Goal: Communication & Community: Answer question/provide support

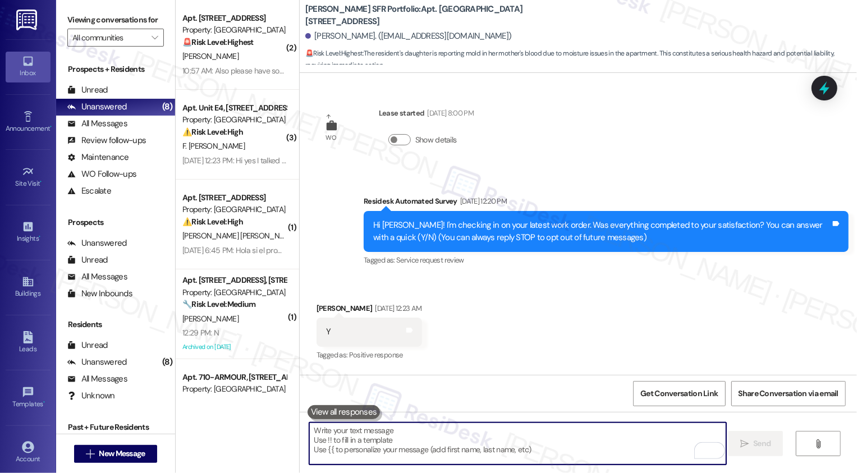
scroll to position [6860, 0]
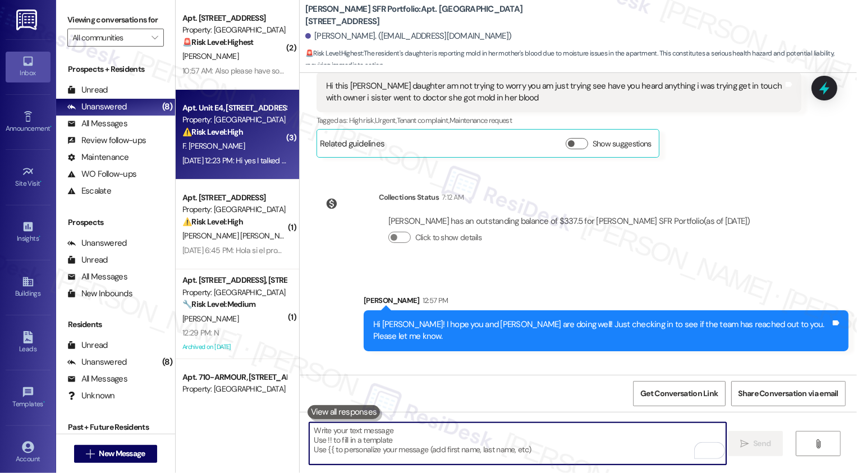
click at [242, 139] on div "Apt. Unit E4, [STREET_ADDRESS][PERSON_NAME] Property: [GEOGRAPHIC_DATA] ⚠️ Risk…" at bounding box center [234, 120] width 106 height 38
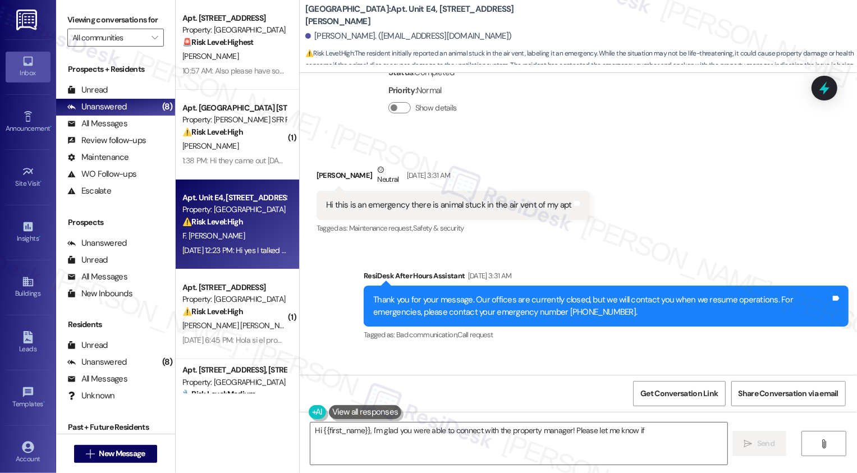
scroll to position [630, 0]
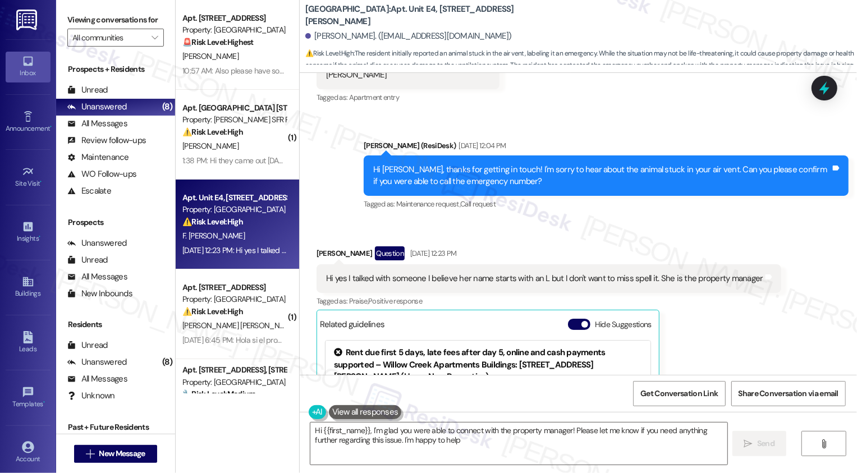
type textarea "Hi {{first_name}}, I'm glad you were able to connect with the property manager!…"
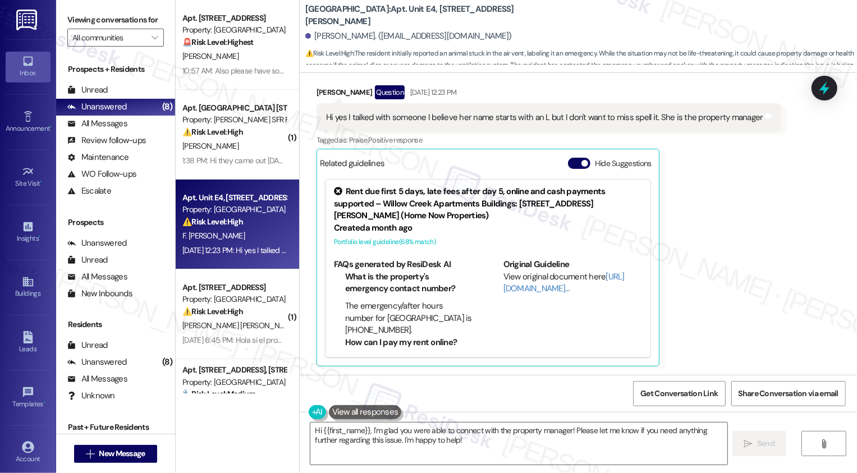
scroll to position [60, 0]
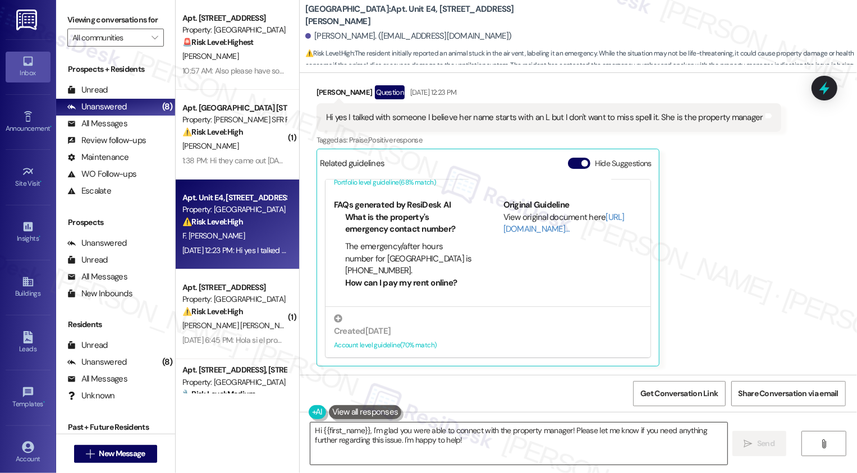
click at [481, 439] on textarea "Hi {{first_name}}, I'm glad you were able to connect with the property manager!…" at bounding box center [518, 444] width 417 height 42
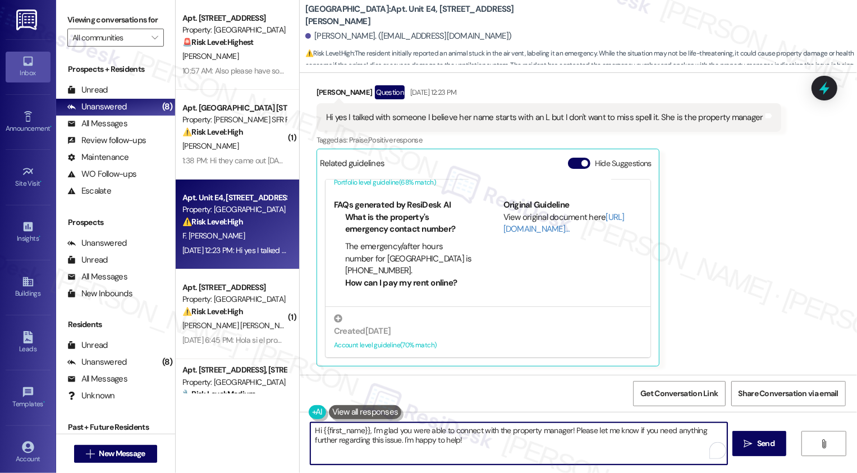
click at [538, 456] on textarea "Hi {{first_name}}, I'm glad you were able to connect with the property manager!…" at bounding box center [518, 444] width 417 height 42
click at [564, 450] on textarea "Hi {{first_name}}, I'm glad you were able to connect with the property manager!…" at bounding box center [518, 444] width 417 height 42
click at [749, 440] on icon "" at bounding box center [748, 444] width 8 height 9
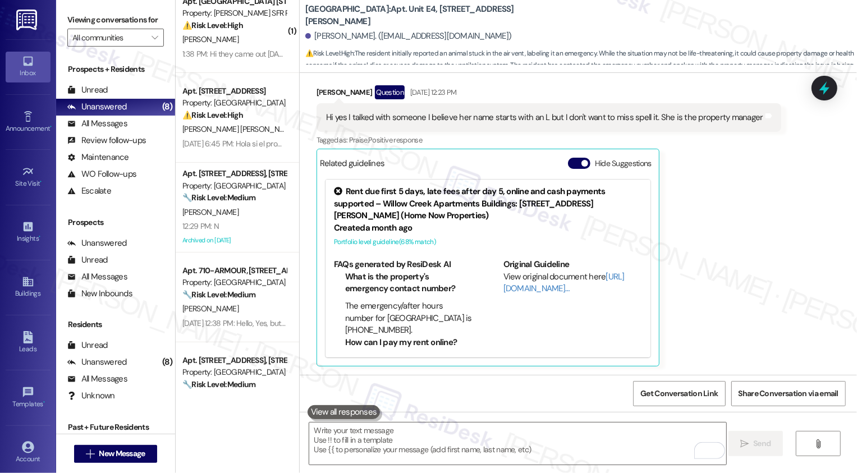
scroll to position [141, 0]
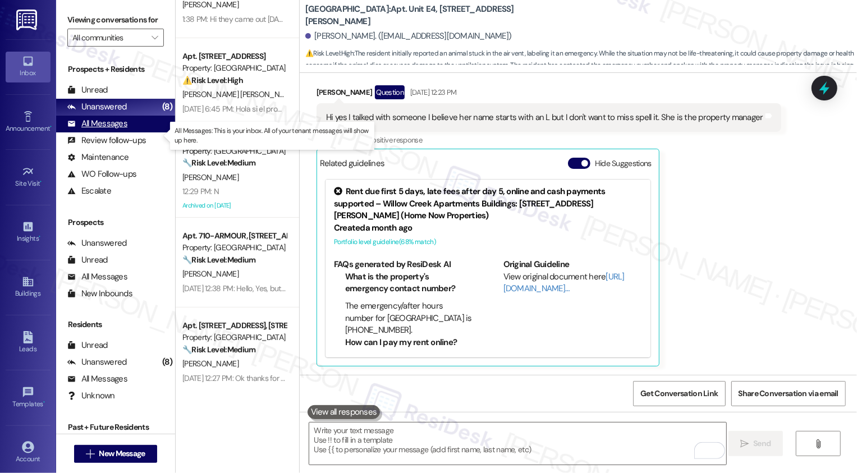
click at [120, 130] on div "All Messages" at bounding box center [97, 124] width 60 height 12
click at [152, 42] on icon "" at bounding box center [155, 37] width 6 height 9
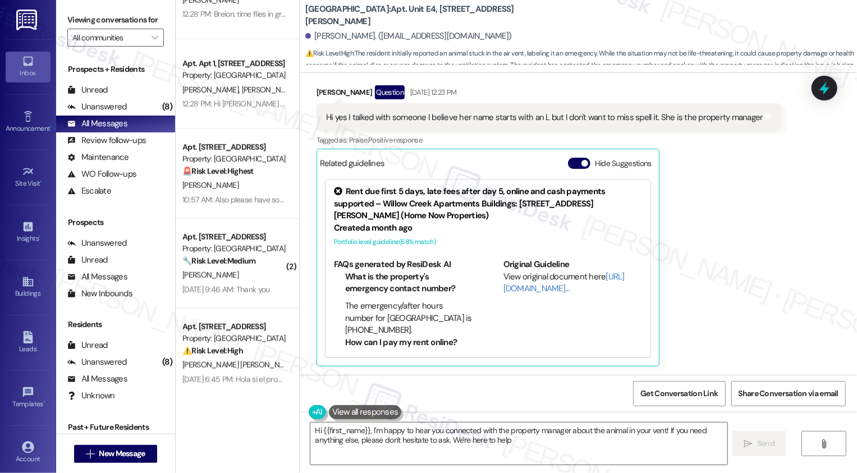
scroll to position [881, 0]
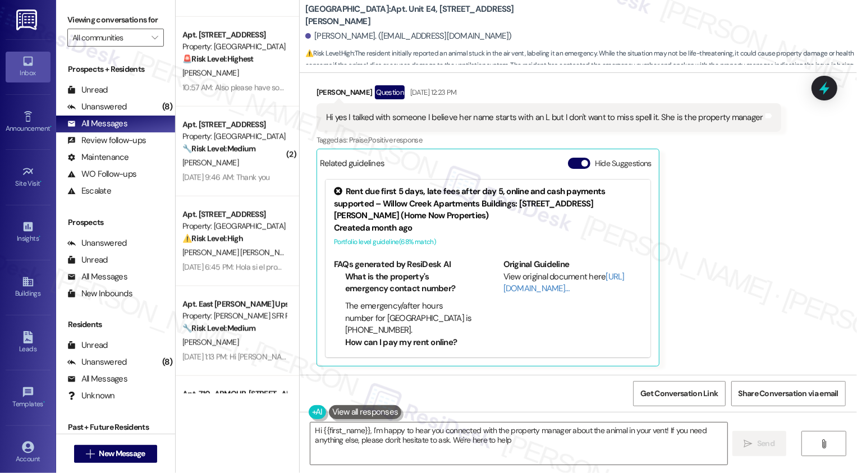
type textarea "Hi {{first_name}}, I'm happy to hear you connected with the property manager ab…"
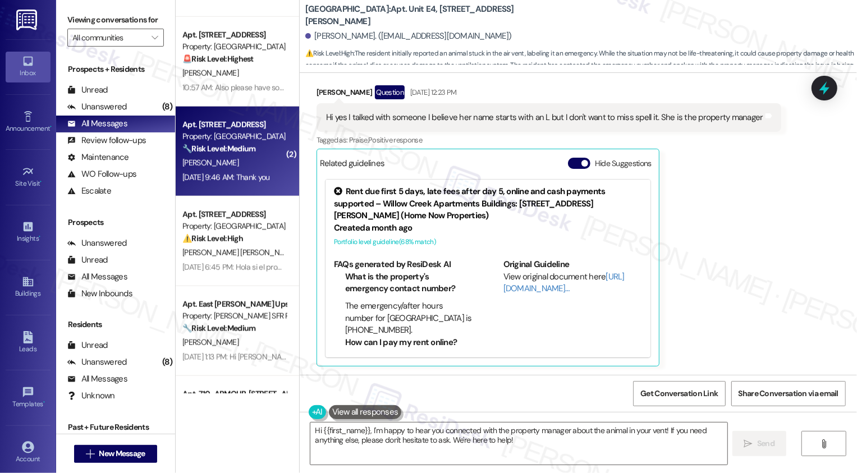
click at [236, 157] on div "[PERSON_NAME]" at bounding box center [234, 163] width 106 height 14
type textarea "Fetching suggested responses. Please feel free to read through the conversation…"
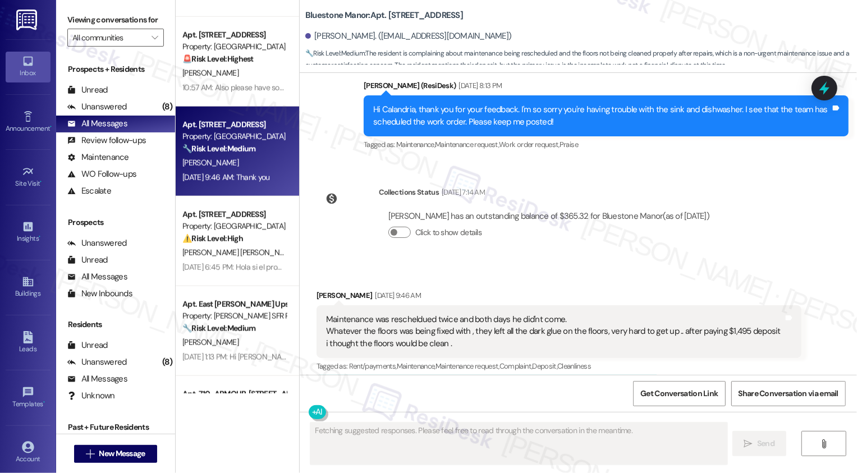
scroll to position [287, 0]
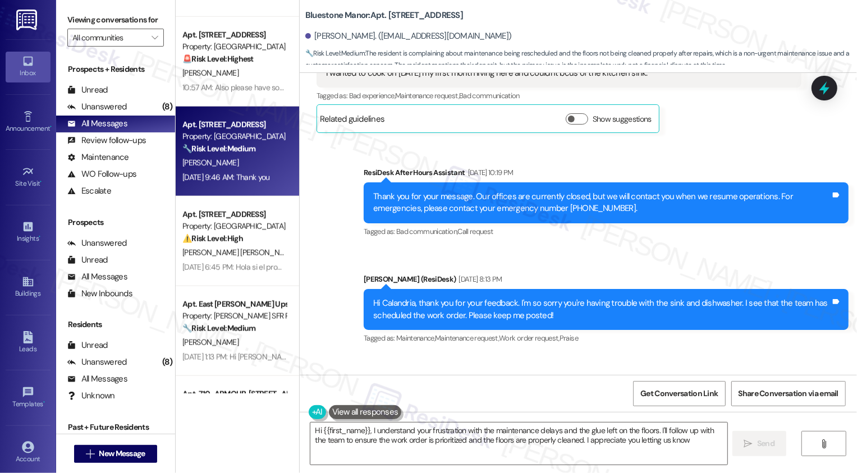
type textarea "Hi {{first_name}}, I understand your frustration with the maintenance delays an…"
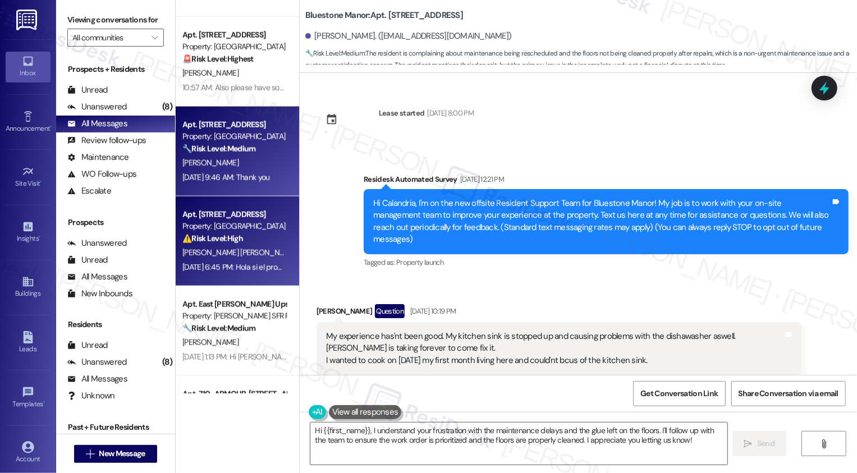
scroll to position [988, 0]
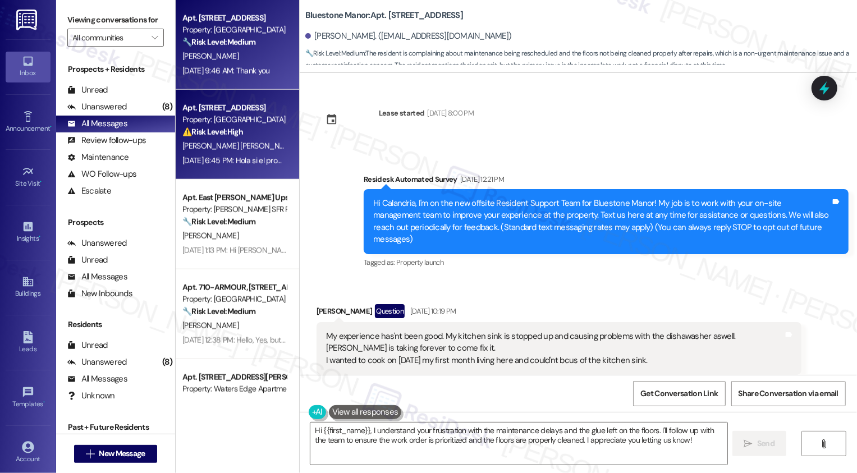
click at [257, 131] on div "⚠️ Risk Level: High The resident is following up on an unresolved sink issue af…" at bounding box center [234, 132] width 104 height 12
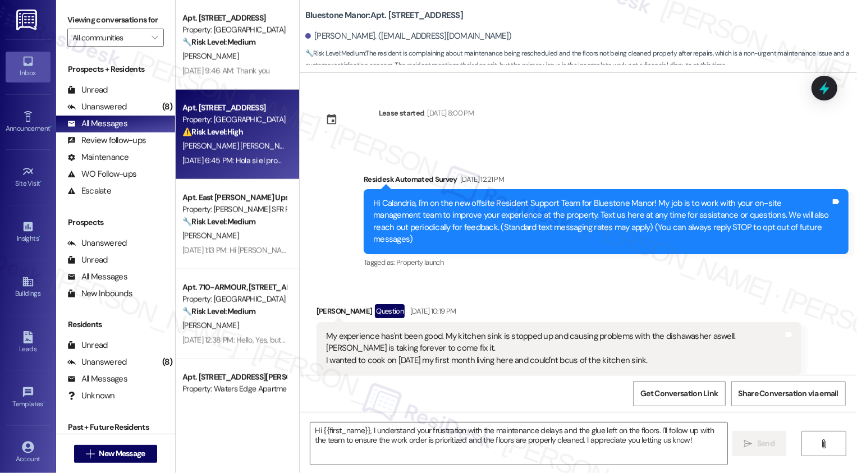
type textarea "Fetching suggested responses. Please feel free to read through the conversation…"
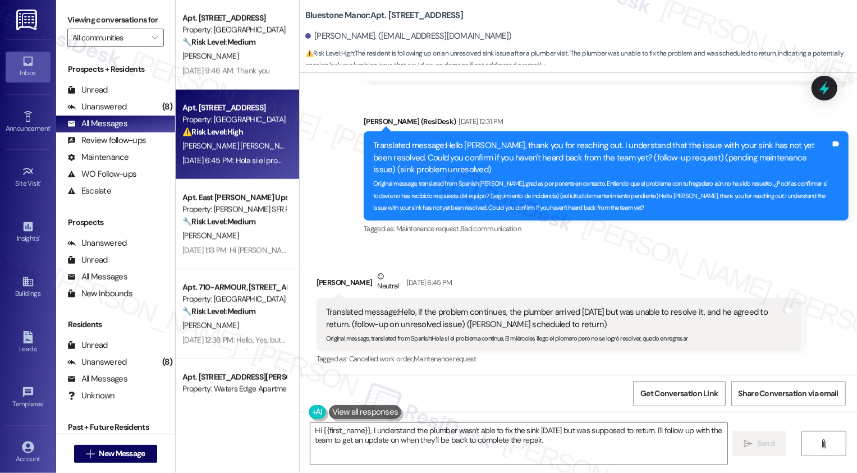
scroll to position [1408, 0]
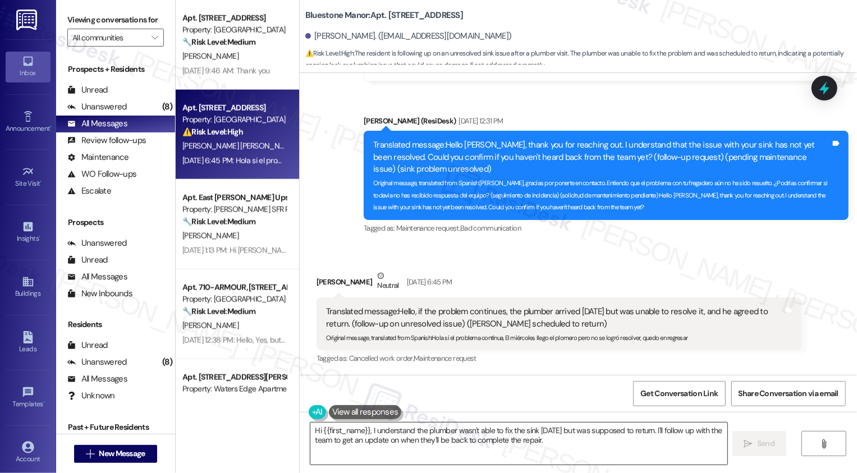
click at [399, 437] on textarea "Hi {{first_name}}, I understand the plumber wasn't able to fix the sink [DATE] …" at bounding box center [518, 444] width 417 height 42
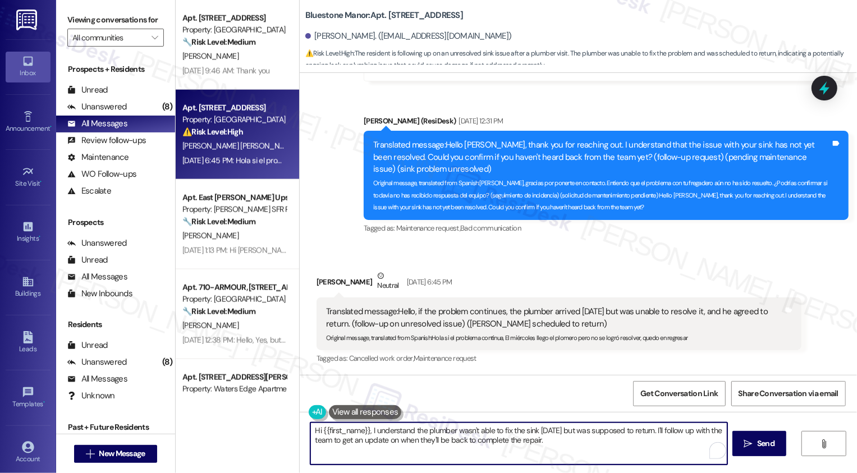
click at [534, 435] on textarea "Hi {{first_name}}, I understand the plumber wasn't able to fix the sink [DATE] …" at bounding box center [518, 444] width 417 height 42
click at [589, 442] on textarea "Hi {{first_name}}, I understand the plumber wasn't able to fix the sink [DATE] …" at bounding box center [517, 444] width 417 height 42
drag, startPoint x: 675, startPoint y: 430, endPoint x: 683, endPoint y: 442, distance: 14.6
click at [683, 442] on textarea "Hi {{first_name}}, I understand the plumber wasn't able to fix the sink [DATE] …" at bounding box center [517, 444] width 417 height 42
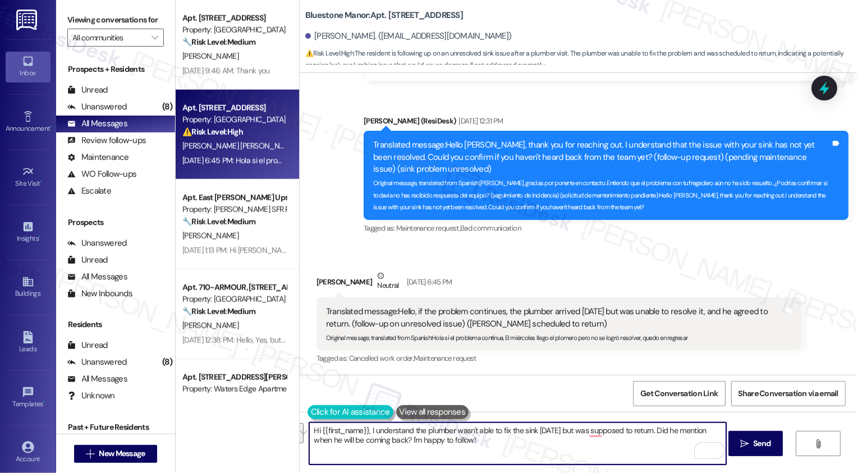
click at [308, 411] on button at bounding box center [351, 412] width 86 height 14
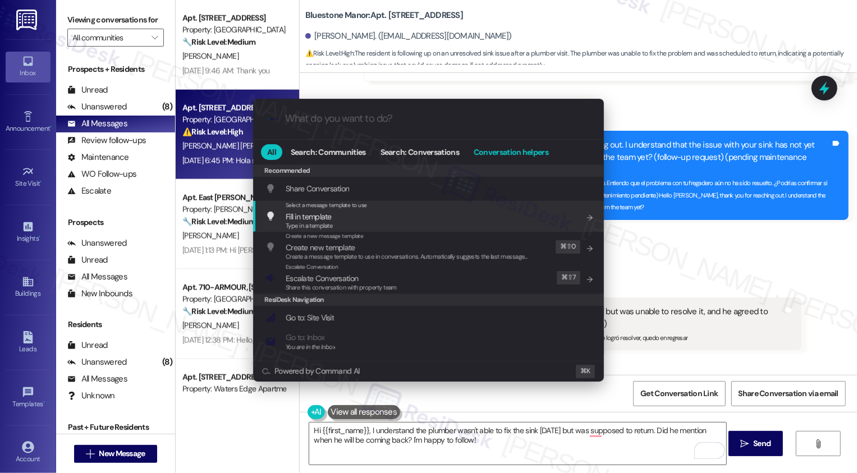
click at [510, 153] on span "Conversation helpers" at bounding box center [511, 152] width 75 height 8
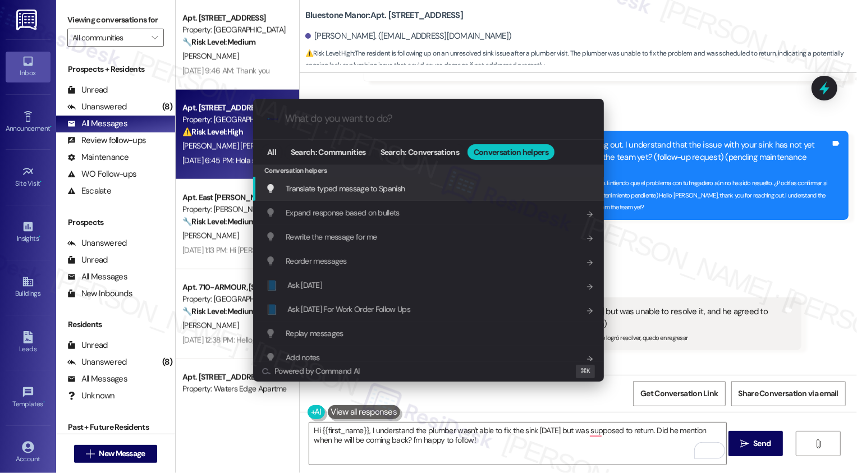
click at [408, 189] on div "Translate typed message to Spanish Add shortcut" at bounding box center [430, 188] width 328 height 12
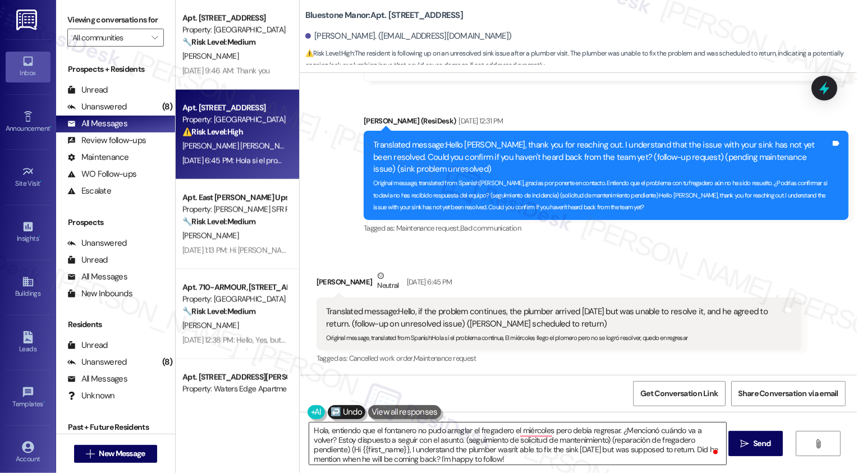
type textarea "Hola, entiendo que el fontanero no pudo arreglar el fregadero el miércoles pero…"
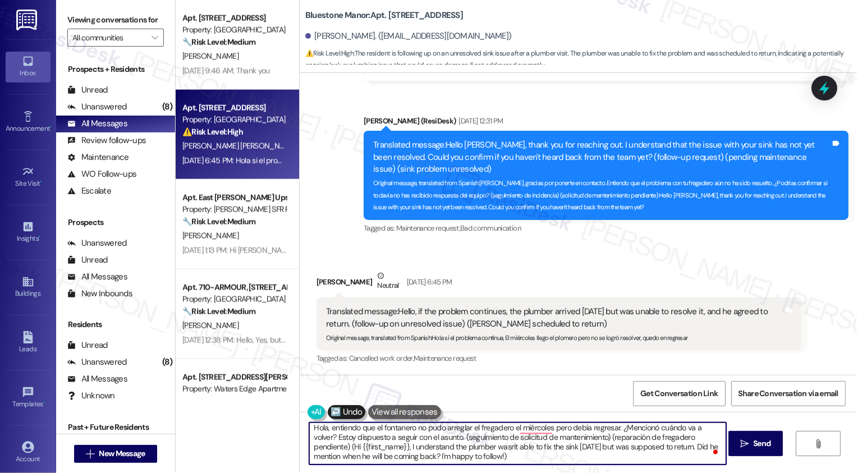
scroll to position [3, 0]
click at [759, 440] on span "Send" at bounding box center [761, 444] width 17 height 12
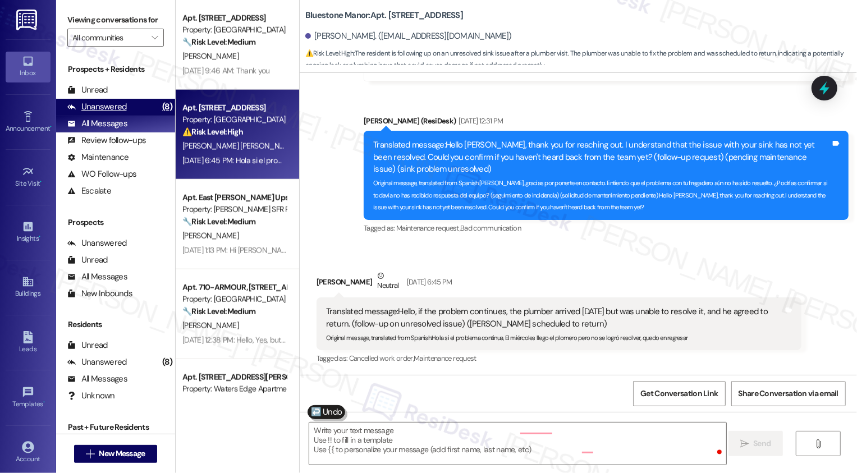
click at [145, 116] on div "Unanswered (8)" at bounding box center [115, 107] width 119 height 17
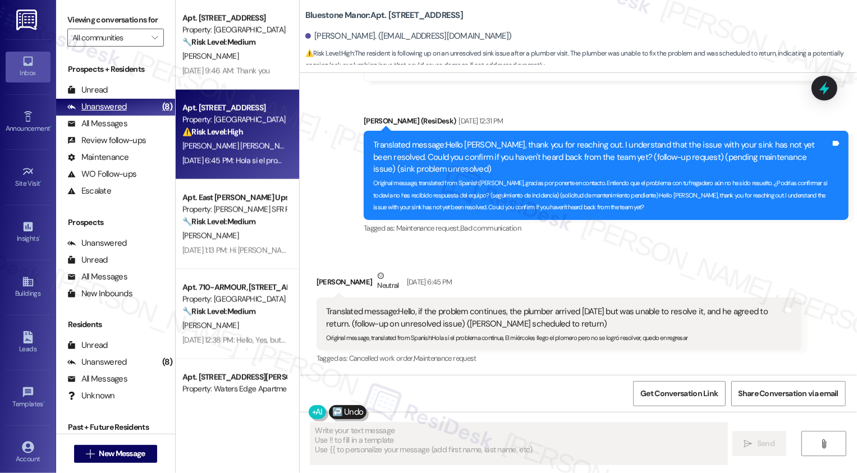
type textarea "Fetching suggested responses. Please feel free to read through the conversation…"
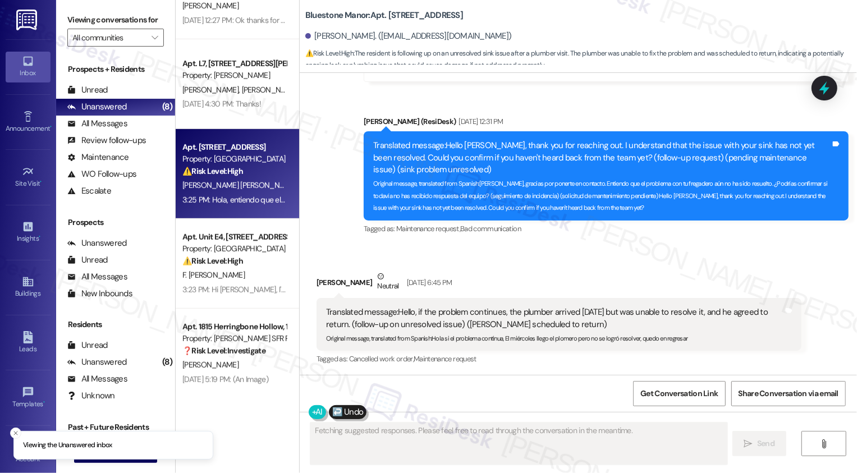
scroll to position [415, 0]
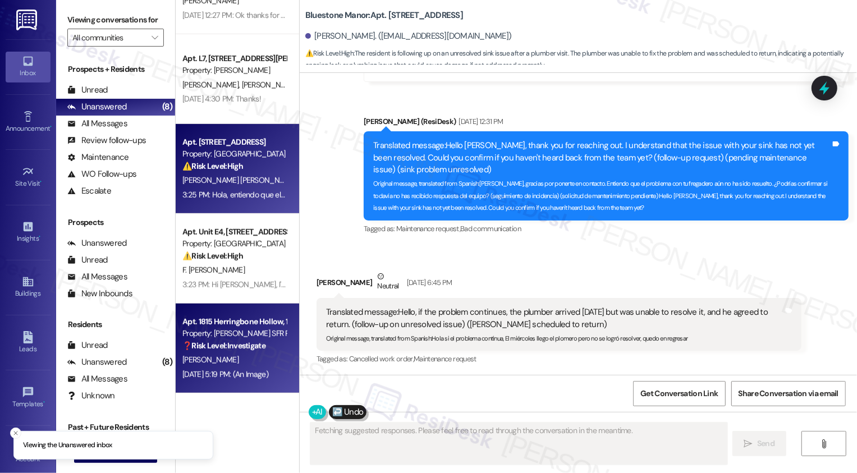
click at [231, 336] on div "Property: [PERSON_NAME] SFR Portfolio" at bounding box center [234, 334] width 104 height 12
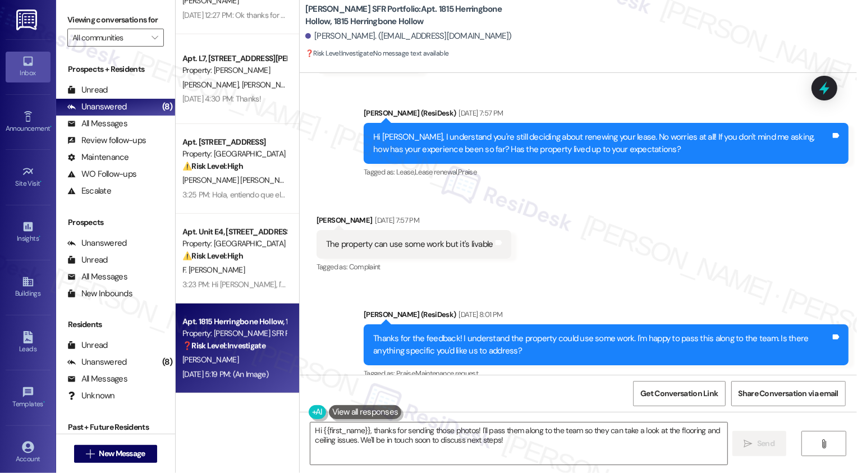
scroll to position [740, 0]
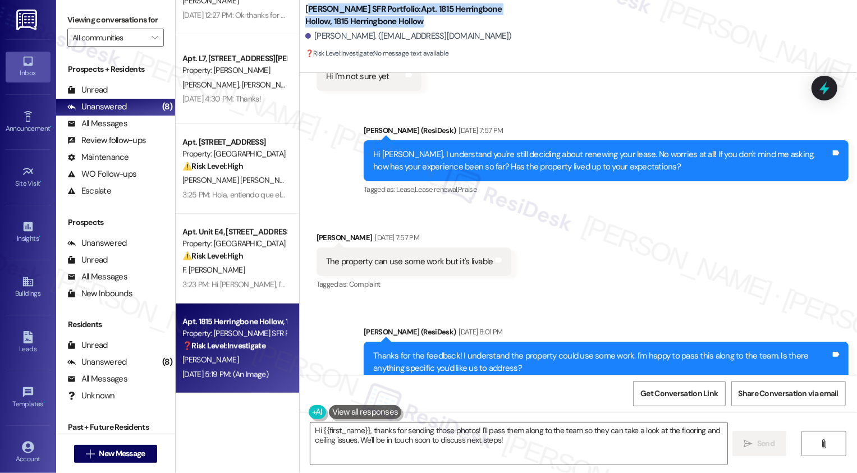
drag, startPoint x: 300, startPoint y: 7, endPoint x: 378, endPoint y: 22, distance: 78.9
click at [378, 22] on b "[PERSON_NAME] SFR Portfolio: Apt. 1815 Herringbone Hollow, 1815 Herringbone Hol…" at bounding box center [417, 15] width 225 height 24
click at [327, 22] on b "[PERSON_NAME] SFR Portfolio: Apt. 1815 Herringbone Hollow, 1815 Herringbone Hol…" at bounding box center [417, 15] width 225 height 24
drag, startPoint x: 298, startPoint y: 7, endPoint x: 414, endPoint y: 20, distance: 116.3
click at [414, 20] on b "[PERSON_NAME] SFR Portfolio: Apt. 1815 Herringbone Hollow, 1815 Herringbone Hol…" at bounding box center [417, 15] width 225 height 24
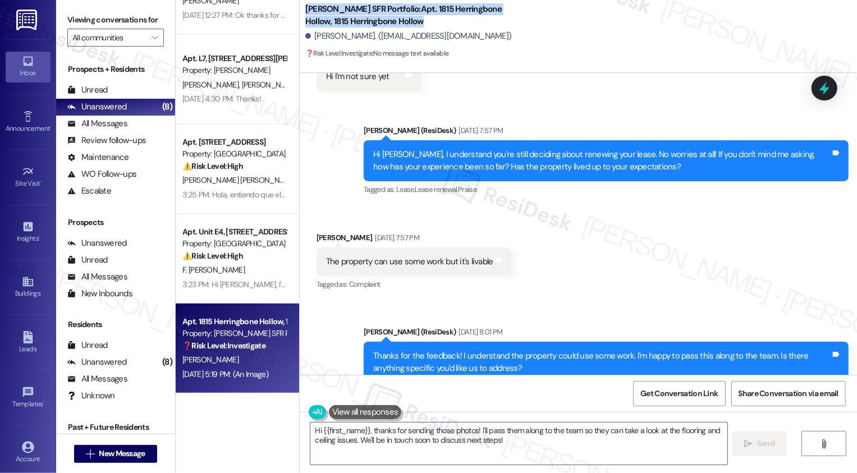
copy b "[PERSON_NAME] SFR Portfolio: Apt. 1815 Herringbone Hollow, 1815 Herringbone Hol…"
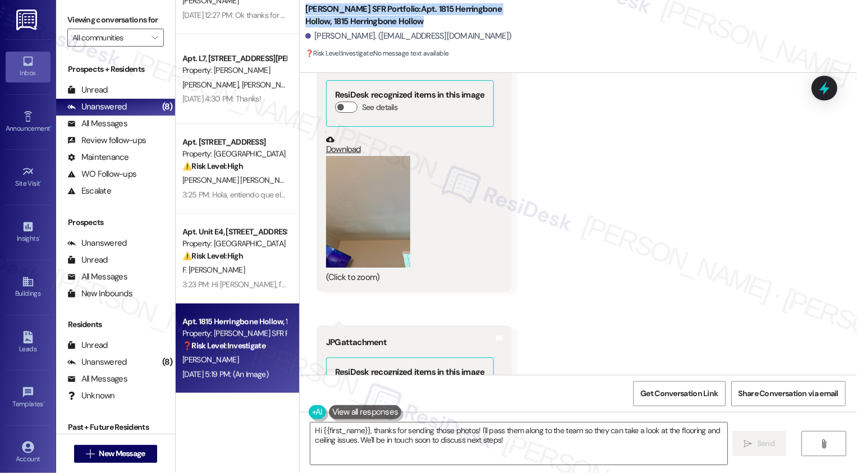
scroll to position [2732, 0]
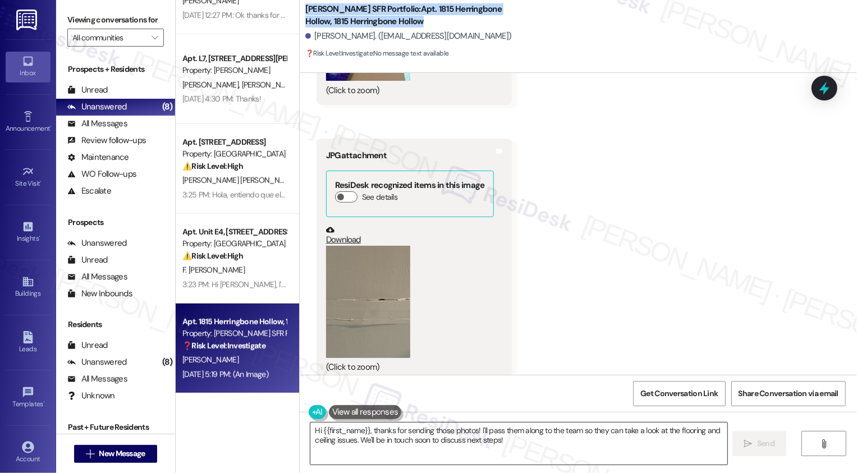
click at [383, 435] on textarea "Hi {{first_name}}, thanks for sending those photos! I'll pass them along to the…" at bounding box center [518, 444] width 417 height 42
click at [531, 443] on textarea "Hi {{first_name}}, thanks for sending those photos! I'll pass them along to the…" at bounding box center [518, 444] width 417 height 42
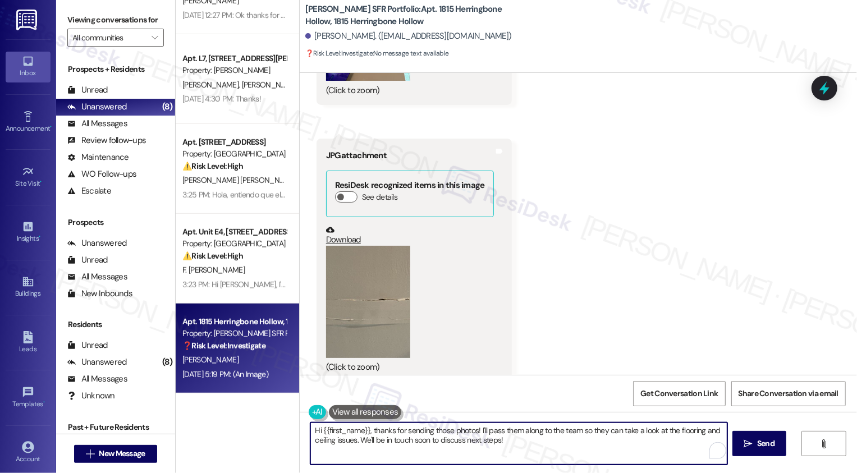
click at [524, 447] on textarea "Hi {{first_name}}, thanks for sending those photos! I'll pass them along to the…" at bounding box center [518, 444] width 417 height 42
click at [658, 430] on textarea "Hi {{first_name}}, thanks for sending those photos! I'll submit a request so ou…" at bounding box center [517, 444] width 417 height 42
click at [664, 431] on textarea "Hi {{first_name}}, thanks for sending those photos! I'll submit a request so ou…" at bounding box center [517, 444] width 417 height 42
click at [713, 429] on textarea "Hi {{first_name}}, thanks for sending those photos! I'll submit a request so ou…" at bounding box center [517, 444] width 417 height 42
click at [669, 432] on textarea "Hi {{first_name}}, thanks for sending those photos! I'll submit a request so ou…" at bounding box center [517, 444] width 417 height 42
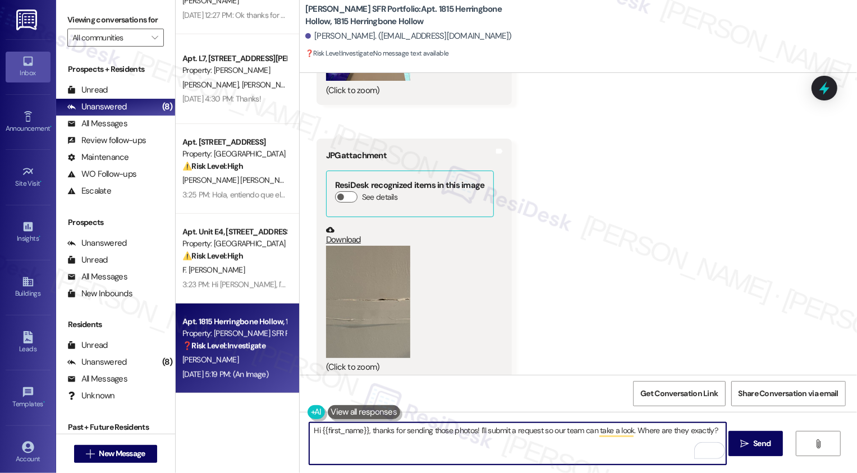
click at [669, 432] on textarea "Hi {{first_name}}, thanks for sending those photos! I'll submit a request so ou…" at bounding box center [517, 444] width 417 height 42
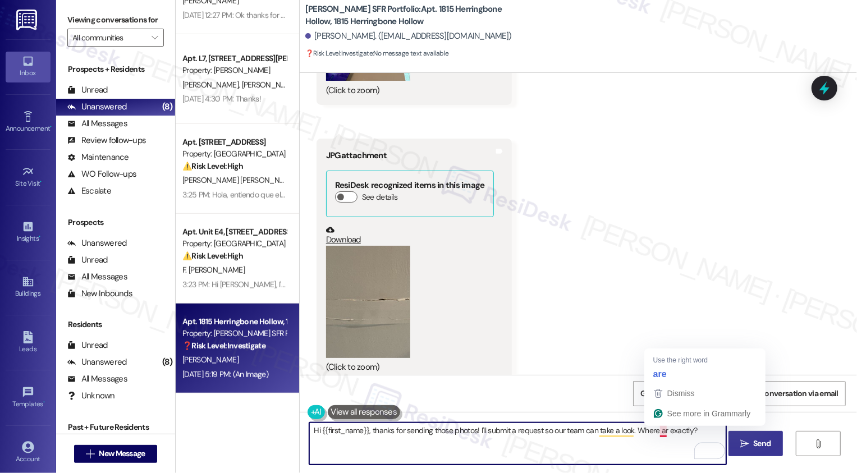
drag, startPoint x: 634, startPoint y: 431, endPoint x: 738, endPoint y: 431, distance: 103.9
click at [737, 431] on div "Hi {{first_name}}, thanks for sending those photos! I'll submit a request so ou…" at bounding box center [578, 454] width 557 height 84
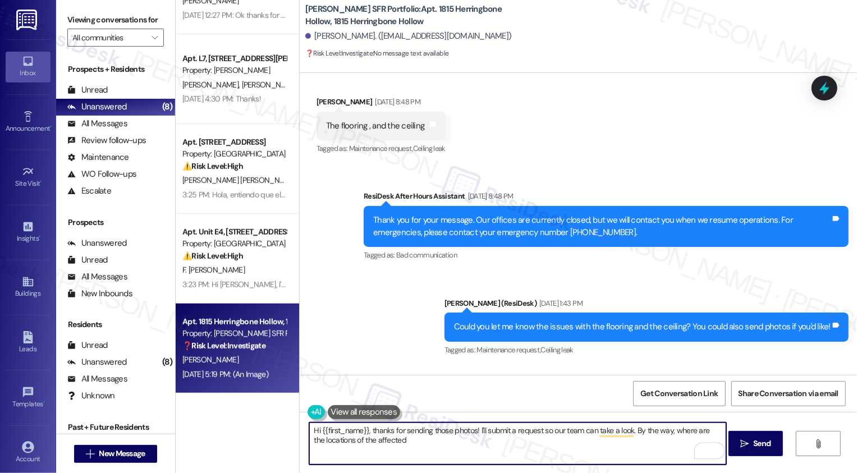
scroll to position [1062, 0]
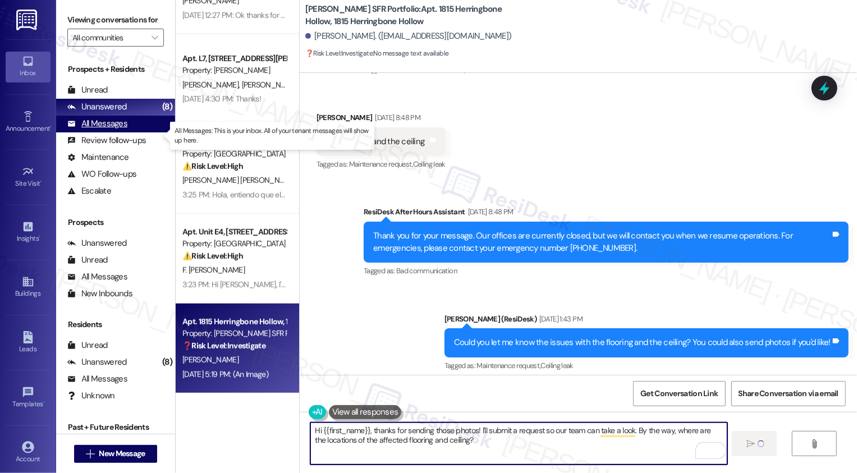
type textarea "Hi {{first_name}}, thanks for sending those photos! I'll submit a request so ou…"
click at [116, 130] on div "All Messages" at bounding box center [97, 124] width 60 height 12
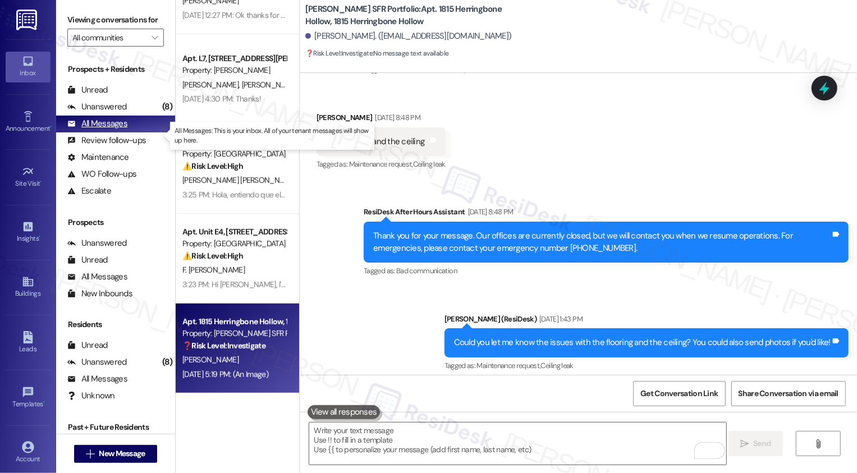
scroll to position [1259, 0]
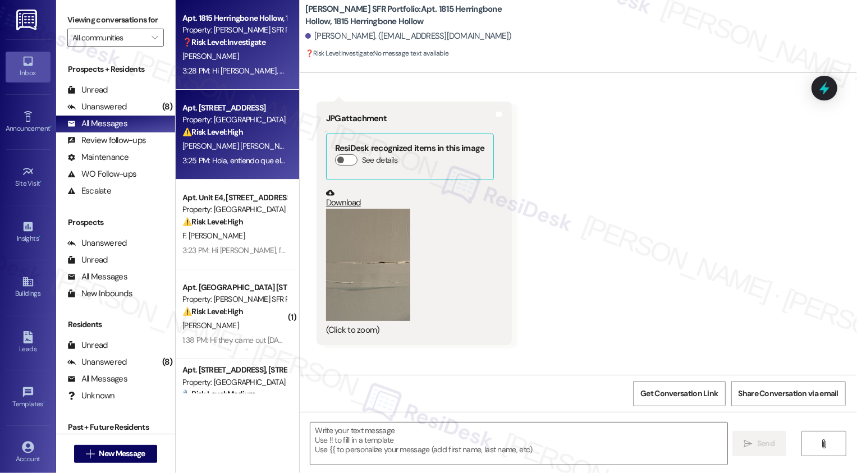
type textarea "Fetching suggested responses. Please feel free to read through the conversation…"
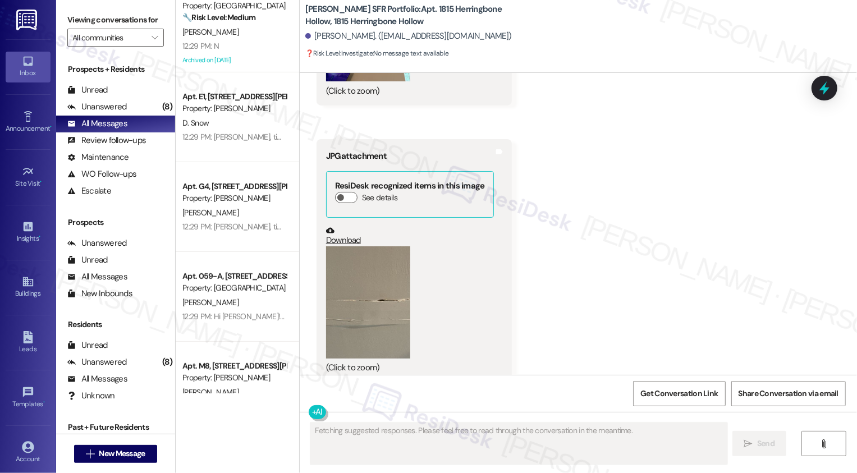
scroll to position [275, 0]
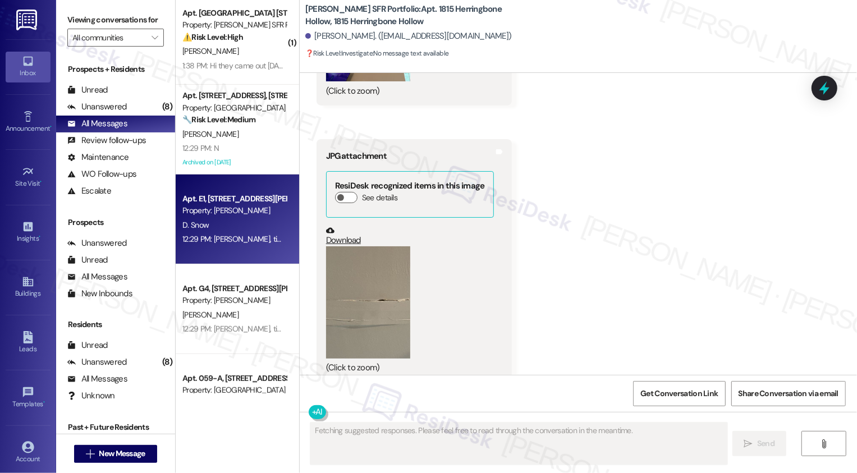
click at [219, 236] on div "12:29 PM: [PERSON_NAME], time flies in great company! We're grateful you chose …" at bounding box center [526, 239] width 689 height 10
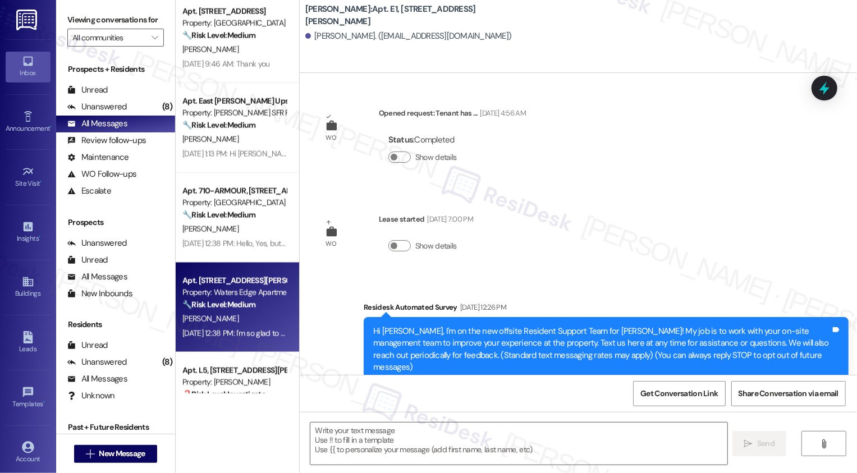
scroll to position [1248, 0]
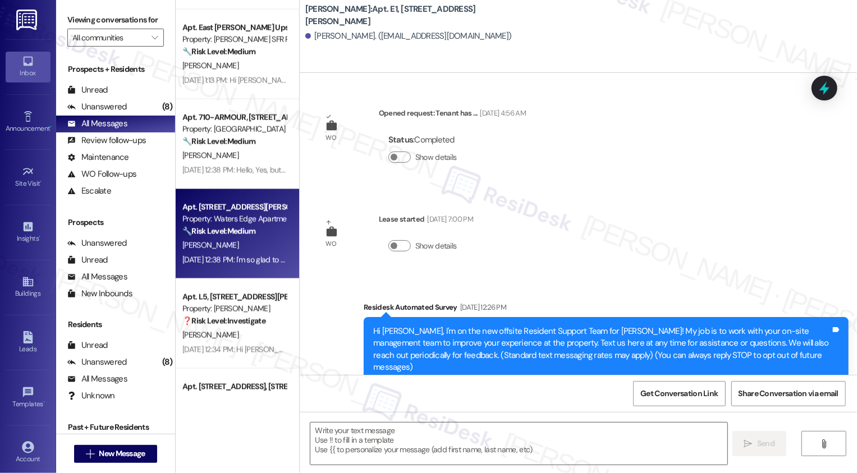
click at [247, 255] on div "[DATE] 12:38 PM: I'm so glad to hear that. If you have any further questions or…" at bounding box center [407, 260] width 450 height 10
type textarea "Fetching suggested responses. Please feel free to read through the conversation…"
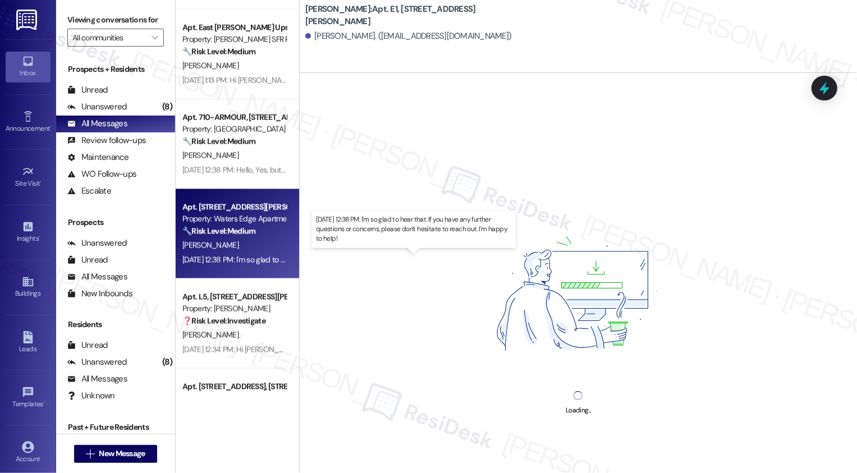
click at [247, 255] on div "[DATE] 12:38 PM: I'm so glad to hear that. If you have any further questions or…" at bounding box center [407, 260] width 450 height 10
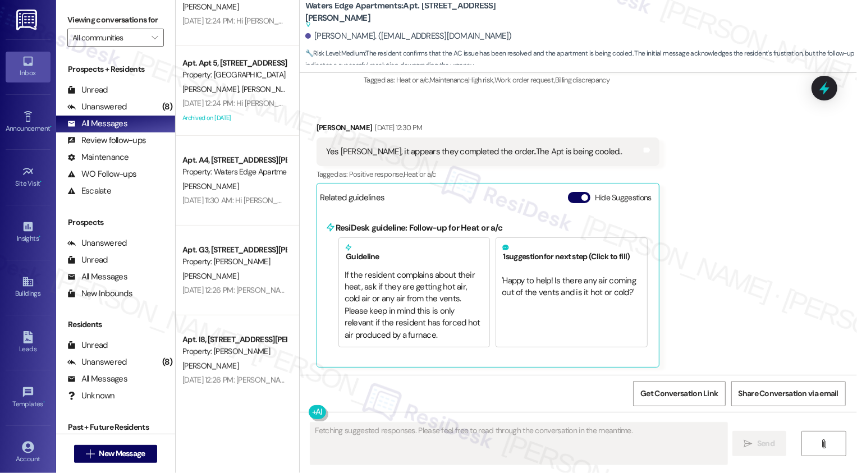
scroll to position [3735, 0]
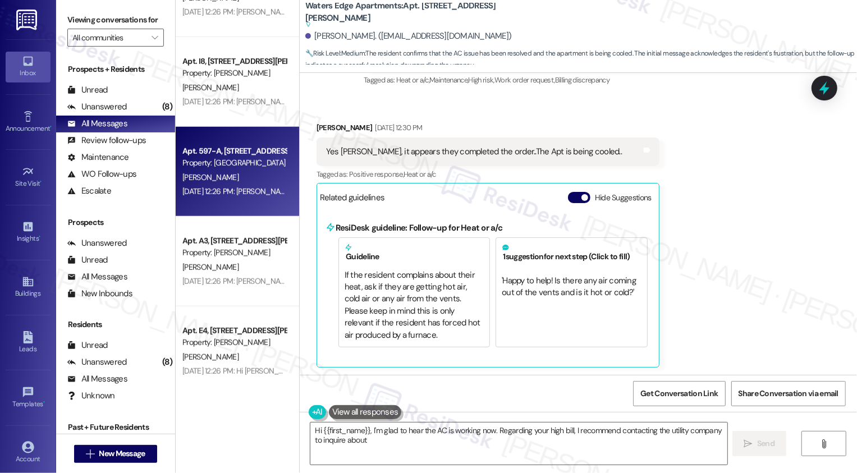
type textarea "Hi {{first_name}}, I'm glad to hear the AC is working now. Regarding your high …"
click at [255, 189] on div "[DATE] 12:26 PM: [PERSON_NAME], time flies in great company! We're grateful you…" at bounding box center [545, 191] width 726 height 10
type textarea "Fetching suggested responses. Please feel free to read through the conversation…"
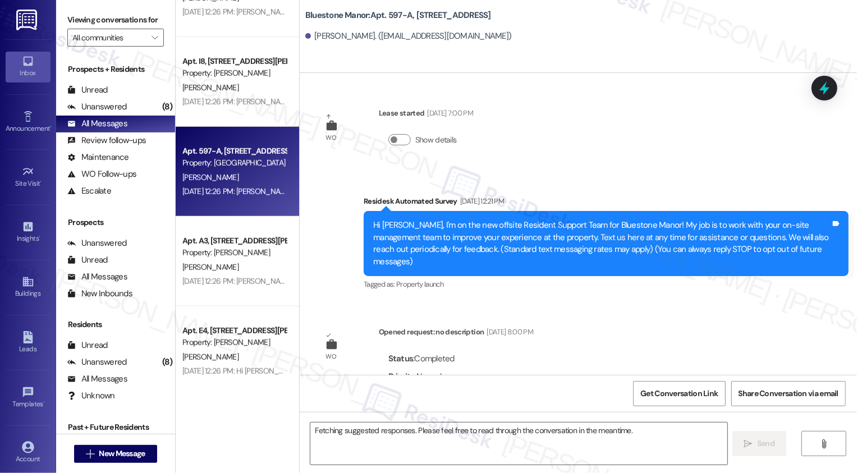
scroll to position [3318, 0]
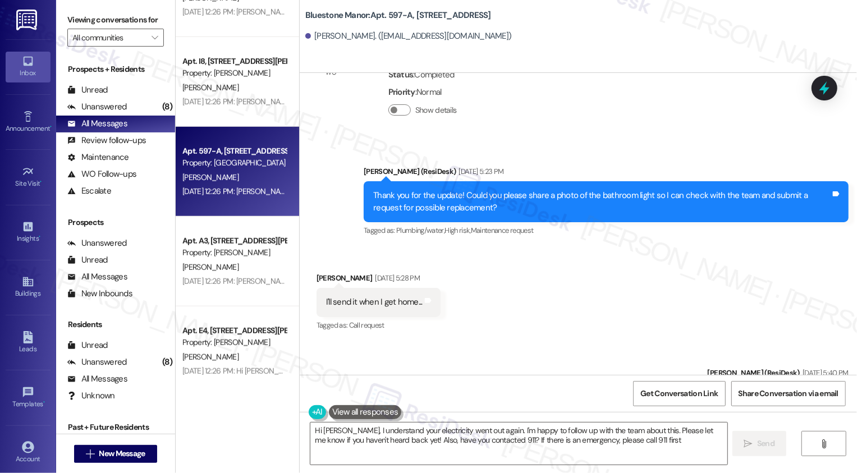
type textarea "Hi [PERSON_NAME], I understand your electricity went out again. I'm happy to fo…"
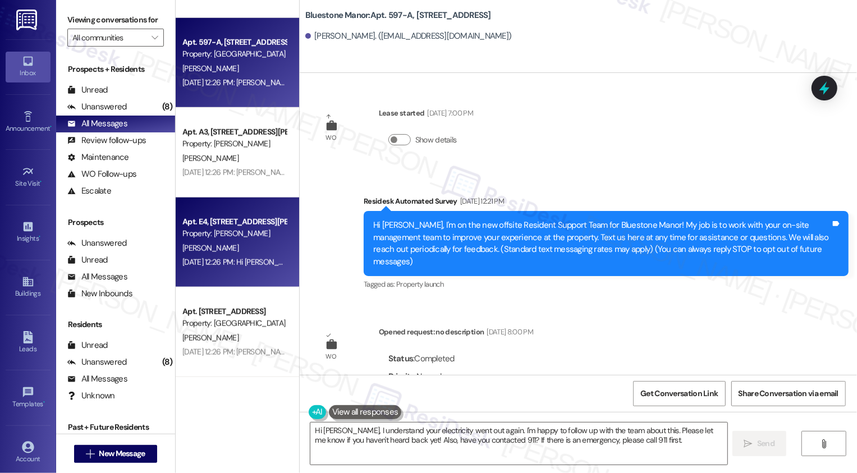
scroll to position [4098, 0]
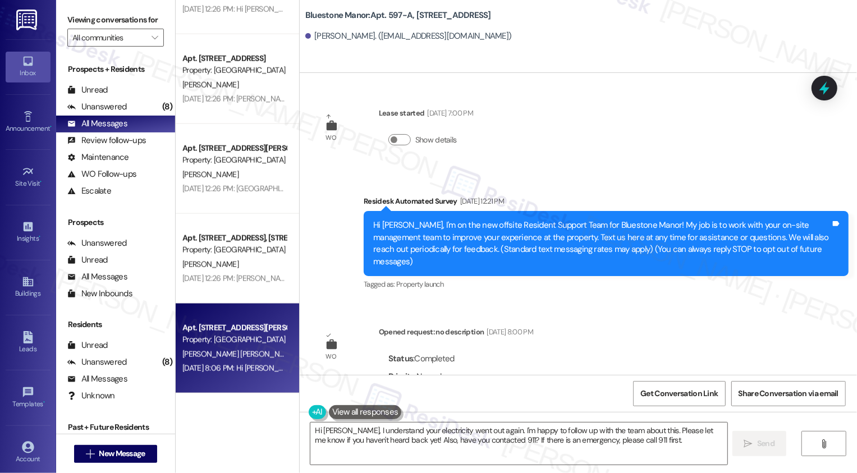
click at [225, 352] on span "[PERSON_NAME] [PERSON_NAME]" at bounding box center [239, 354] width 114 height 10
type textarea "Fetching suggested responses. Please feel free to read through the conversation…"
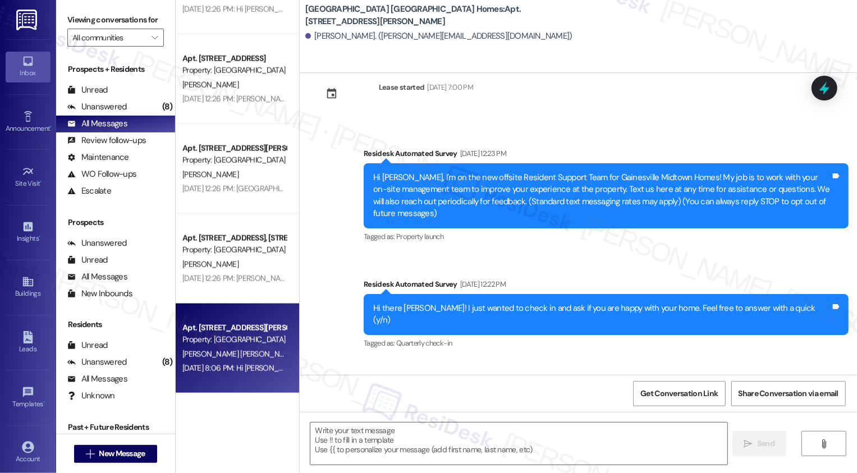
type textarea "Fetching suggested responses. Please feel free to read through the conversation…"
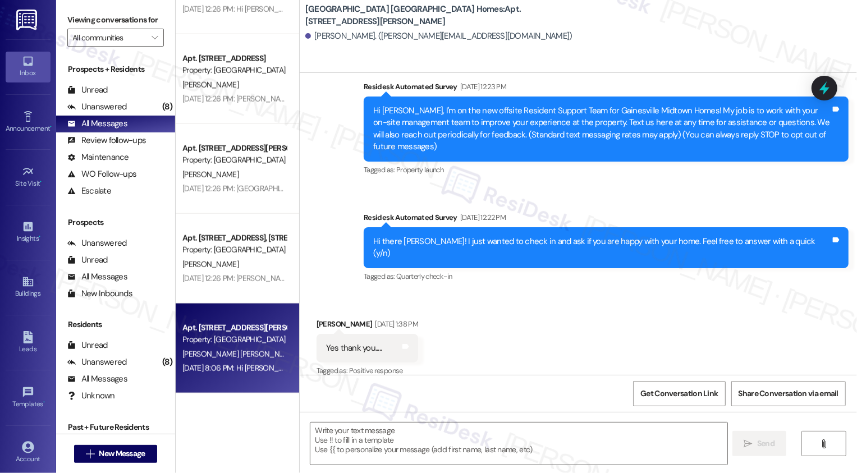
scroll to position [0, 0]
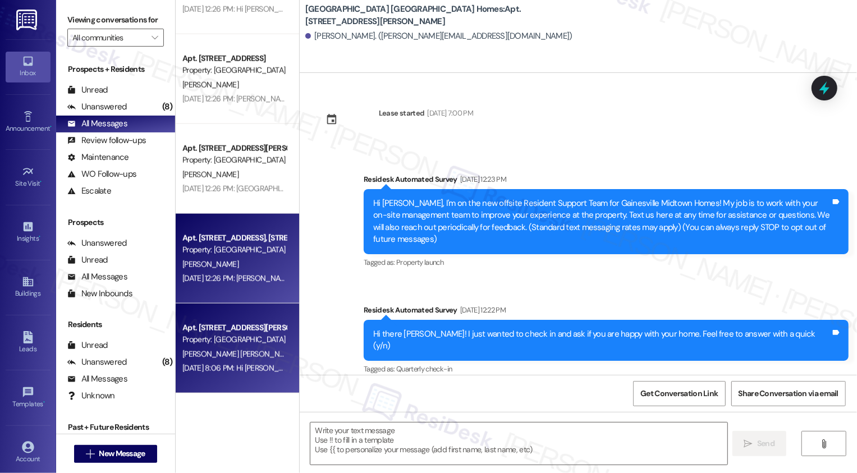
click at [241, 296] on div "Apt. [STREET_ADDRESS], [STREET_ADDRESS] Property: [GEOGRAPHIC_DATA] [PERSON_NAM…" at bounding box center [238, 259] width 124 height 90
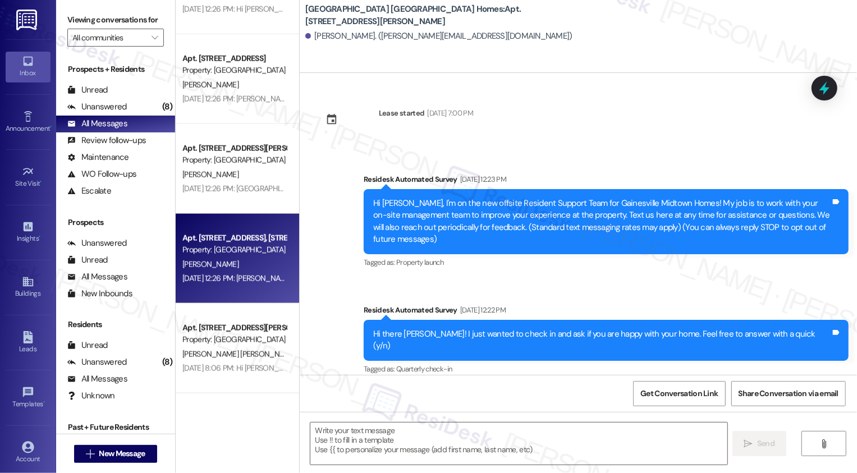
type textarea "Fetching suggested responses. Please feel free to read through the conversation…"
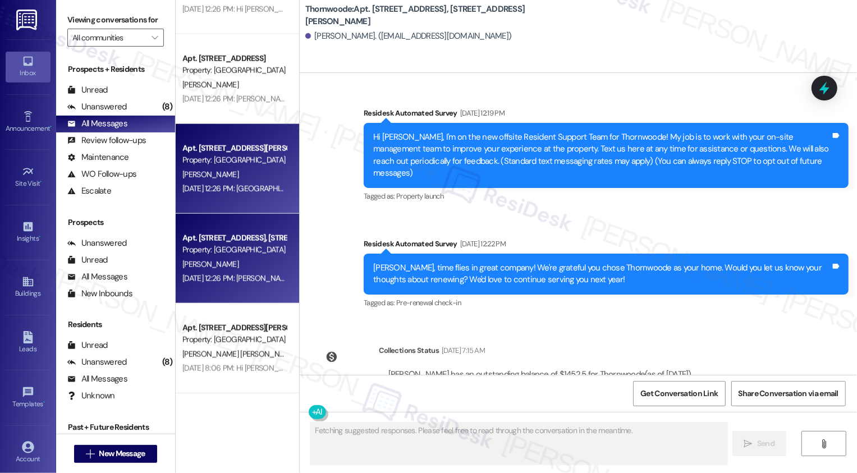
scroll to position [93, 0]
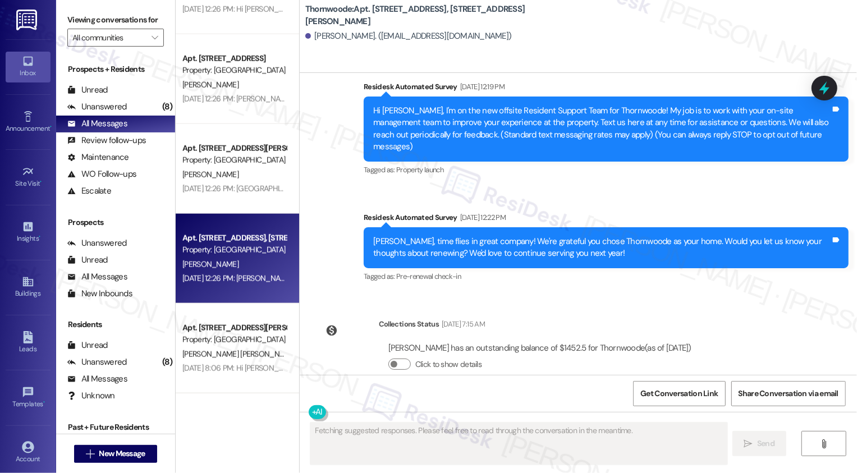
click at [239, 157] on div "Property: [GEOGRAPHIC_DATA]" at bounding box center [234, 160] width 104 height 12
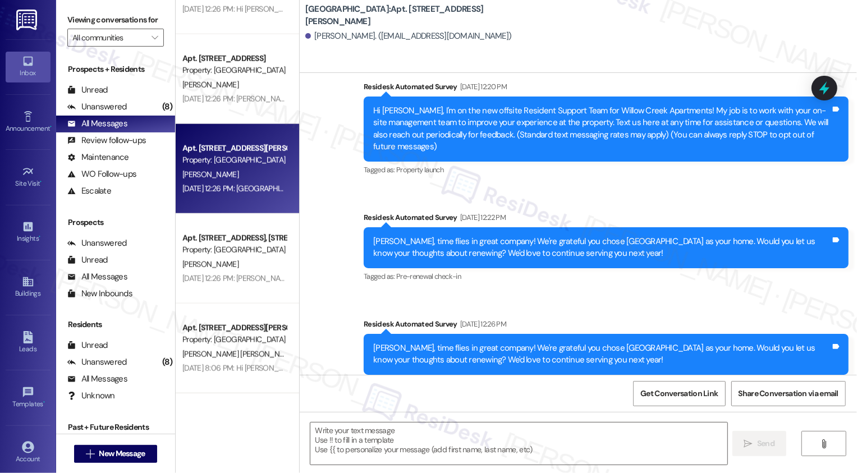
scroll to position [0, 0]
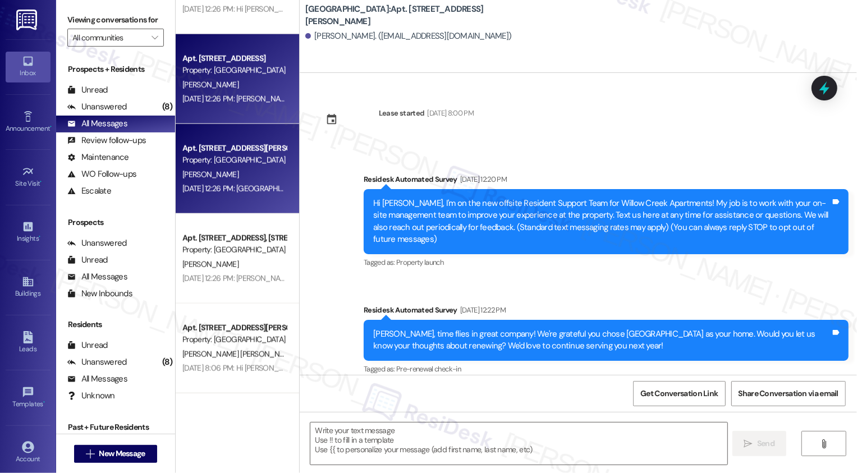
click at [233, 98] on div "[DATE] 12:26 PM: [PERSON_NAME], time flies in great company! We're grateful you…" at bounding box center [573, 99] width 782 height 10
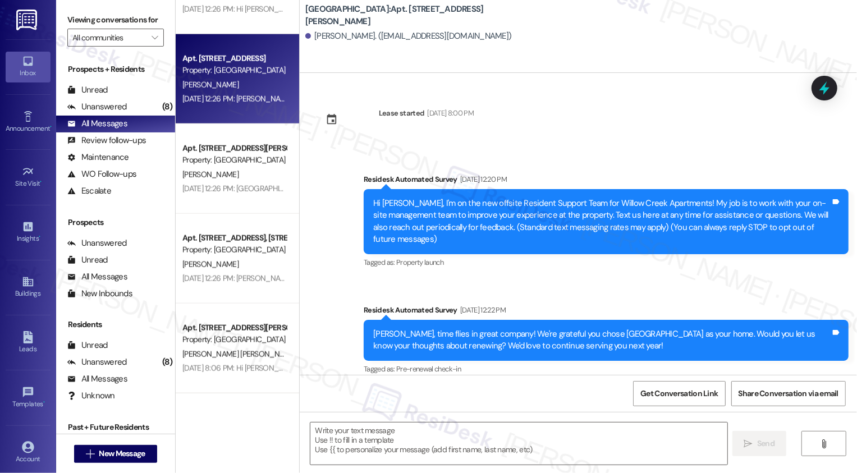
type textarea "Fetching suggested responses. Please feel free to read through the conversation…"
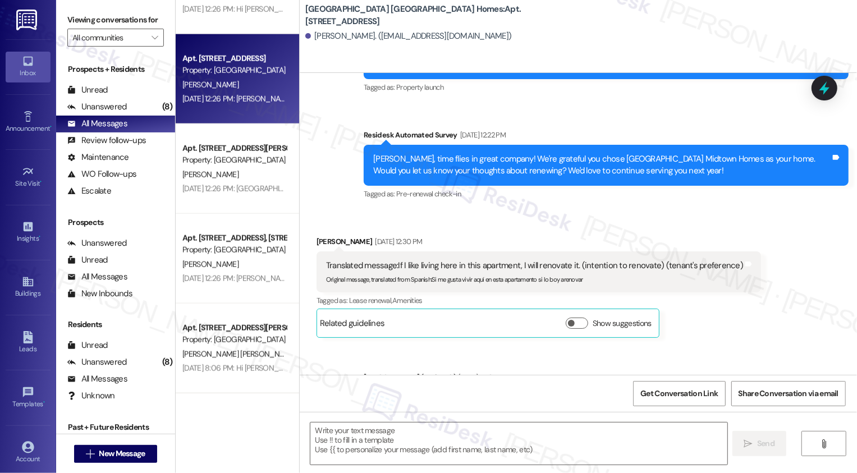
type textarea "Fetching suggested responses. Please feel free to read through the conversation…"
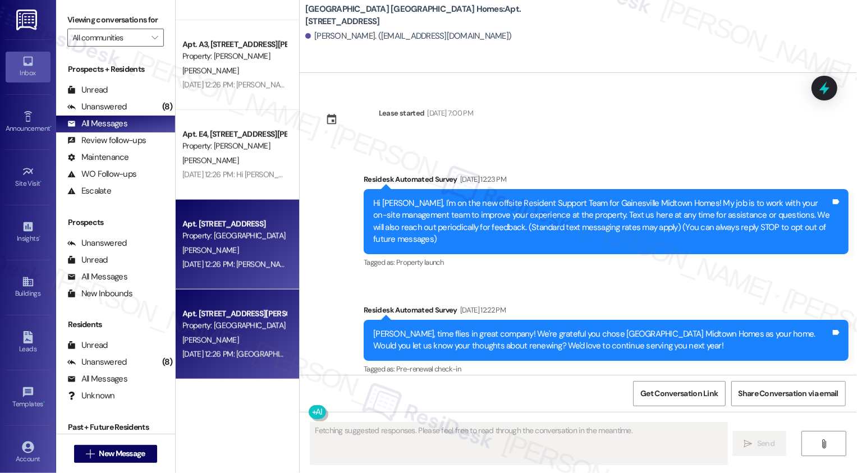
scroll to position [3826, 0]
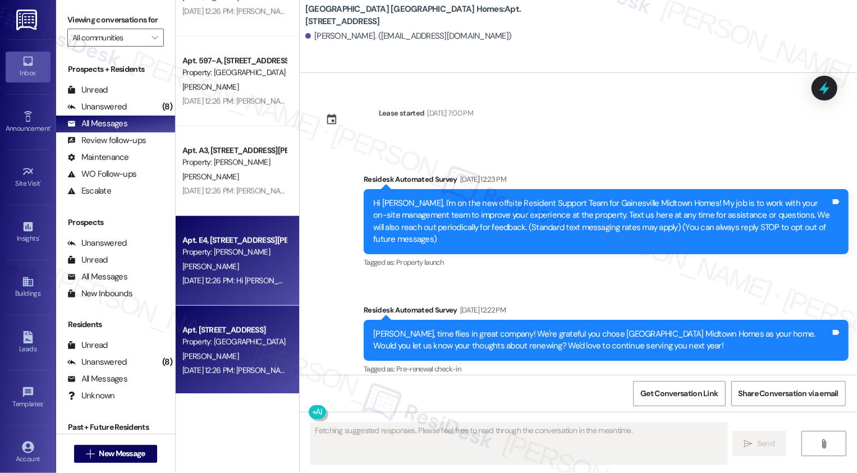
click at [254, 281] on div "[DATE] 12:26 PM: Hi [PERSON_NAME]! We're so glad you chose [PERSON_NAME]! We wo…" at bounding box center [653, 281] width 943 height 10
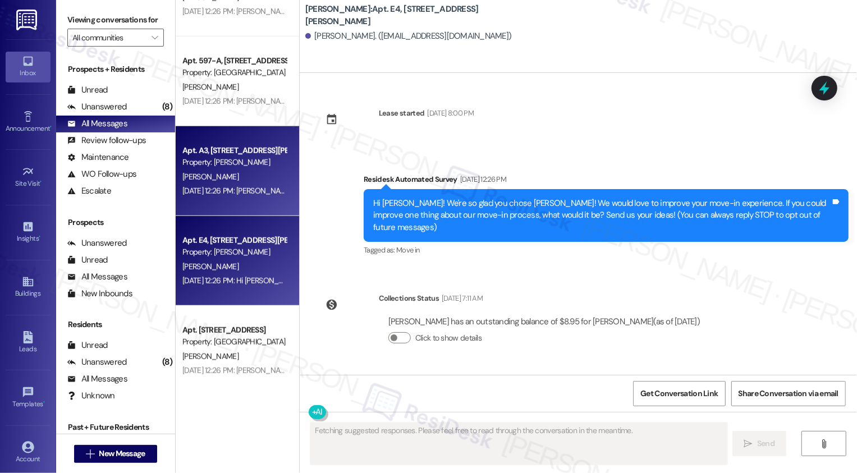
click at [245, 183] on div "[PERSON_NAME]" at bounding box center [234, 177] width 106 height 14
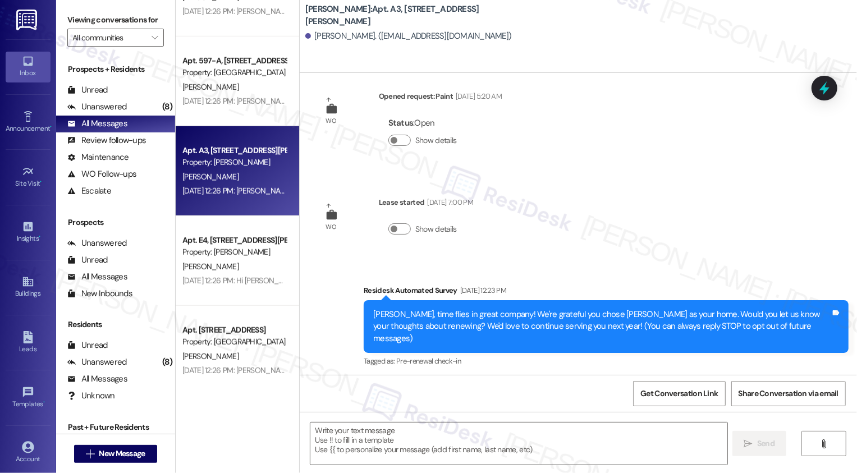
scroll to position [0, 0]
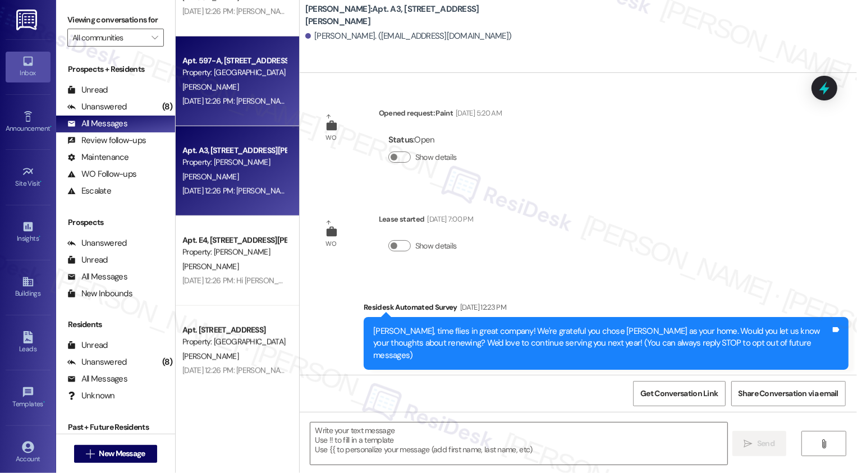
click at [247, 90] on div "[PERSON_NAME]" at bounding box center [234, 87] width 106 height 14
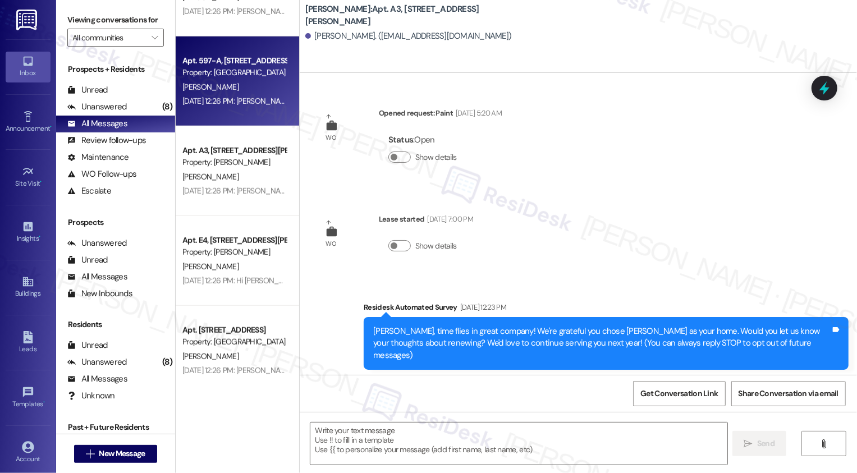
type textarea "Fetching suggested responses. Please feel free to read through the conversation…"
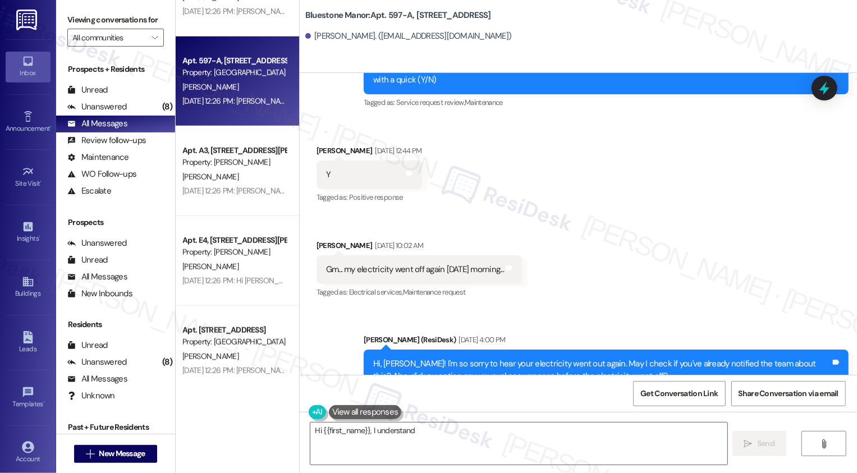
scroll to position [2537, 0]
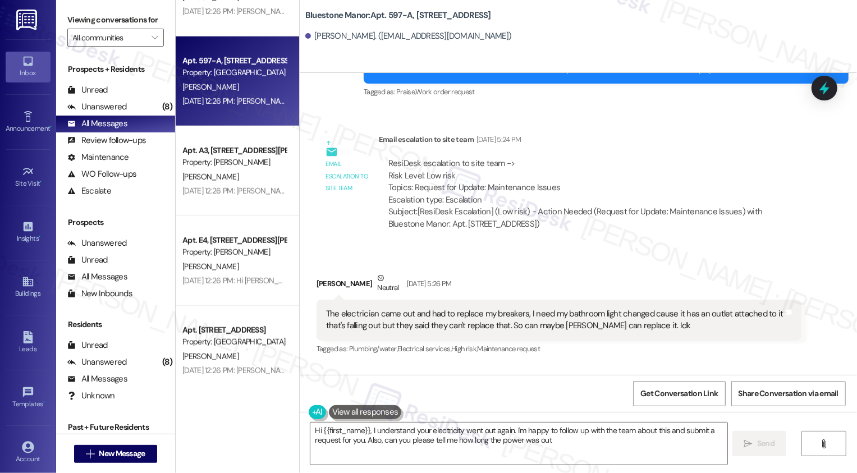
type textarea "Hi {{first_name}}, I understand your electricity went out again. I'm happy to f…"
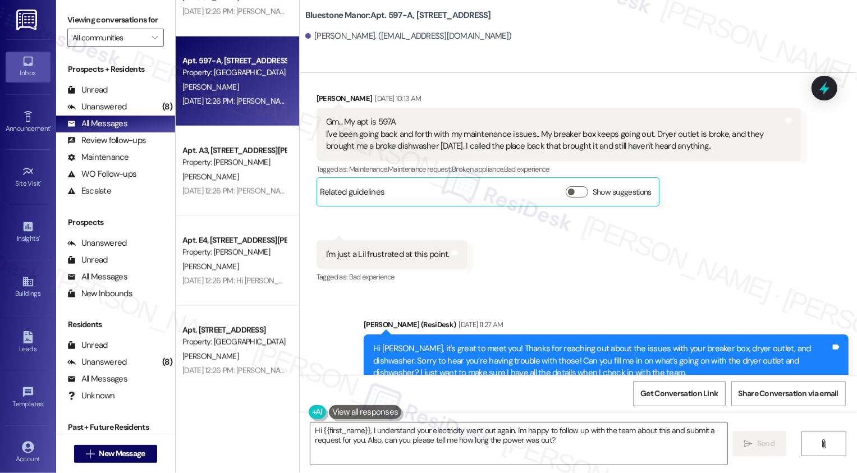
scroll to position [3716, 0]
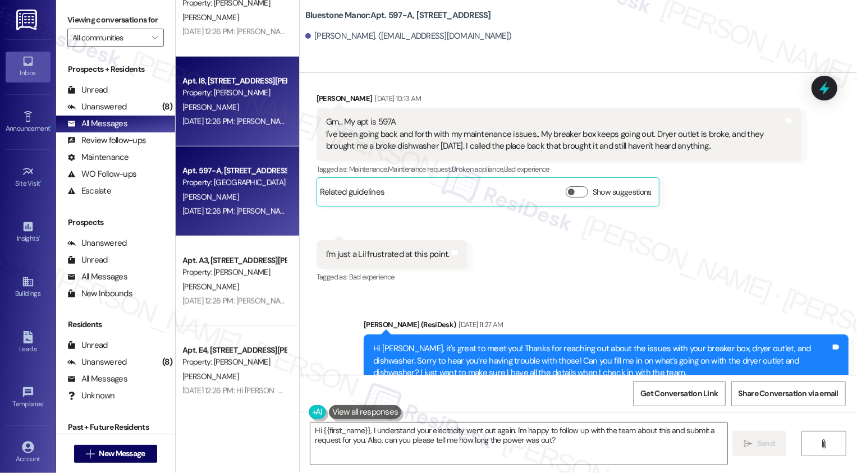
click at [226, 121] on div "[DATE] 12:26 PM: [PERSON_NAME], time flies in great company! We're grateful you…" at bounding box center [537, 121] width 711 height 10
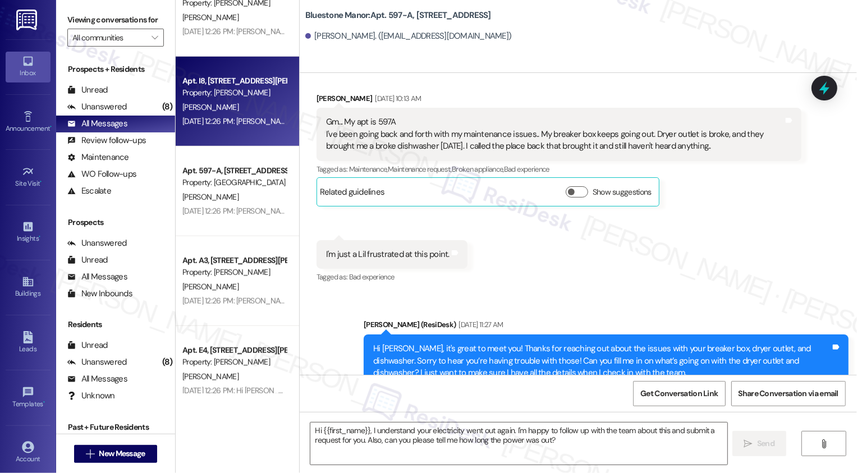
type textarea "Fetching suggested responses. Please feel free to read through the conversation…"
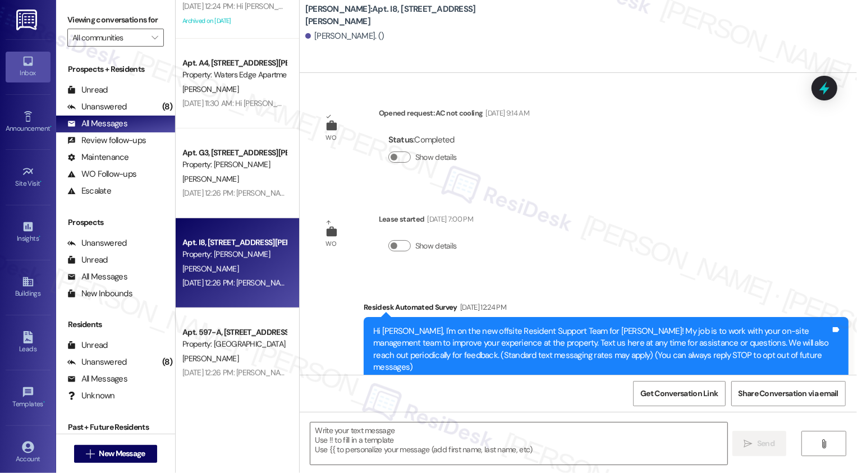
scroll to position [3542, 0]
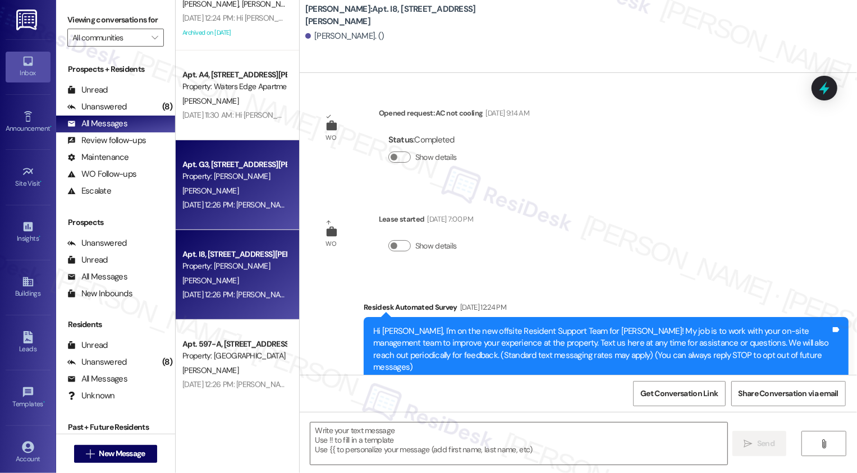
click at [239, 183] on div "Apt. G3, [STREET_ADDRESS][PERSON_NAME] Property: [PERSON_NAME]" at bounding box center [234, 171] width 106 height 26
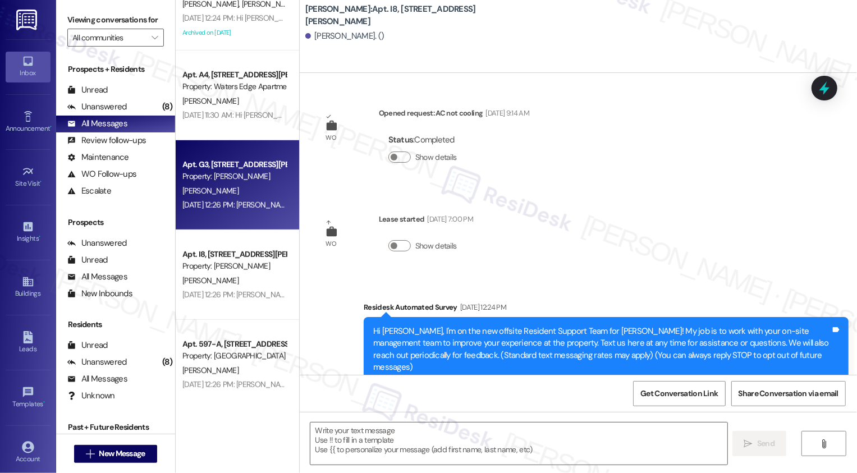
type textarea "Fetching suggested responses. Please feel free to read through the conversation…"
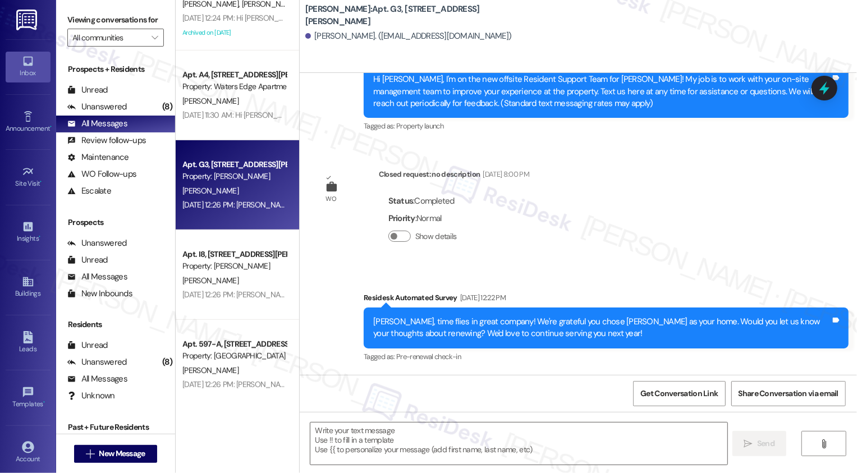
scroll to position [564, 0]
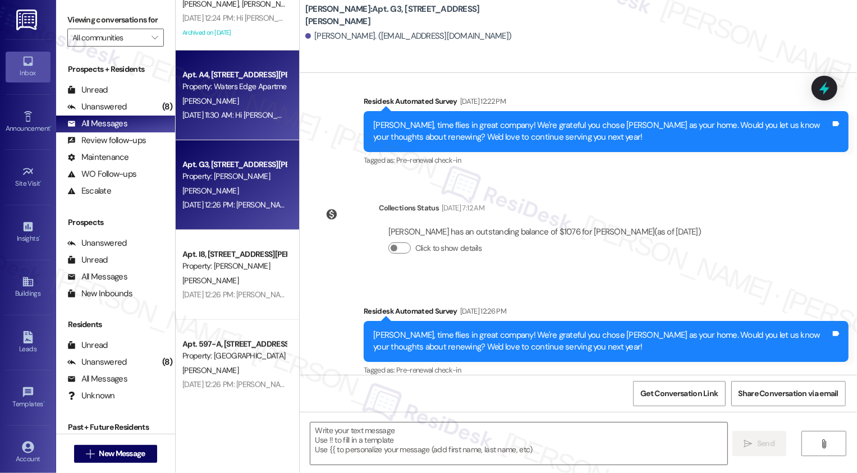
click at [220, 122] on div "[DATE] 11:30 AM: Hi [PERSON_NAME], I understand you’re still waiting on mainten…" at bounding box center [234, 115] width 106 height 14
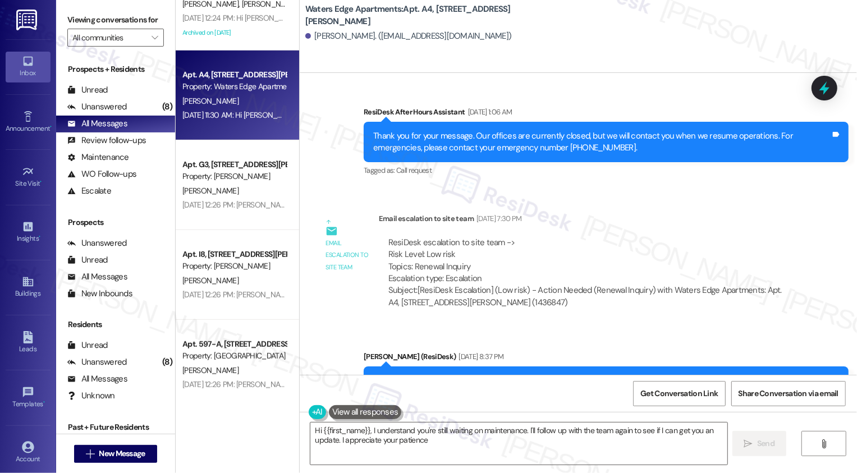
type textarea "Hi {{first_name}}, I understand you're still waiting on maintenance. I'll follo…"
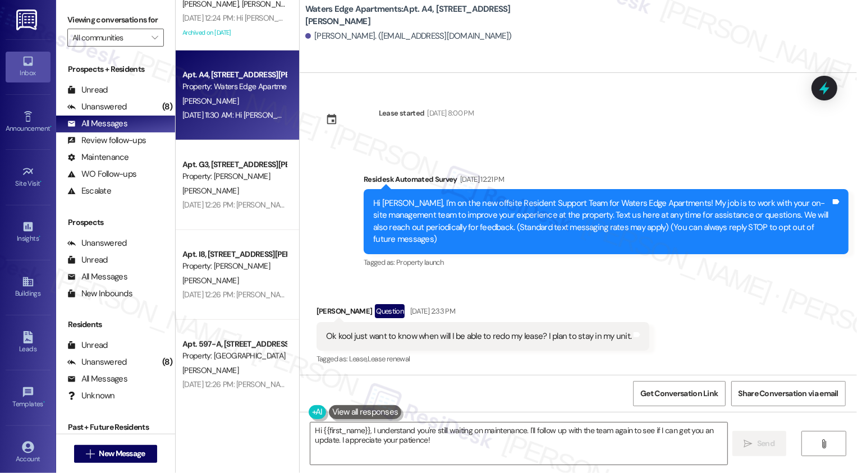
scroll to position [3436, 0]
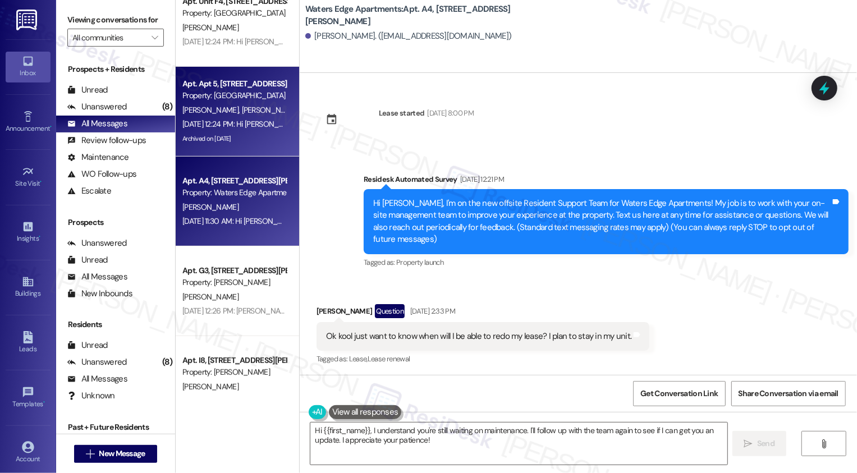
click at [213, 126] on div "[DATE] 12:24 PM: Hi [PERSON_NAME] and [PERSON_NAME]! We're so glad you chose [G…" at bounding box center [600, 124] width 837 height 10
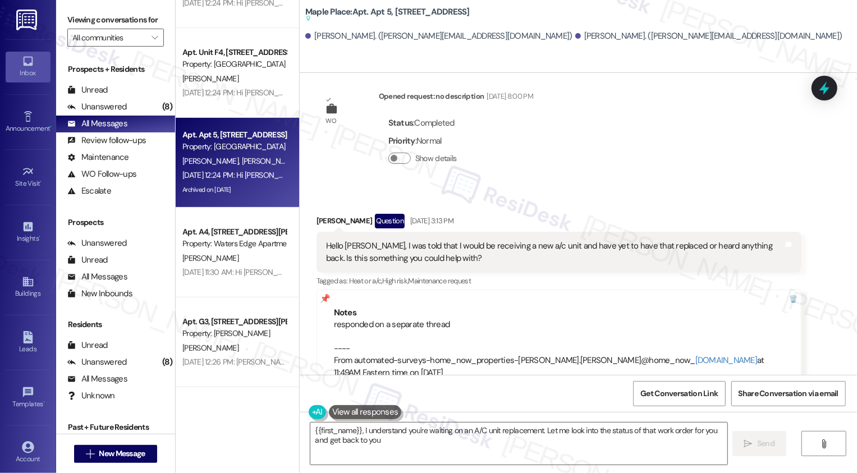
scroll to position [3293, 0]
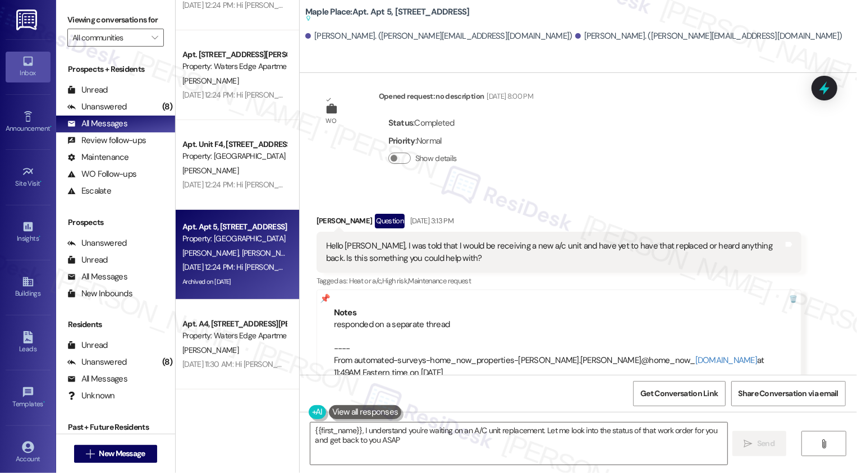
type textarea "{{first_name}}, I understand you're waiting on an A/C unit replacement. Let me …"
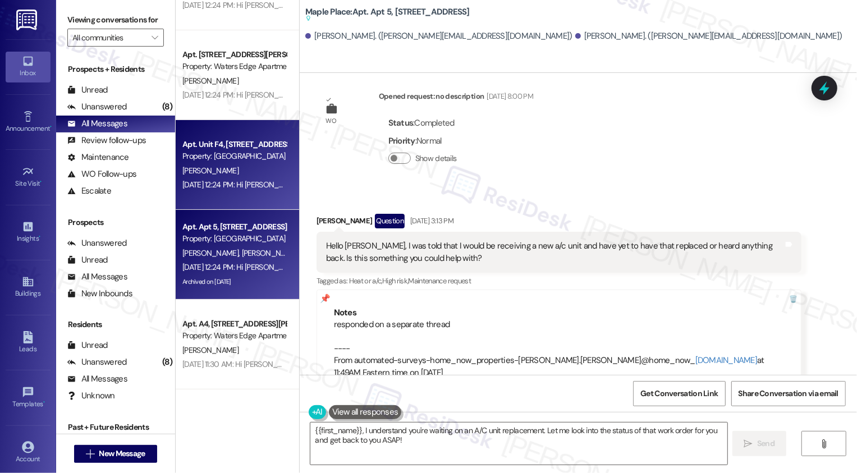
click at [208, 190] on div "[DATE] 12:24 PM: Hi [PERSON_NAME]! We're so glad you chose [GEOGRAPHIC_DATA]! W…" at bounding box center [234, 185] width 106 height 14
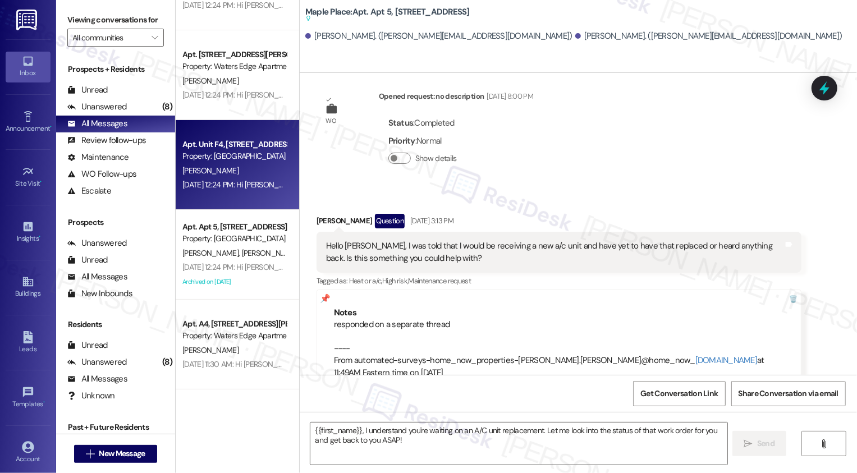
type textarea "Fetching suggested responses. Please feel free to read through the conversation…"
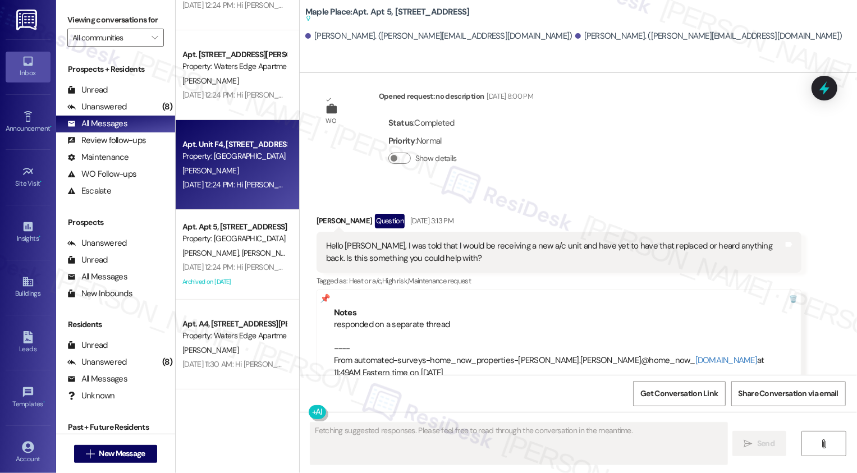
scroll to position [0, 0]
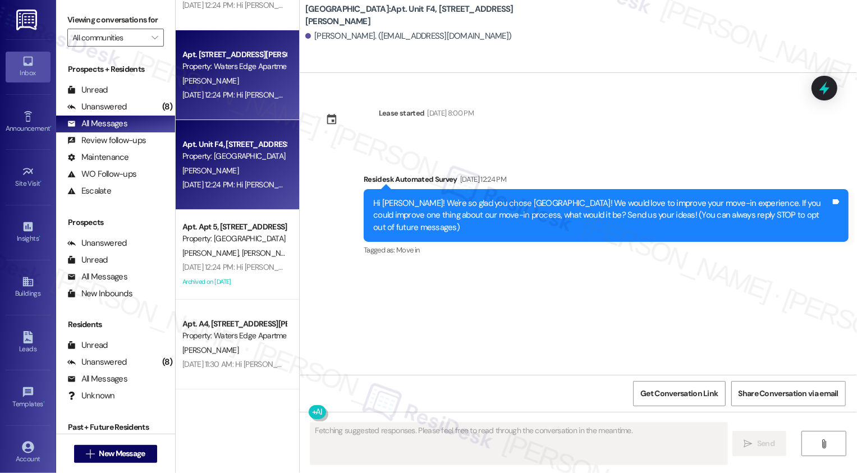
click at [235, 118] on div "Apt. [STREET_ADDRESS][PERSON_NAME] Property: Waters Edge Apartments [PERSON_NAM…" at bounding box center [238, 75] width 124 height 90
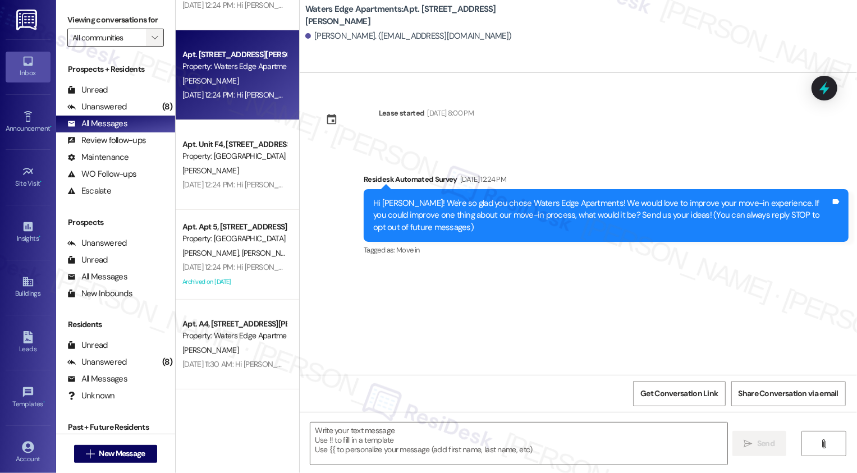
click at [152, 42] on icon "" at bounding box center [155, 37] width 6 height 9
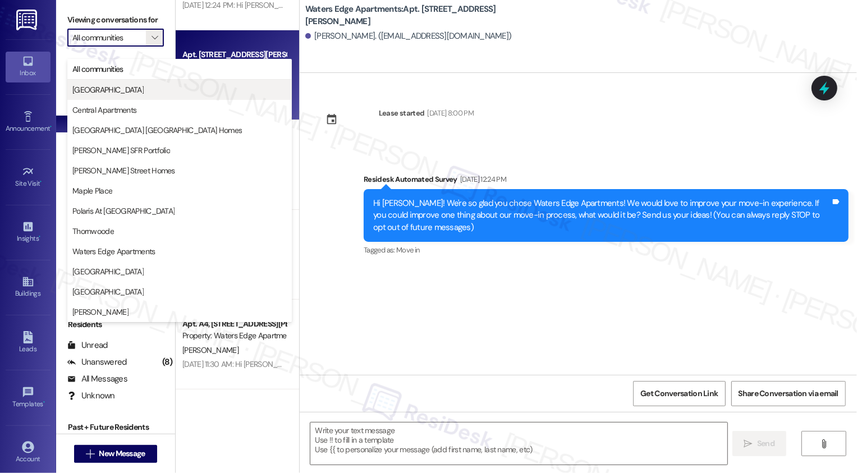
click at [147, 91] on span "[GEOGRAPHIC_DATA]" at bounding box center [179, 89] width 214 height 11
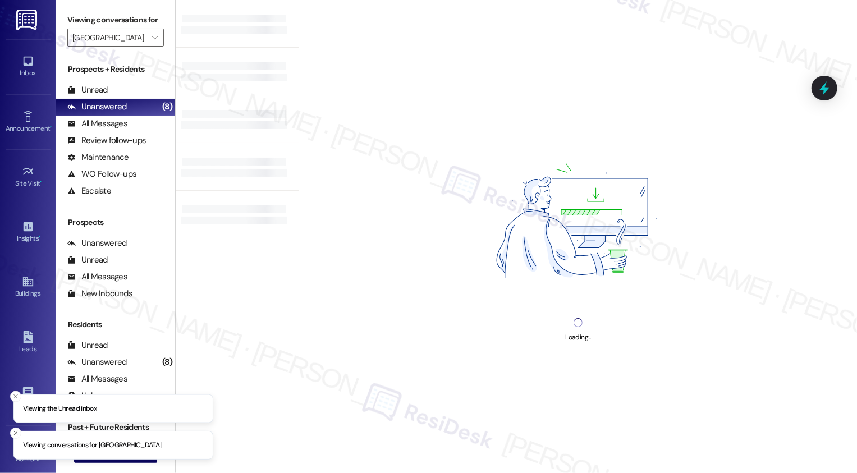
type input "[GEOGRAPHIC_DATA]"
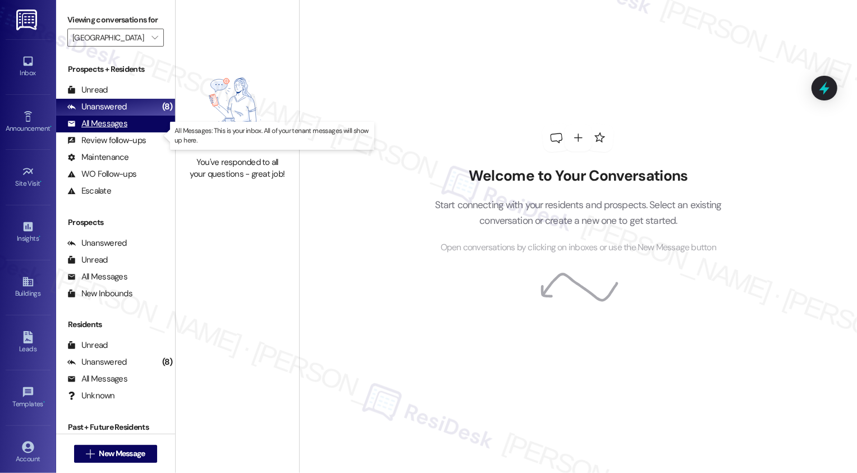
click at [140, 132] on div "All Messages (undefined)" at bounding box center [115, 124] width 119 height 17
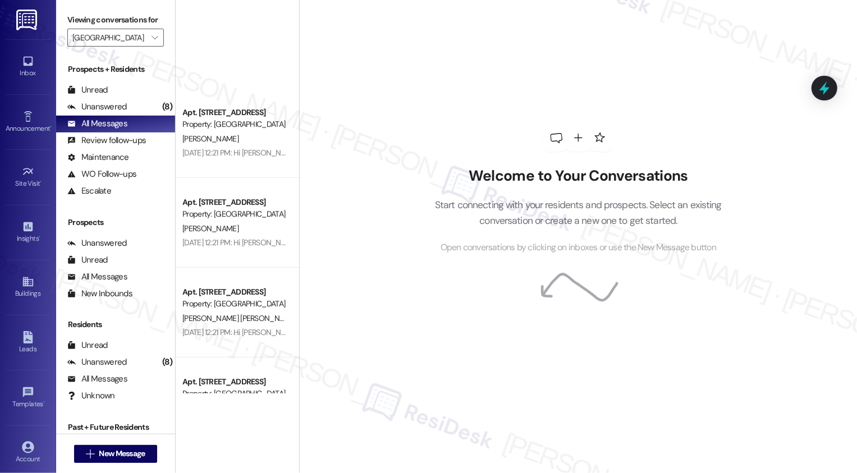
scroll to position [3469, 0]
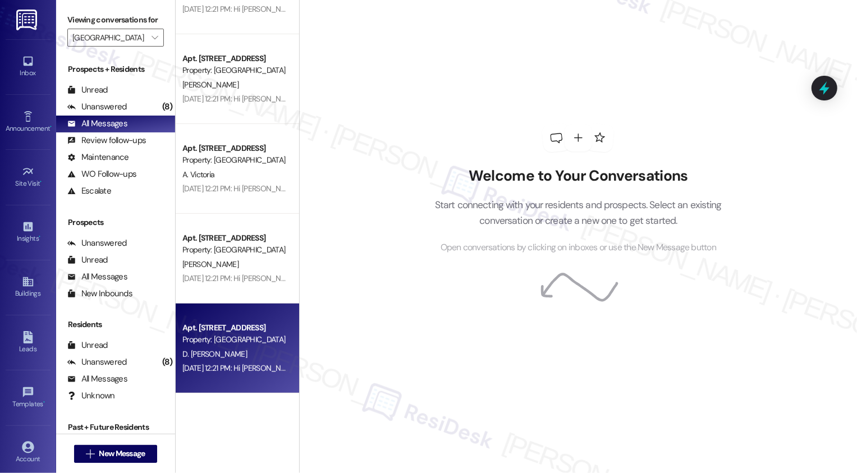
click at [244, 331] on div "Apt. [STREET_ADDRESS]" at bounding box center [234, 328] width 104 height 12
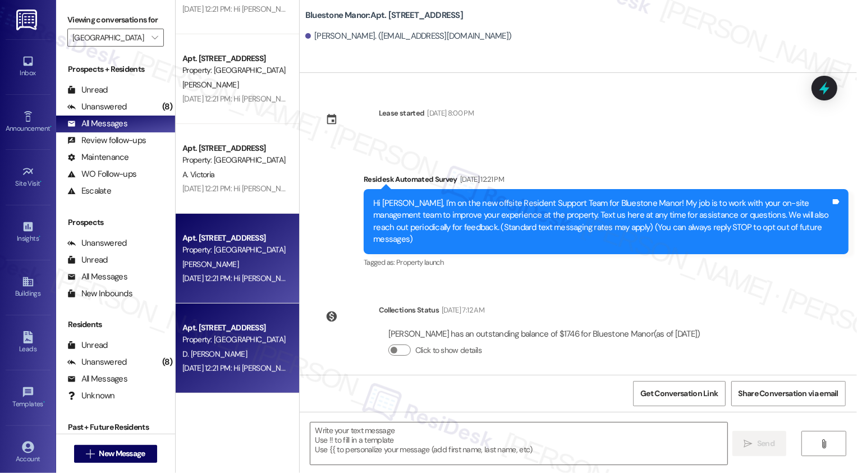
type textarea "Fetching suggested responses. Please feel free to read through the conversation…"
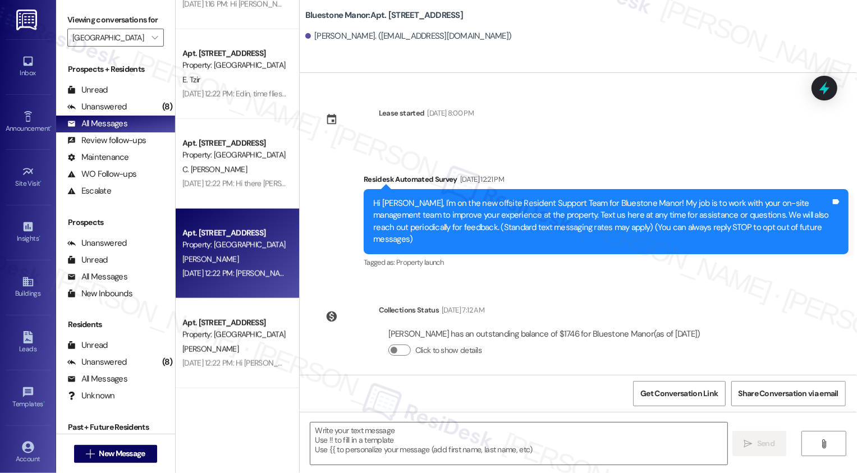
scroll to position [913, 0]
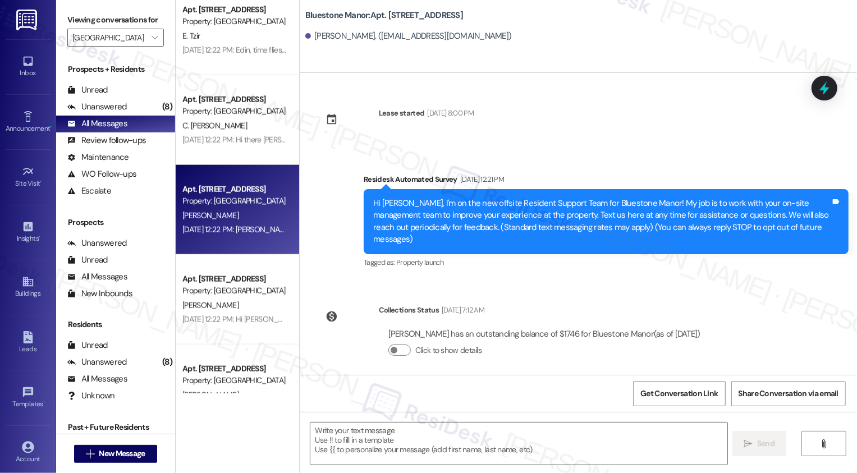
click at [238, 218] on div "[PERSON_NAME]" at bounding box center [234, 216] width 106 height 14
type textarea "Fetching suggested responses. Please feel free to read through the conversation…"
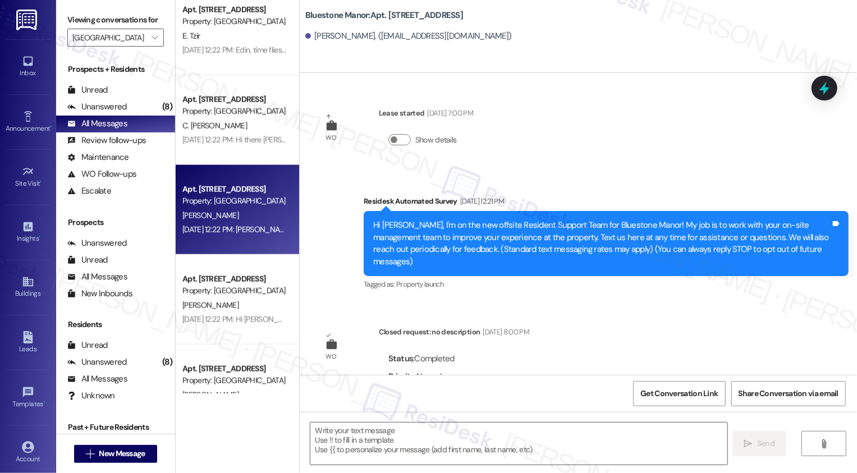
type textarea "Fetching suggested responses. Please feel free to read through the conversation…"
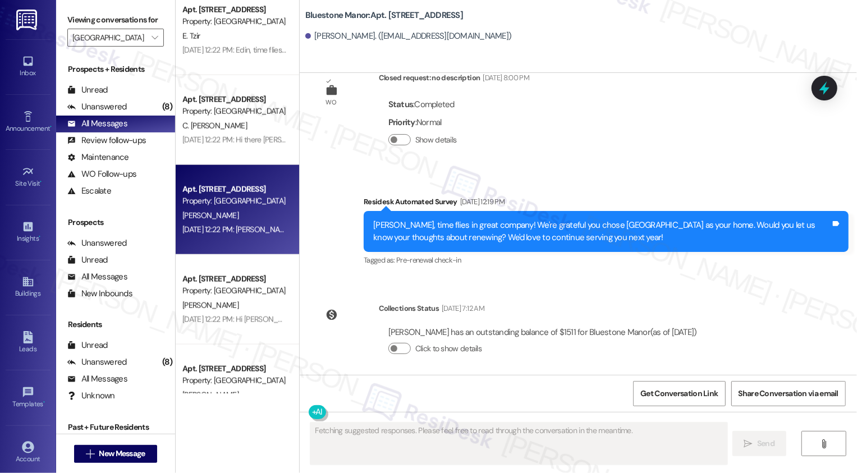
scroll to position [354, 0]
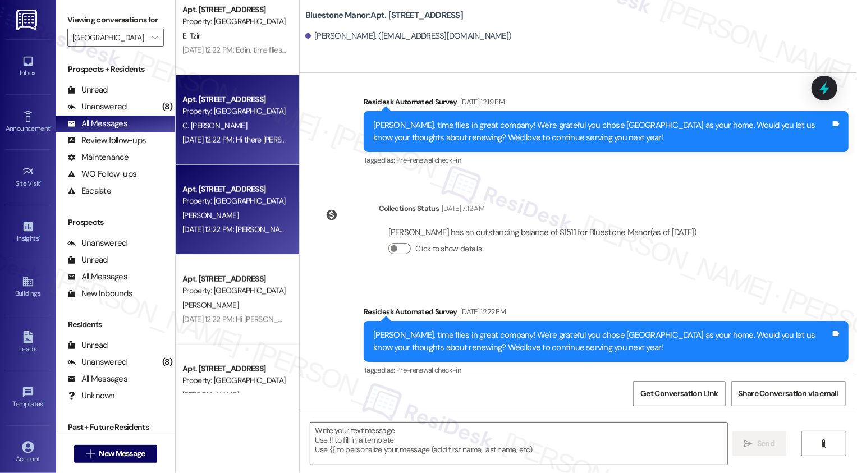
click at [230, 134] on div "[DATE] 12:22 PM: Hi there [PERSON_NAME]! I just wanted to check in and ask if y…" at bounding box center [234, 140] width 106 height 14
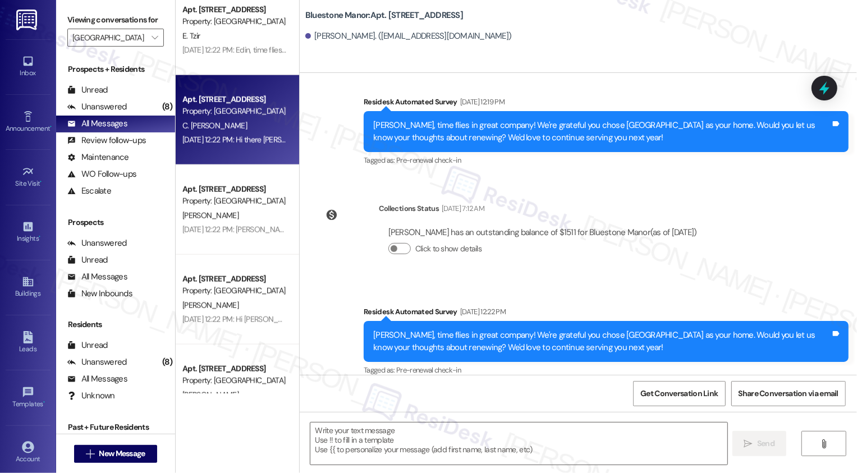
type textarea "Fetching suggested responses. Please feel free to read through the conversation…"
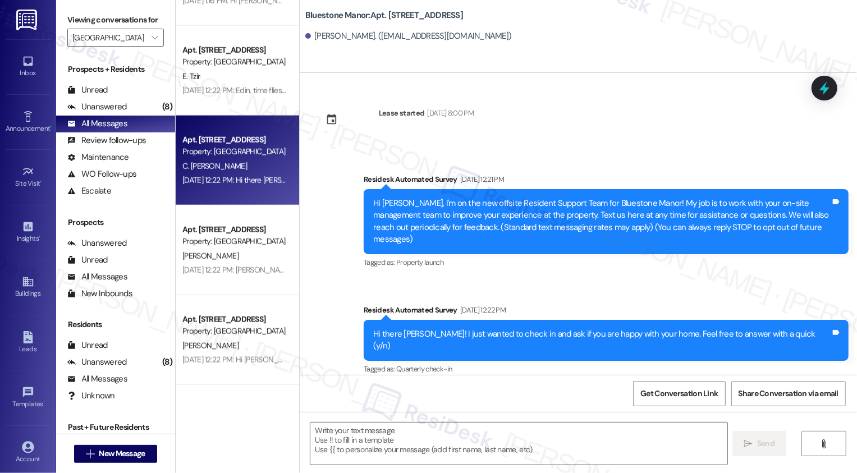
scroll to position [853, 0]
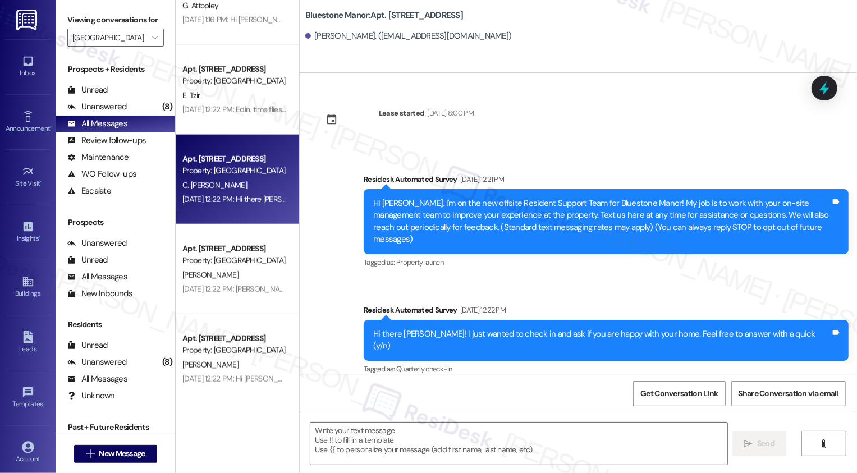
click at [246, 110] on div "[DATE] 12:22 PM: Edin, time flies in great company! We're grateful you chose [G…" at bounding box center [524, 109] width 684 height 10
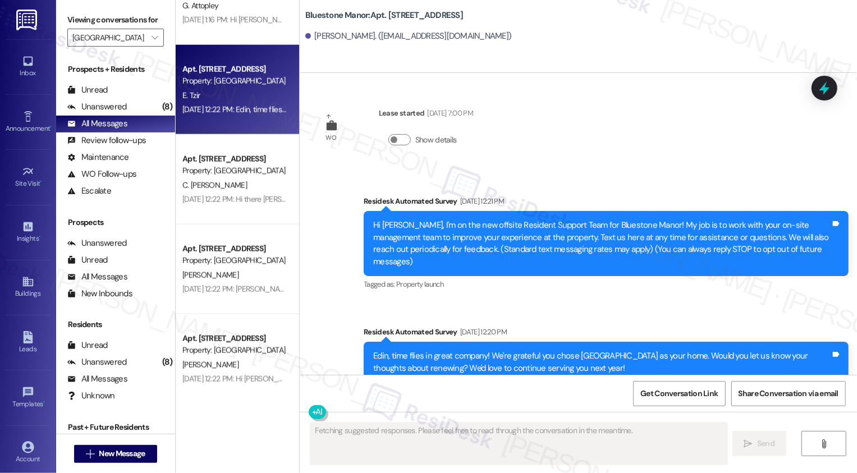
type textarea "Fetching suggested responses. Please feel free to read through the conversation…"
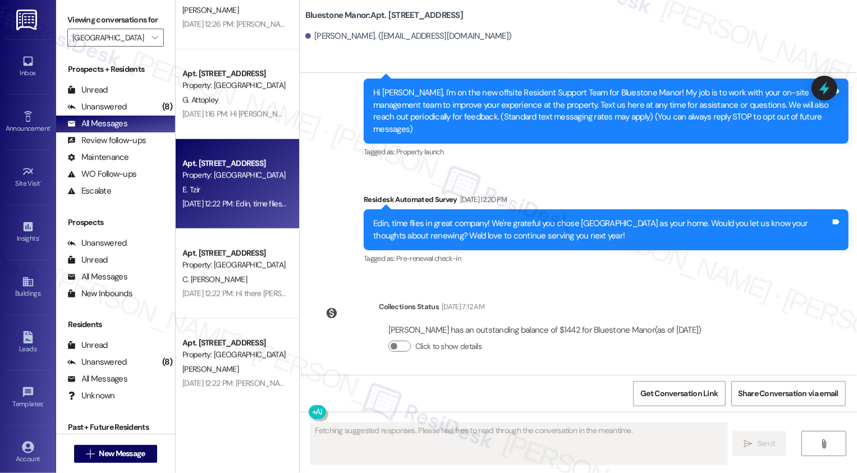
scroll to position [231, 0]
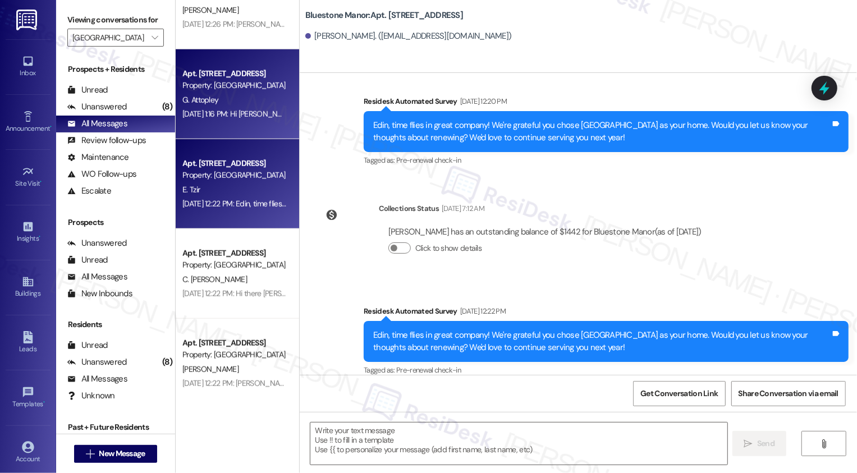
click at [252, 121] on div "Apt. [STREET_ADDRESS] Property: [GEOGRAPHIC_DATA] G. Attopley [DATE] 1:16 PM: H…" at bounding box center [238, 94] width 124 height 90
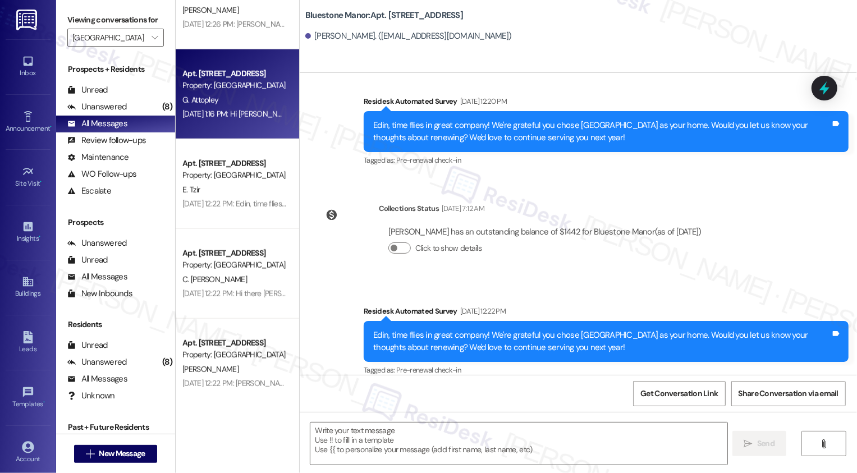
type textarea "Fetching suggested responses. Please feel free to read through the conversation…"
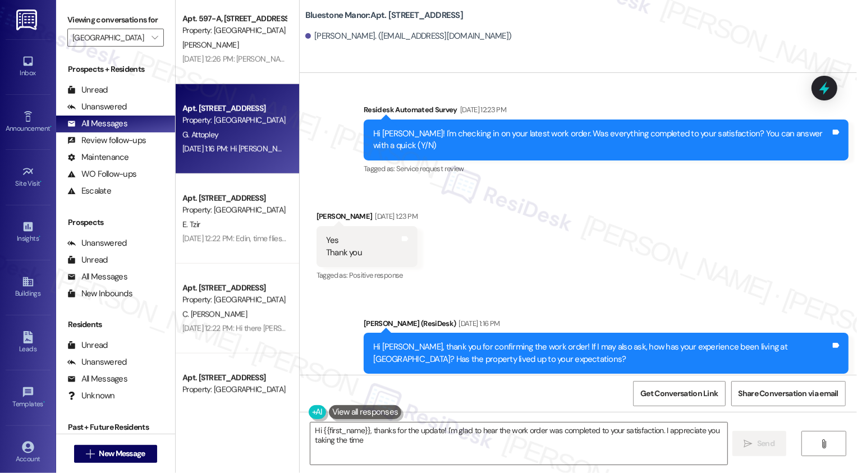
scroll to position [665, 0]
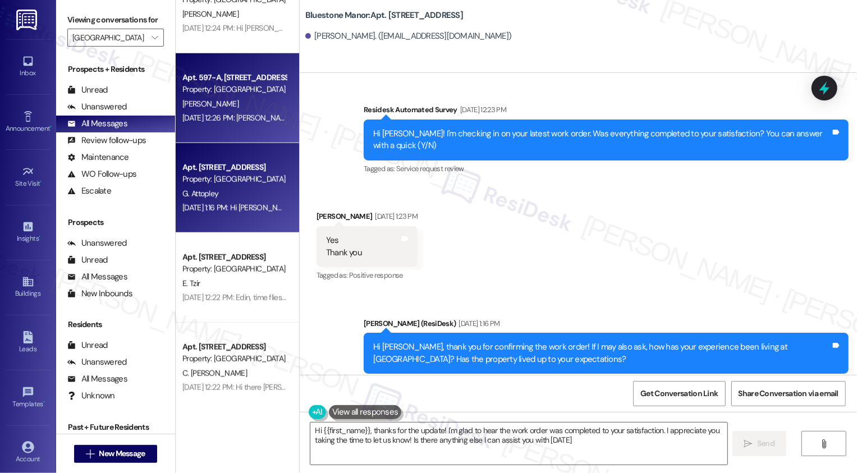
type textarea "Hi {{first_name}}, thanks for the update! I'm glad to hear the work order was c…"
click at [270, 131] on div "Apt. 597-A, [STREET_ADDRESS] Property: [GEOGRAPHIC_DATA][PERSON_NAME] [DATE] 12…" at bounding box center [238, 98] width 124 height 90
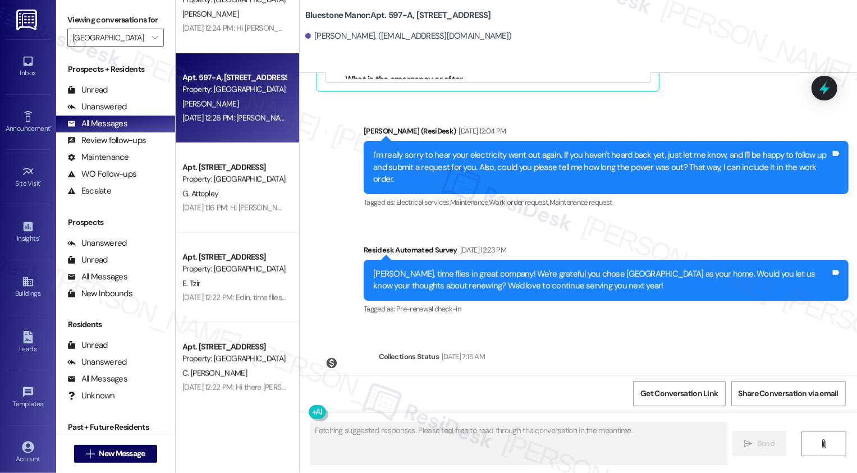
scroll to position [3318, 0]
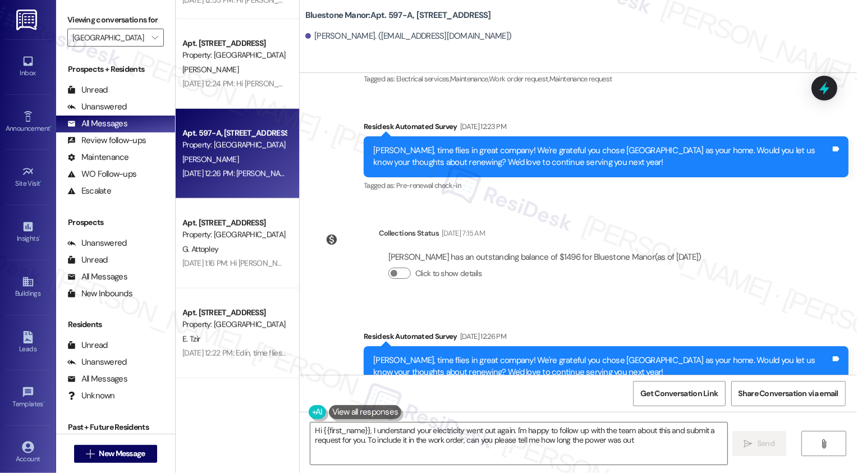
type textarea "Hi {{first_name}}, I understand your electricity went out again. I'm happy to f…"
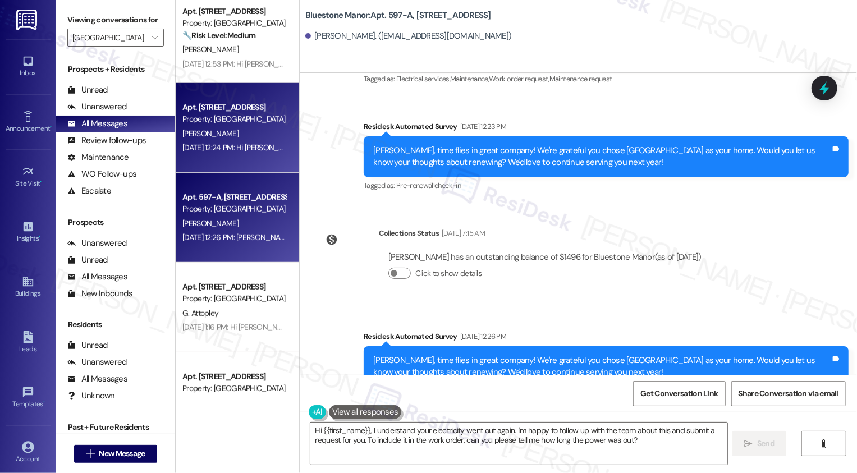
click at [252, 115] on div "Property: [GEOGRAPHIC_DATA]" at bounding box center [234, 119] width 104 height 12
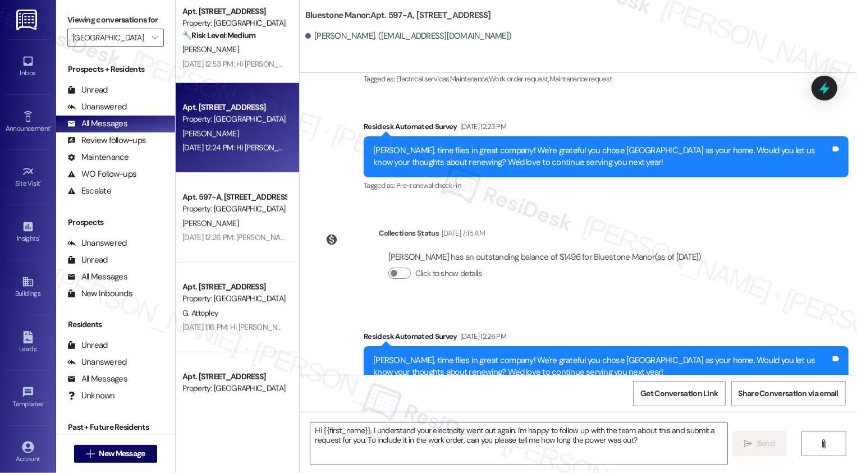
type textarea "Fetching suggested responses. Please feel free to read through the conversation…"
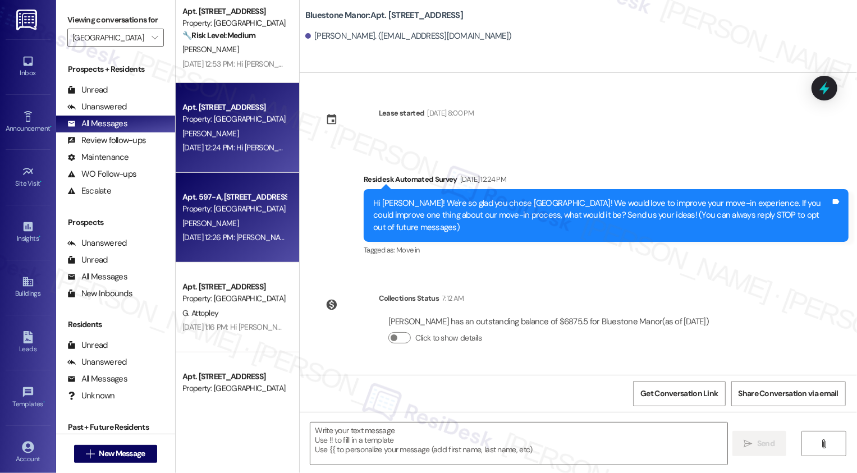
scroll to position [484, 0]
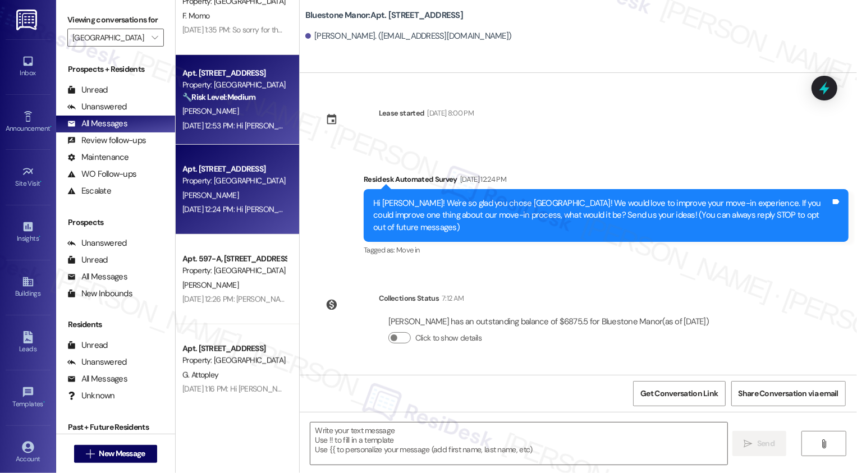
click at [248, 97] on strong "🔧 Risk Level: Medium" at bounding box center [218, 97] width 73 height 10
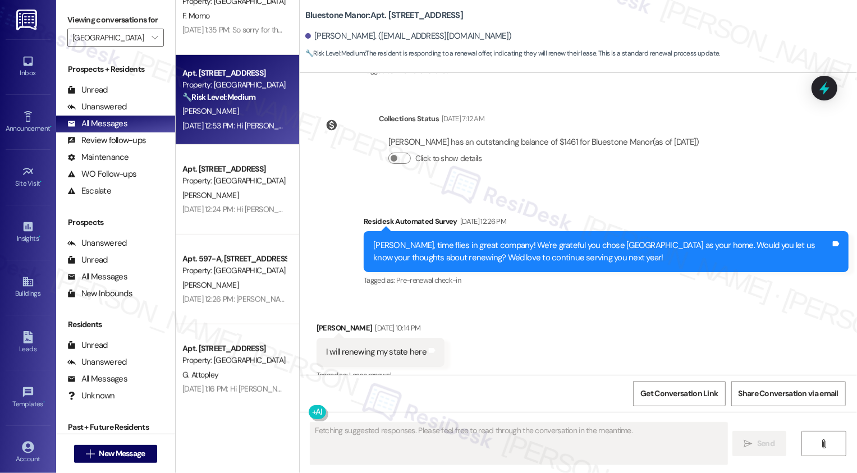
scroll to position [419, 0]
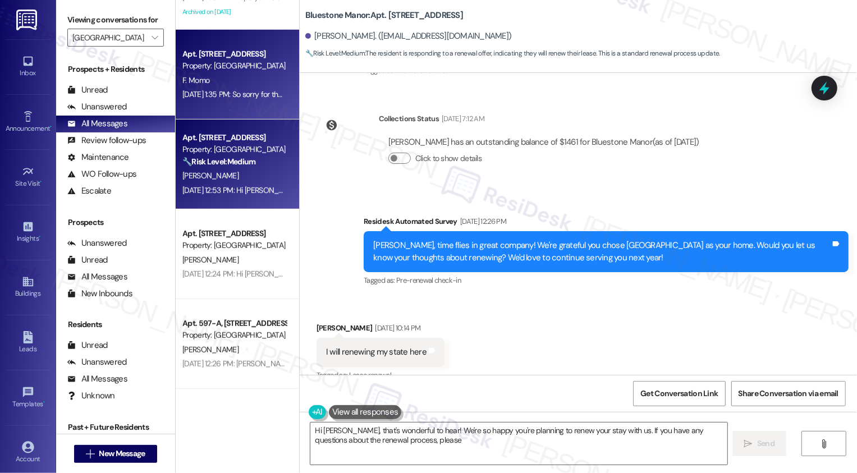
type textarea "Hi [PERSON_NAME], that's wonderful to hear! We're so happy you're planning to r…"
click at [230, 117] on div "Apt. 586-AR, [STREET_ADDRESS] Property: [GEOGRAPHIC_DATA] F. Momo [DATE] 1:35 P…" at bounding box center [238, 75] width 124 height 90
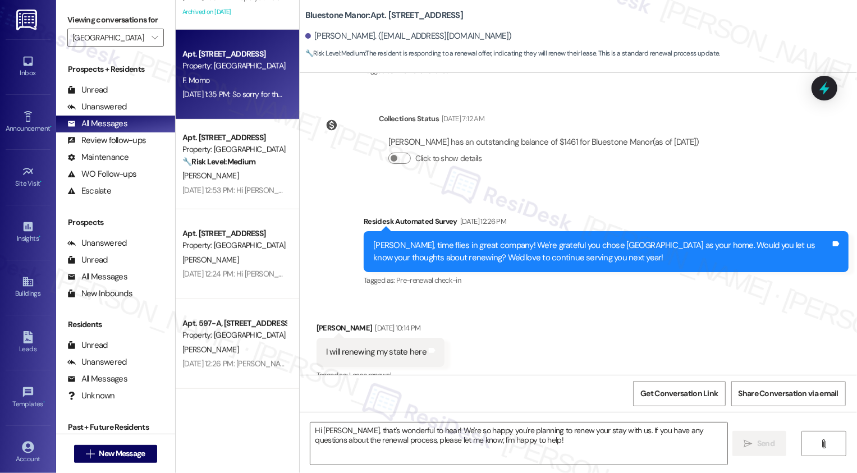
type textarea "Fetching suggested responses. Please feel free to read through the conversation…"
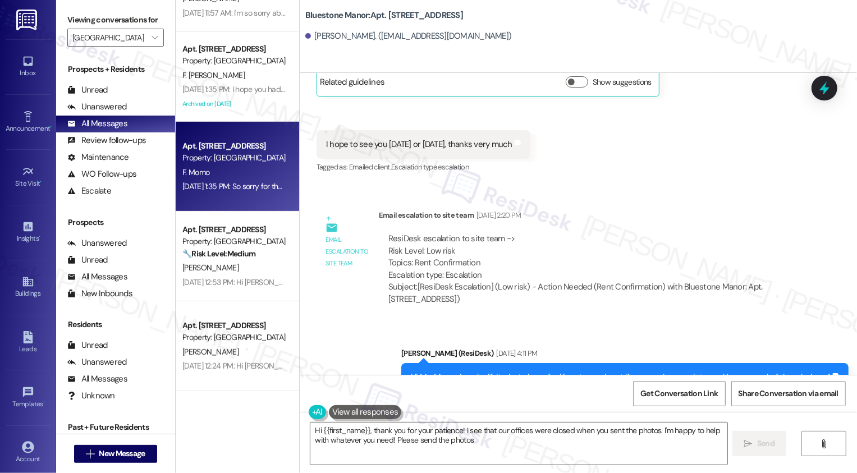
scroll to position [319, 0]
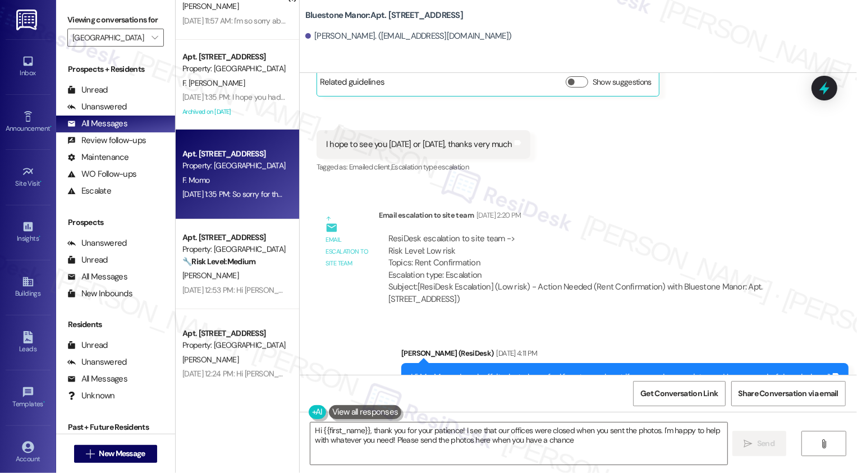
type textarea "Hi {{first_name}}, thank you for your patience! I see that our offices were clo…"
click at [152, 42] on icon "" at bounding box center [155, 37] width 6 height 9
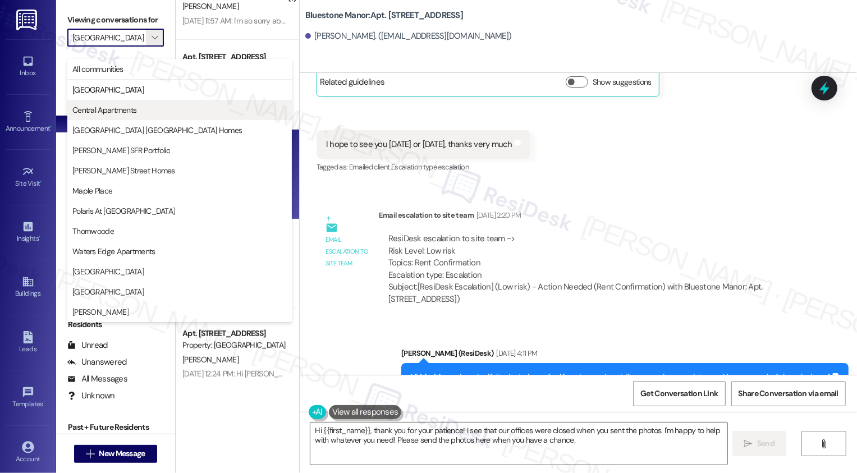
click at [126, 107] on span "Central Apartments" at bounding box center [104, 109] width 64 height 11
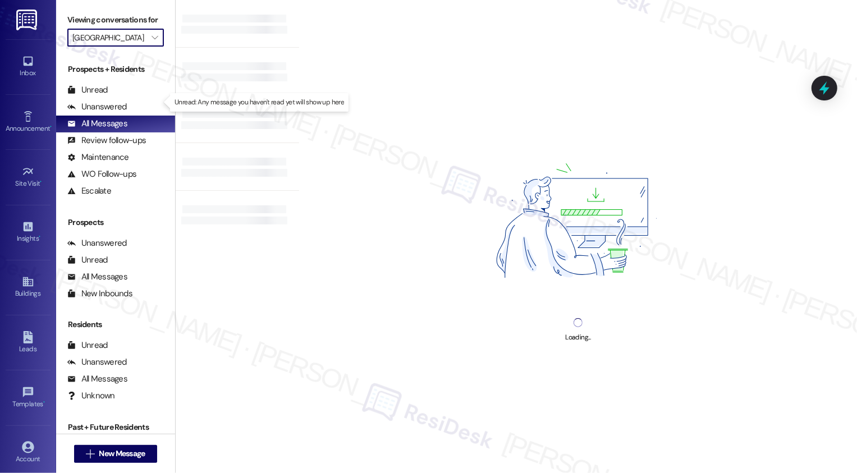
type input "Central Apartments"
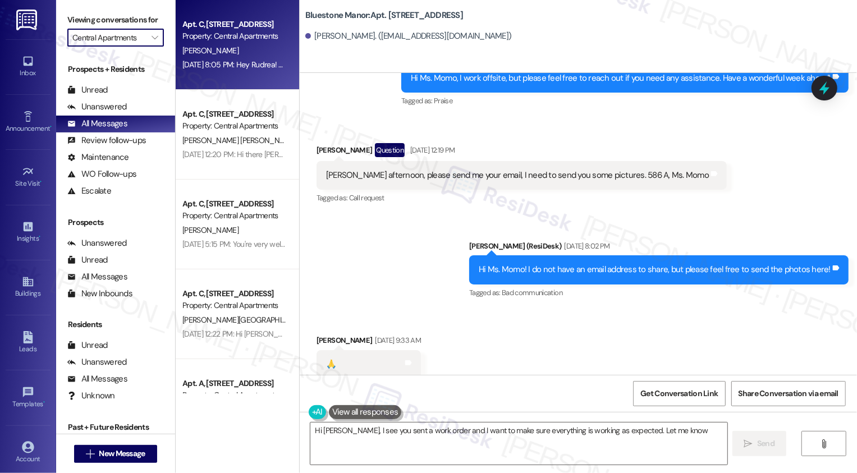
type textarea "Hi [PERSON_NAME], I see you sent a work order and I want to make sure everythin…"
click at [225, 74] on div "Apt. C, [STREET_ADDRESS] Property: Central Apartments [PERSON_NAME] [DATE] 8:05…" at bounding box center [238, 45] width 124 height 90
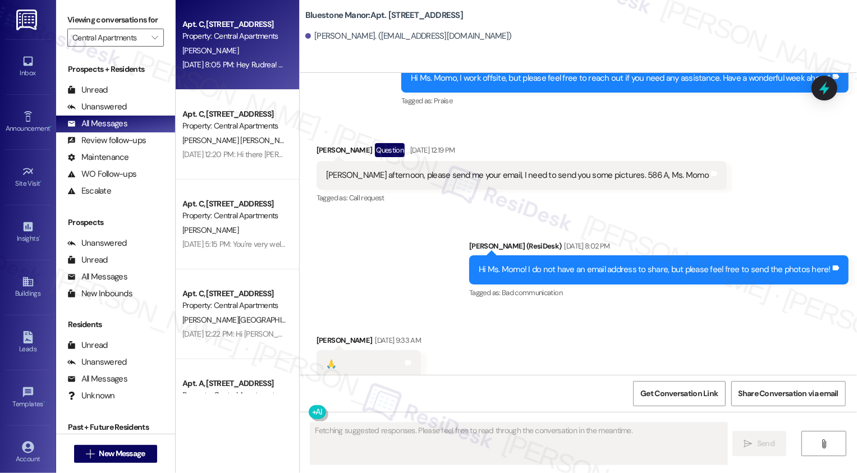
scroll to position [413, 0]
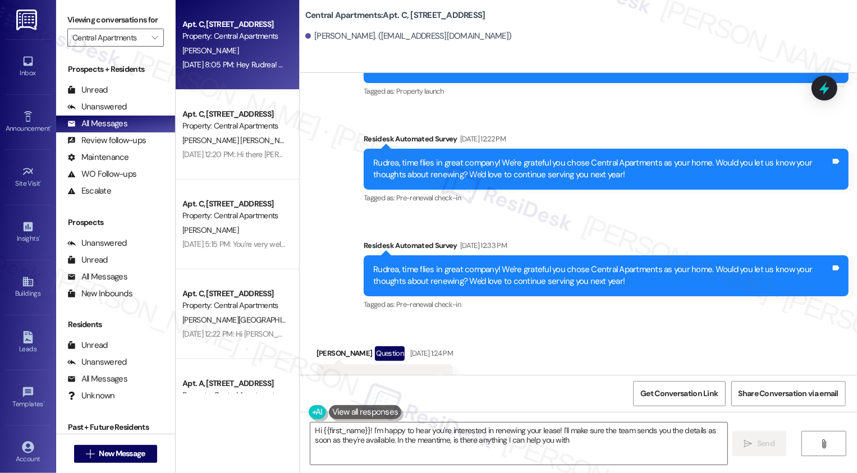
type textarea "Hi {{first_name}}! I'm happy to hear you're interested in renewing your lease! …"
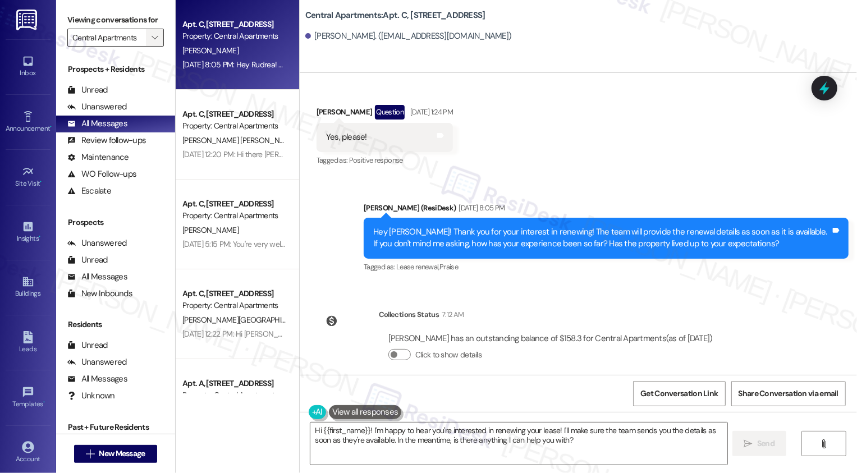
click at [152, 47] on span "" at bounding box center [154, 38] width 11 height 18
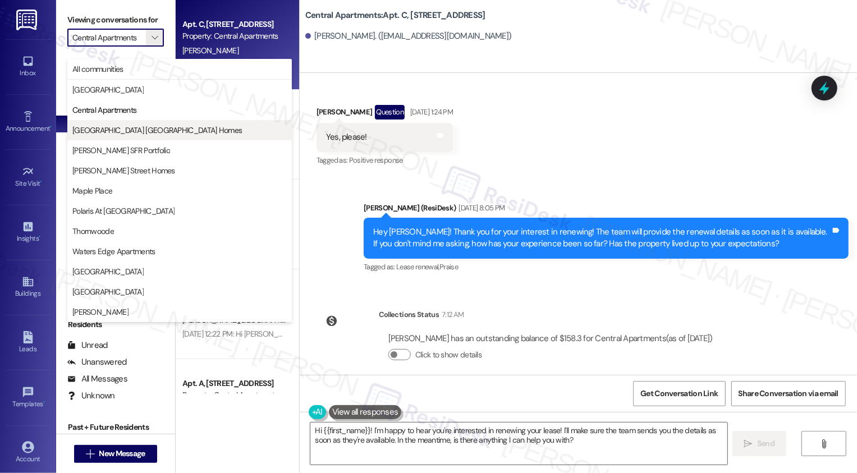
click at [140, 126] on span "[GEOGRAPHIC_DATA] [GEOGRAPHIC_DATA] Homes" at bounding box center [157, 130] width 170 height 11
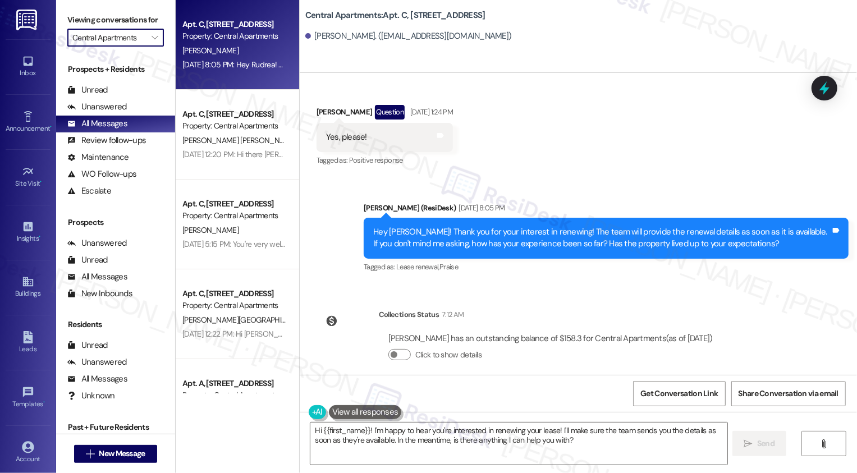
type input "[GEOGRAPHIC_DATA] [GEOGRAPHIC_DATA] Homes"
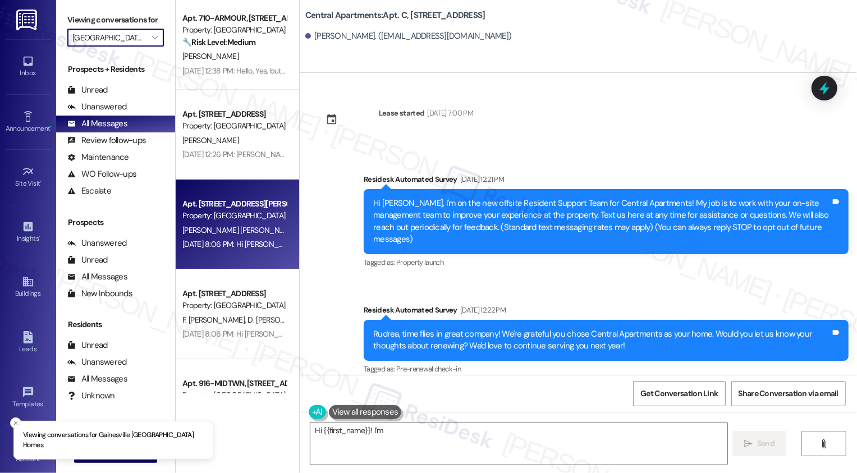
scroll to position [202, 0]
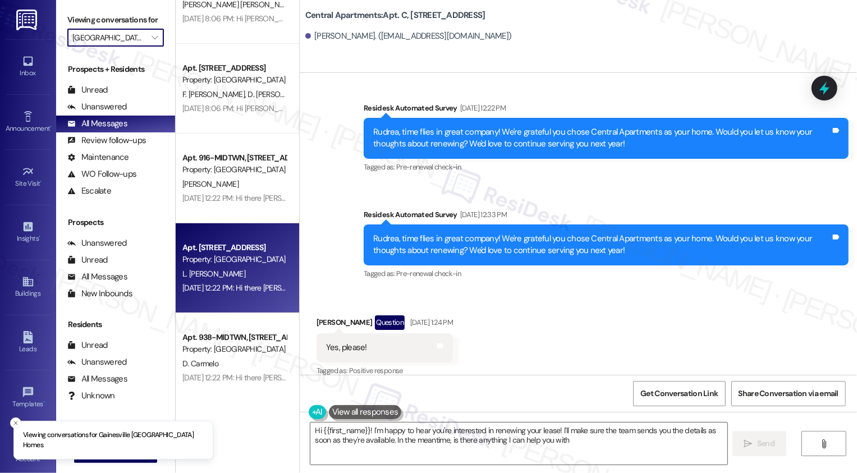
type textarea "Hi {{first_name}}! I'm happy to hear you're interested in renewing your lease! …"
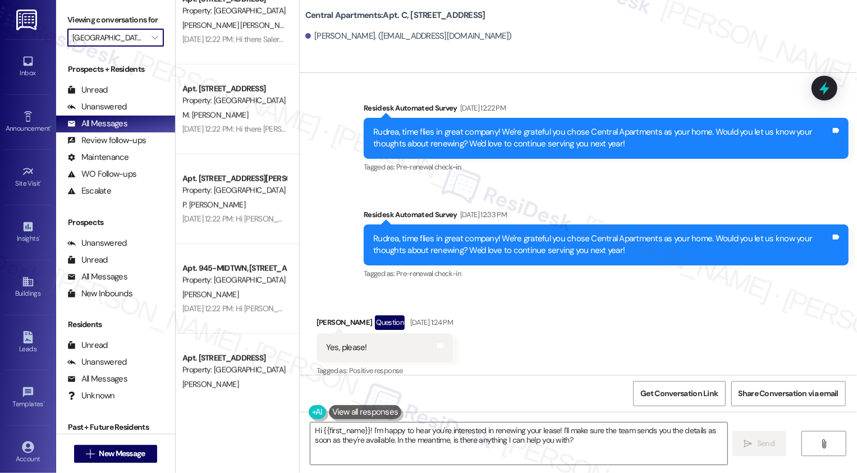
scroll to position [930, 0]
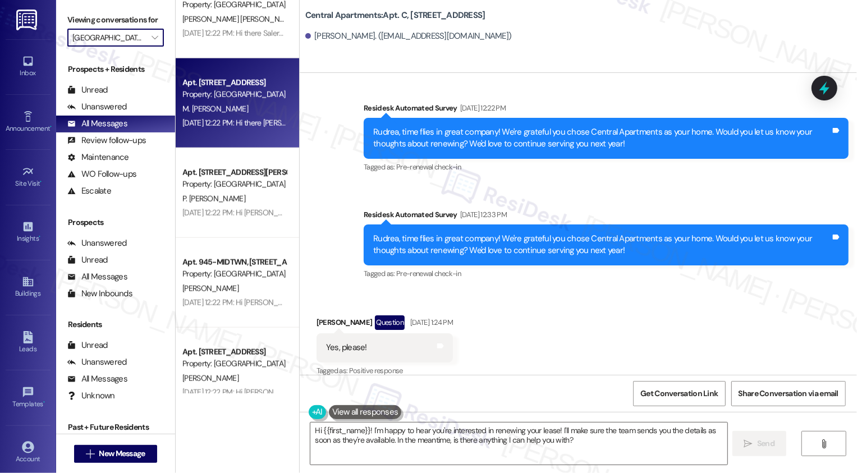
click at [202, 123] on div "[DATE] 12:22 PM: Hi there [PERSON_NAME]! I just wanted to check in and ask if y…" at bounding box center [420, 123] width 477 height 10
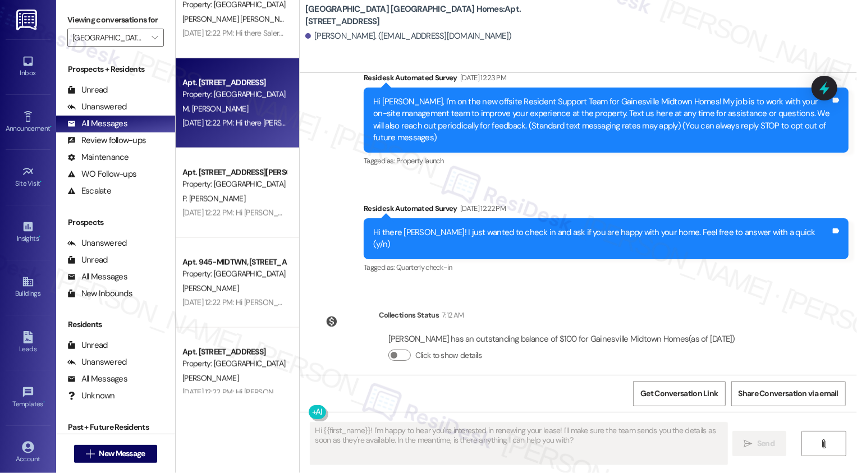
scroll to position [0, 0]
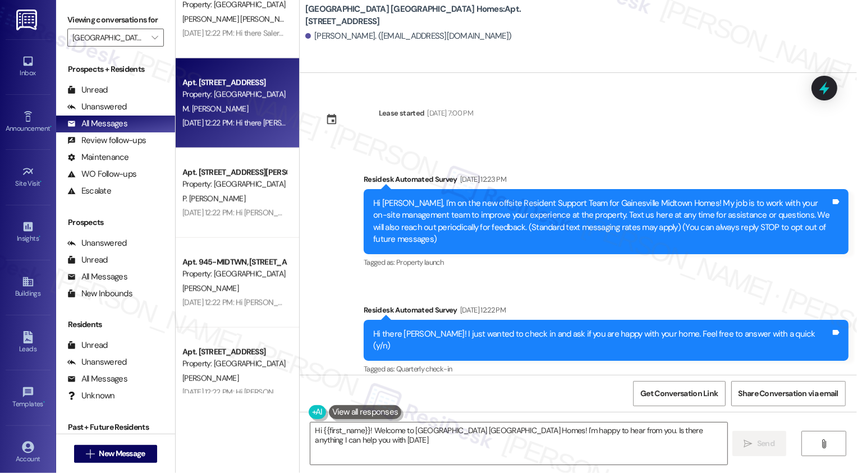
type textarea "Hi {{first_name}}! Welcome to [GEOGRAPHIC_DATA] [GEOGRAPHIC_DATA] Homes! I'm ha…"
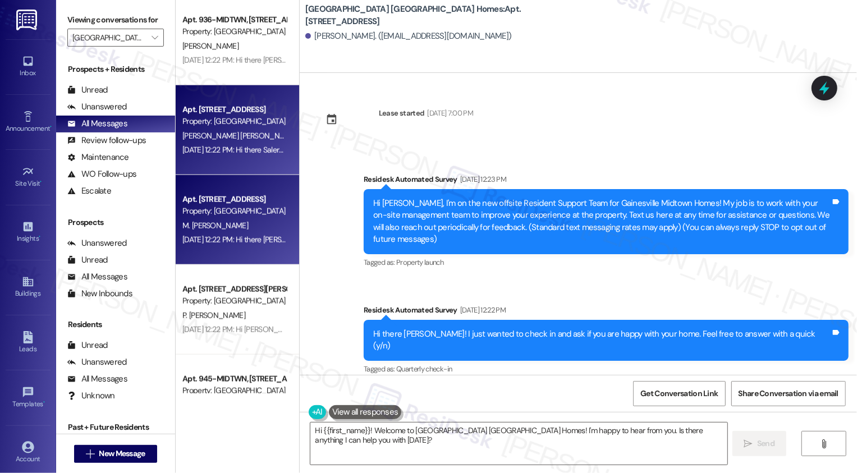
click at [238, 148] on div "[DATE] 12:22 PM: Hi there Salermo! I just wanted to check in and ask if you are…" at bounding box center [405, 150] width 447 height 10
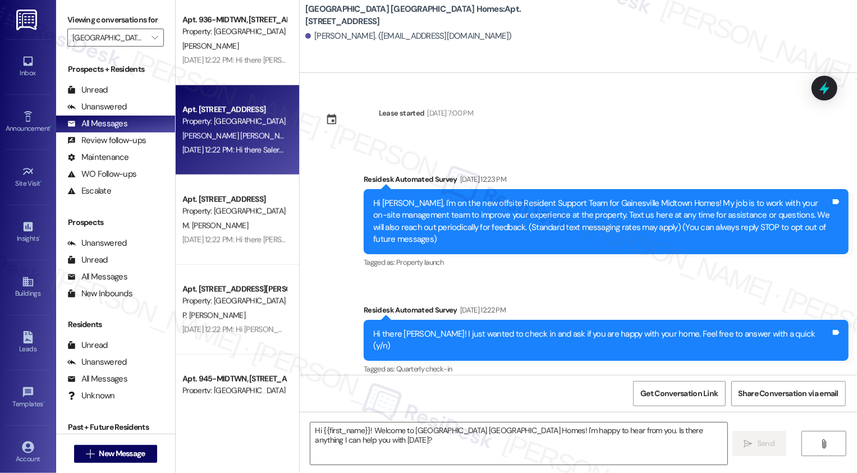
type textarea "Fetching suggested responses. Please feel free to read through the conversation…"
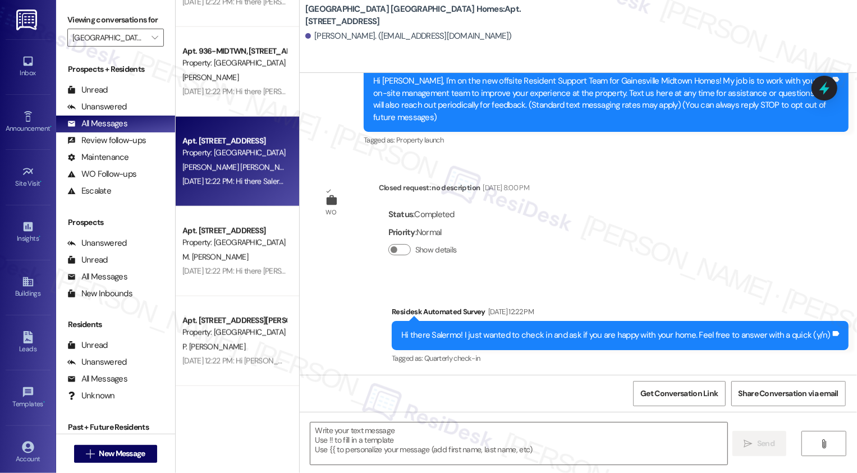
scroll to position [757, 0]
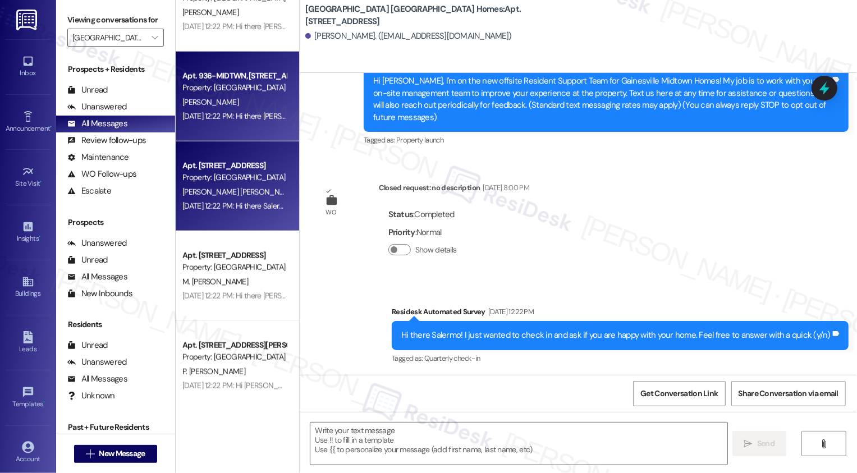
click at [232, 122] on div "[DATE] 12:22 PM: Hi there [PERSON_NAME]! I just wanted to check in and ask if y…" at bounding box center [234, 116] width 106 height 14
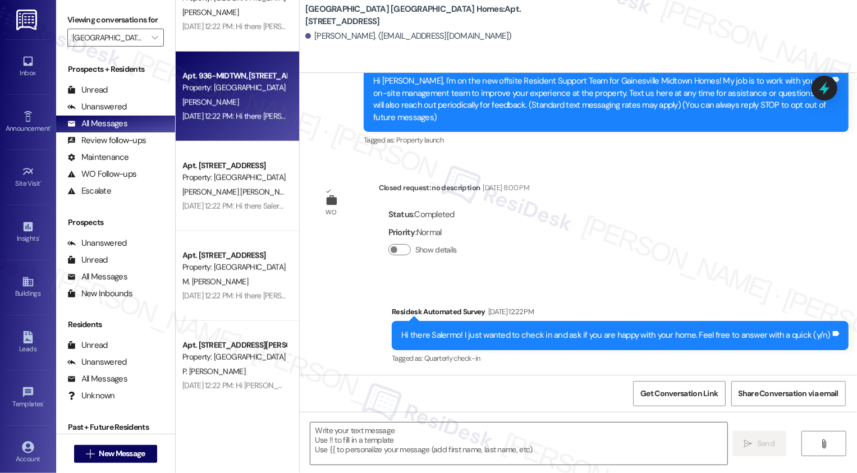
type textarea "Fetching suggested responses. Please feel free to read through the conversation…"
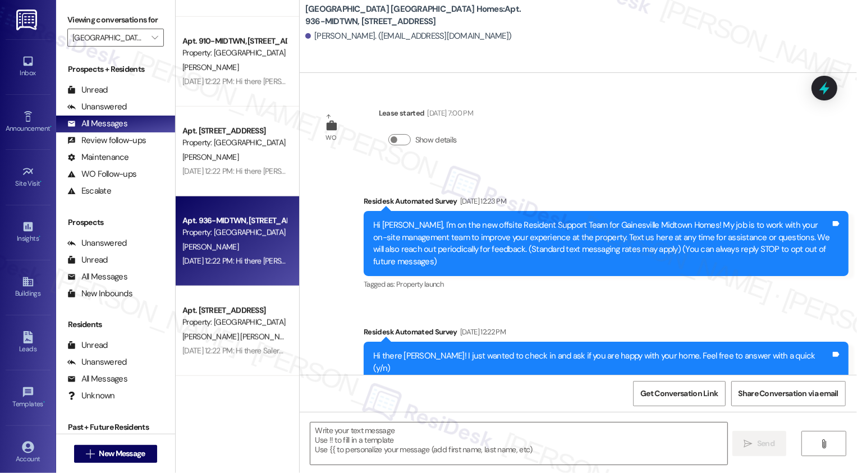
scroll to position [611, 0]
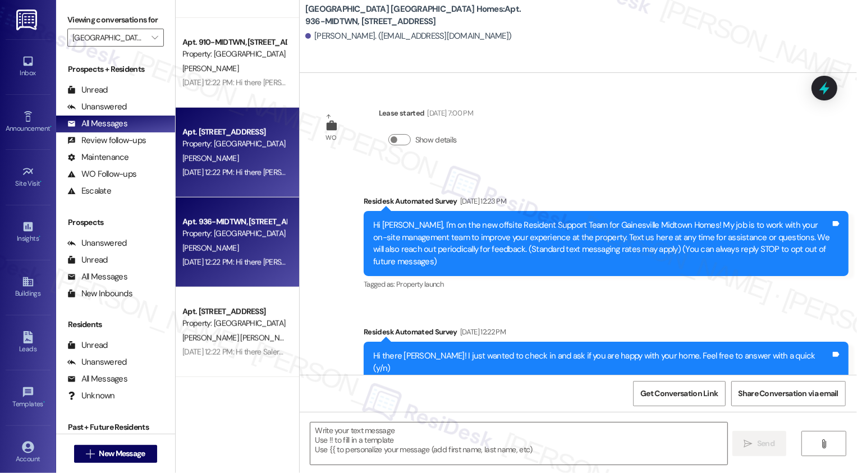
click at [258, 193] on div "Apt. 922-MIDTWN, [STREET_ADDRESS] Property: [GEOGRAPHIC_DATA] [GEOGRAPHIC_DATA]…" at bounding box center [238, 153] width 124 height 90
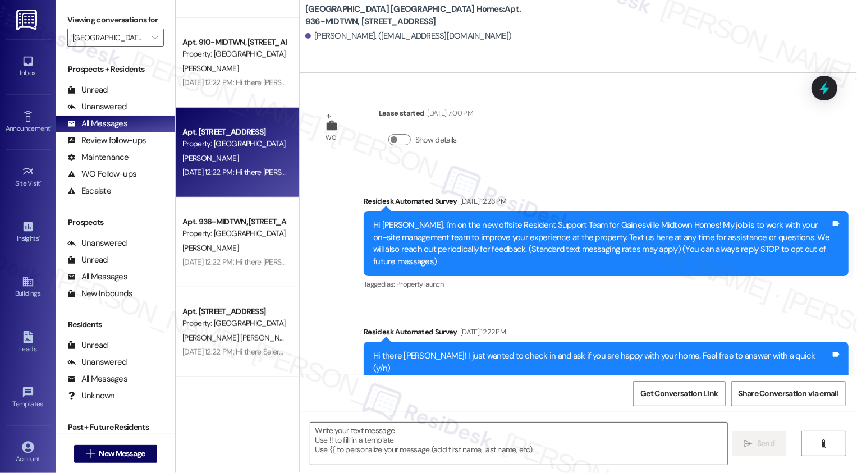
type textarea "Fetching suggested responses. Please feel free to read through the conversation…"
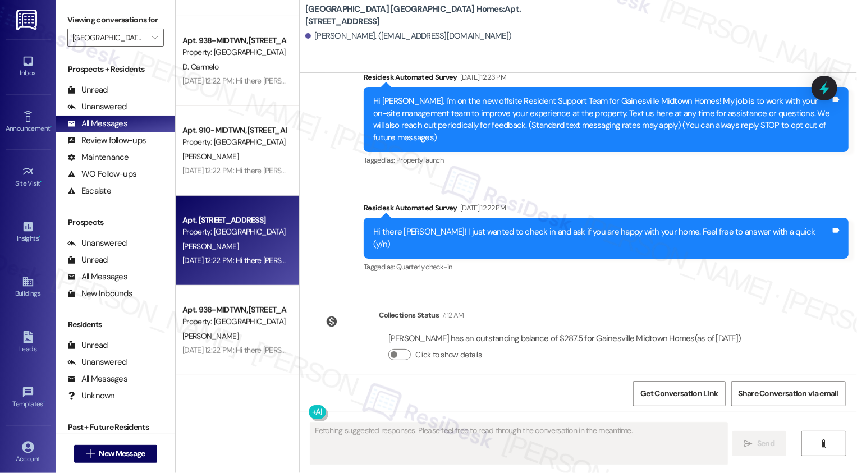
scroll to position [486, 0]
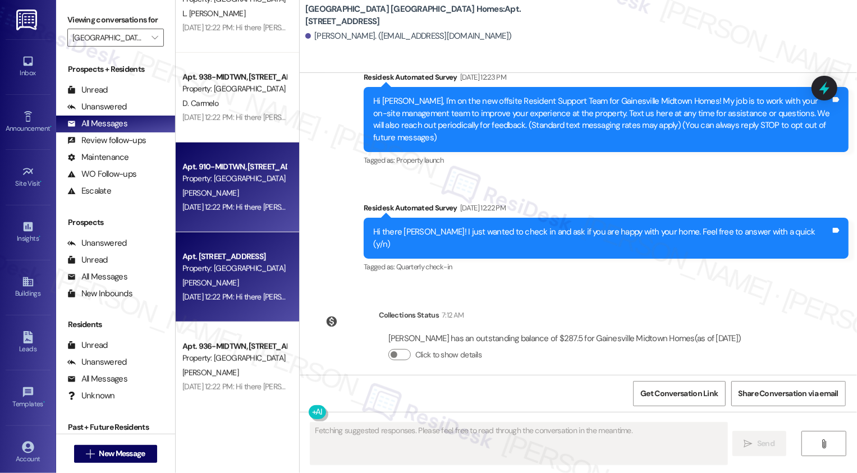
click at [229, 155] on div "Apt. 910-MIDTWN, [STREET_ADDRESS] Property: [GEOGRAPHIC_DATA] [GEOGRAPHIC_DATA]…" at bounding box center [238, 188] width 124 height 90
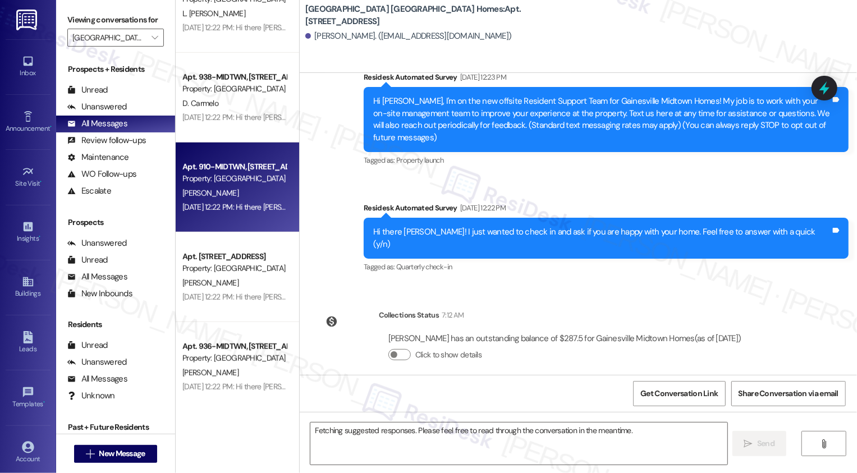
scroll to position [0, 0]
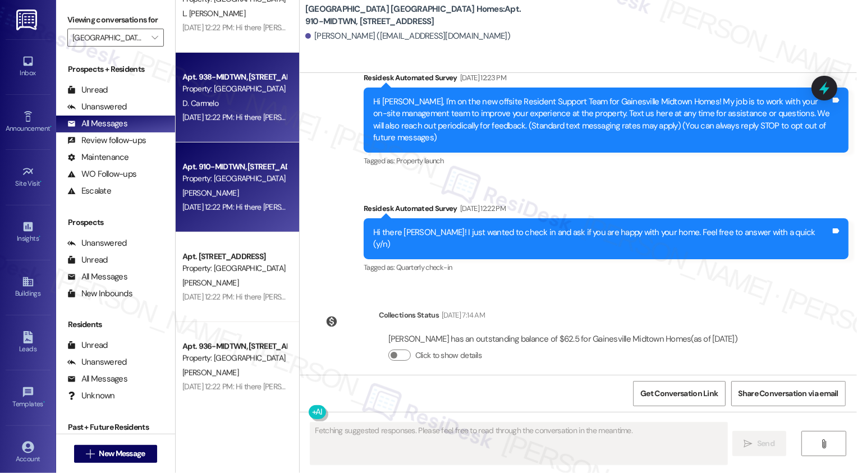
click at [271, 129] on div "Apt. 938-MIDTWN, [STREET_ADDRESS] Property: [GEOGRAPHIC_DATA] [GEOGRAPHIC_DATA]…" at bounding box center [238, 98] width 124 height 90
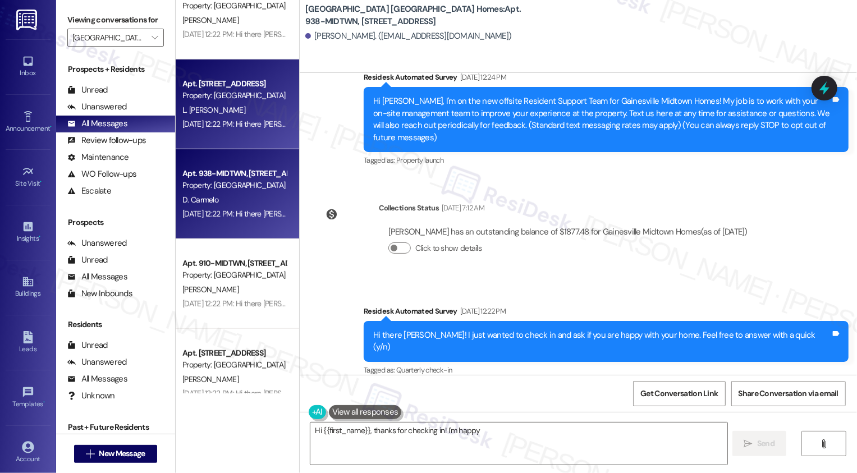
type textarea "Hi {{first_name}}, thanks for checking in! I'm happy to"
click at [259, 136] on div "Apt. 906-MIDTWN, [STREET_ADDRESS] Property: [GEOGRAPHIC_DATA] Homes L. [PERSON_…" at bounding box center [238, 105] width 124 height 90
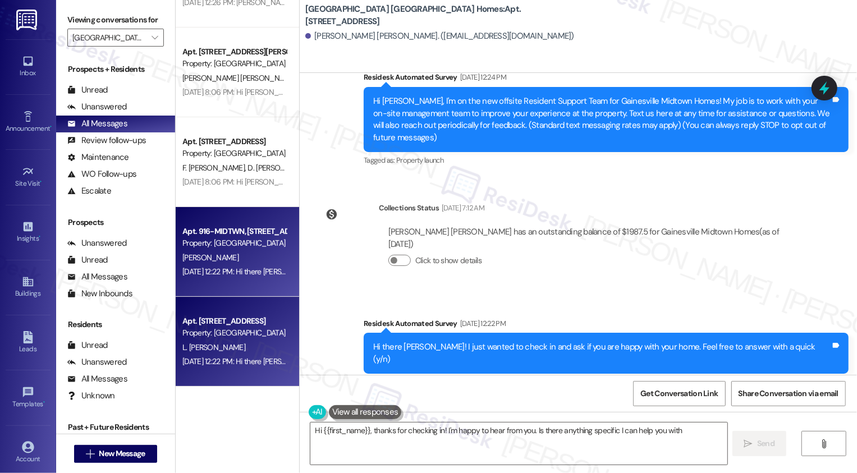
type textarea "Hi {{first_name}}, thanks for checking in! I'm happy to hear from you. Is there…"
click at [243, 149] on div "Property: [GEOGRAPHIC_DATA] [GEOGRAPHIC_DATA] Homes" at bounding box center [234, 154] width 104 height 12
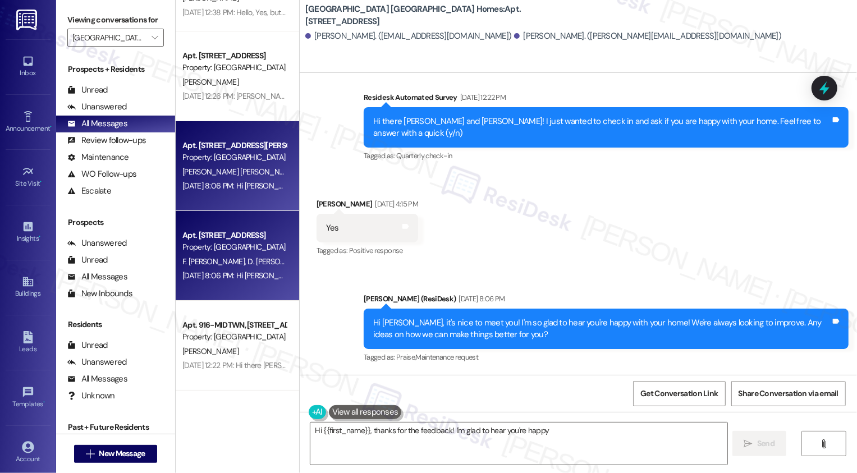
type textarea "Hi {{first_name}}, thanks for the feedback! I'm glad to hear you're happy"
click at [265, 165] on div "[PERSON_NAME] [PERSON_NAME]" at bounding box center [234, 172] width 106 height 14
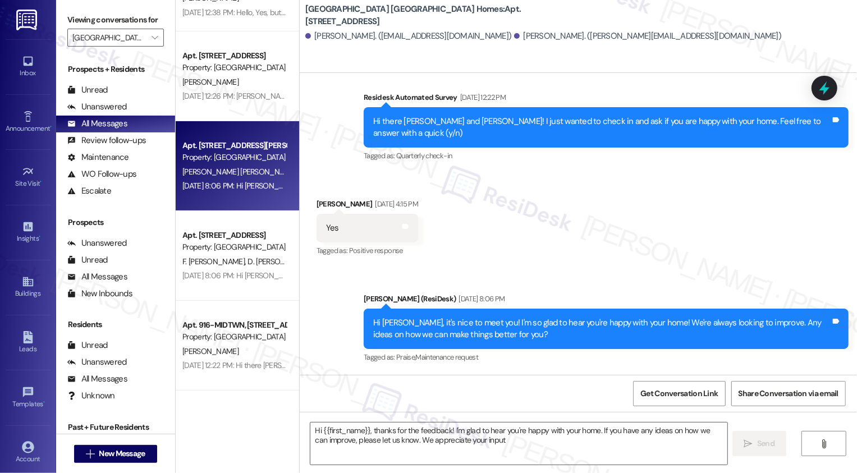
type textarea "Hi {{first_name}}, thanks for the feedback! I'm glad to hear you're happy with …"
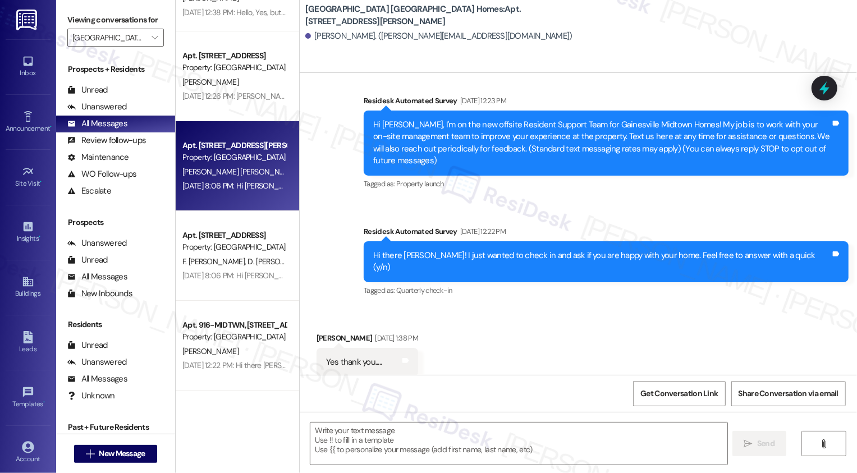
type textarea "Fetching suggested responses. Please feel free to read through the conversation…"
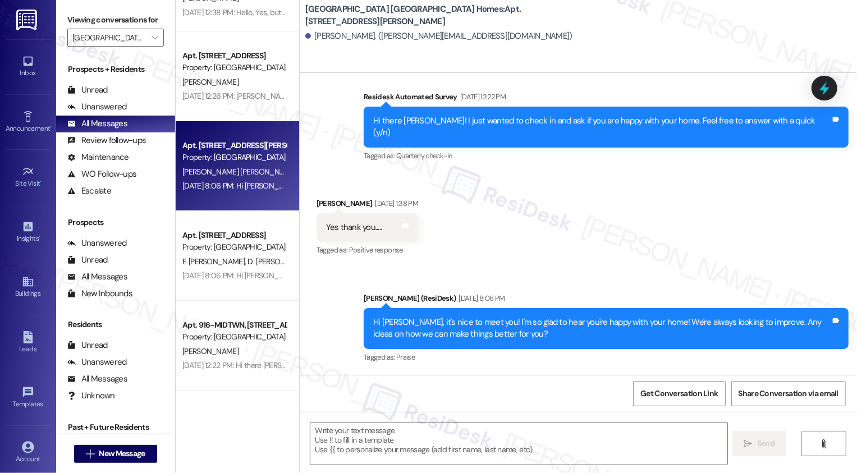
scroll to position [303, 0]
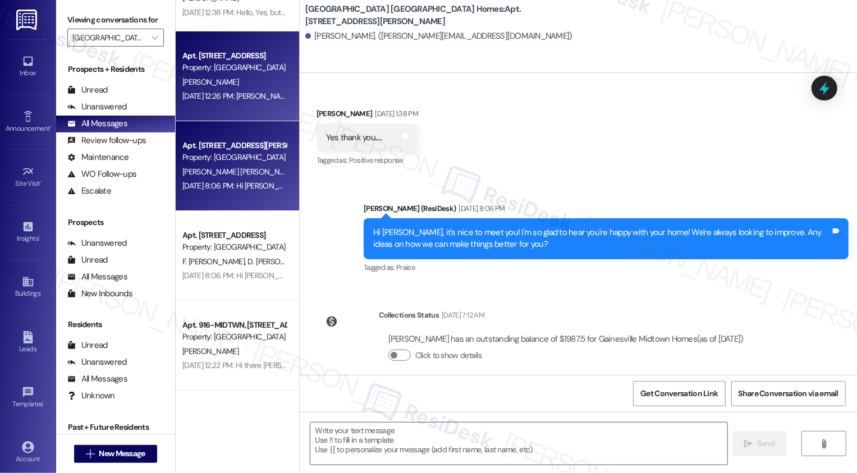
click at [218, 105] on div "Apt. 913-MIDTWN, [STREET_ADDRESS] Property: [GEOGRAPHIC_DATA] [GEOGRAPHIC_DATA]…" at bounding box center [238, 76] width 124 height 90
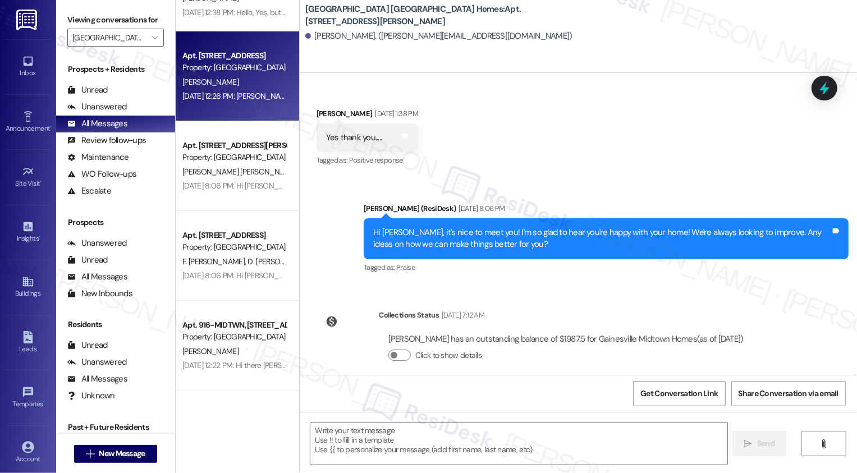
type textarea "Fetching suggested responses. Please feel free to read through the conversation…"
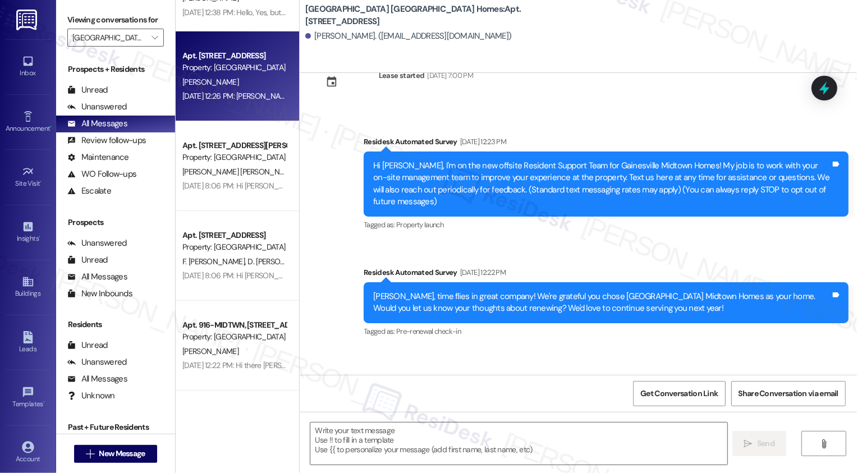
type textarea "Fetching suggested responses. Please feel free to read through the conversation…"
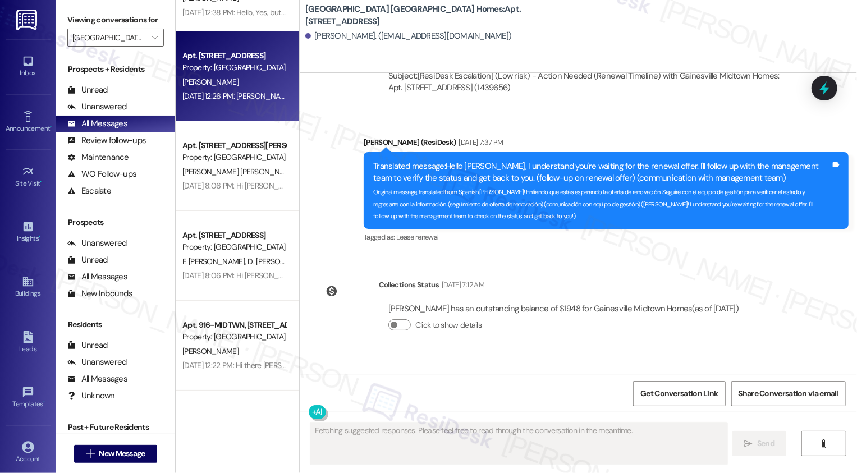
scroll to position [0, 0]
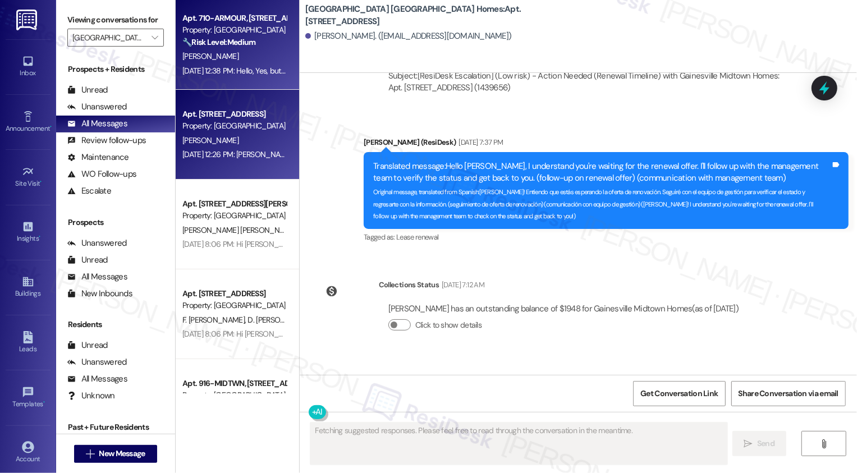
click at [239, 59] on div "[PERSON_NAME]" at bounding box center [234, 56] width 106 height 14
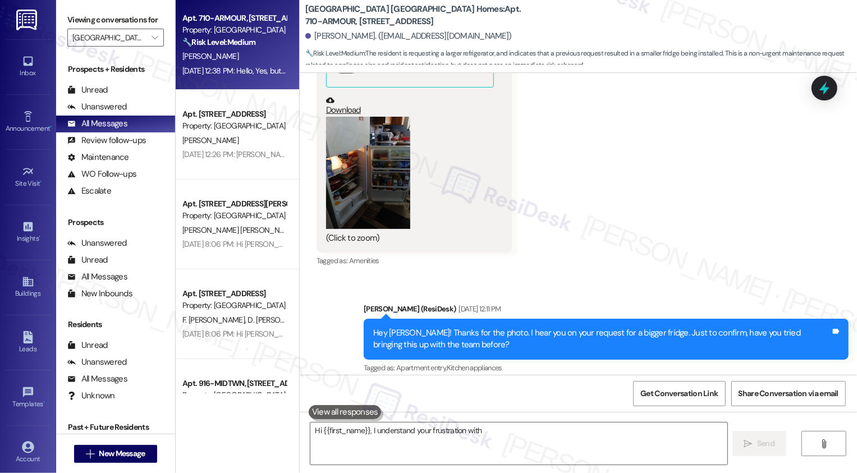
scroll to position [1586, 0]
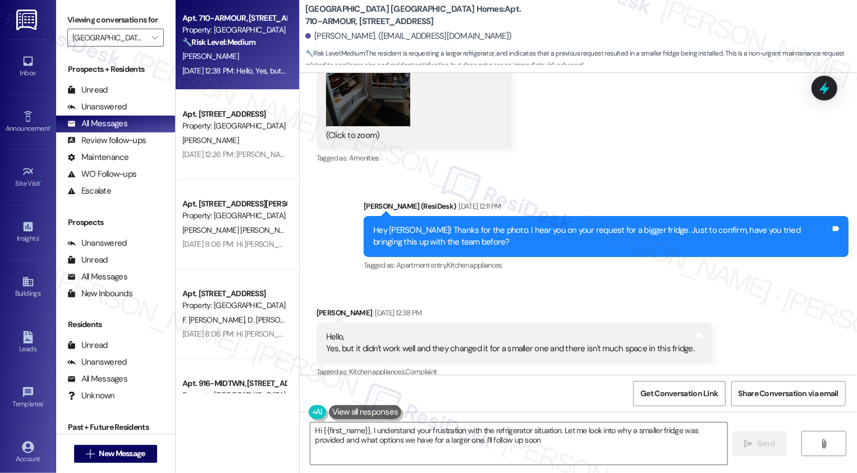
type textarea "Hi {{first_name}}, I understand your frustration with the refrigerator situatio…"
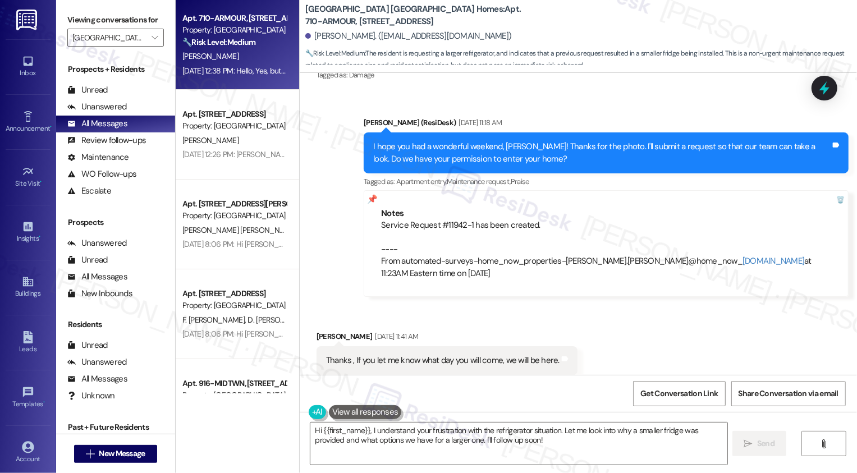
scroll to position [760, 0]
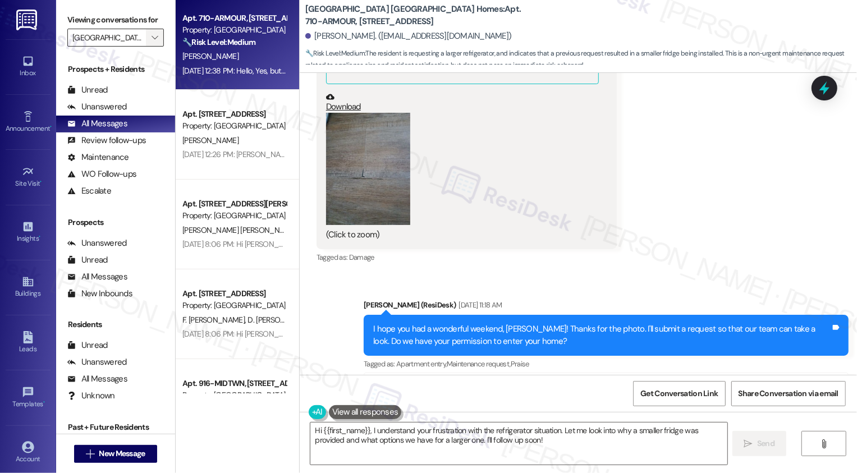
click at [149, 42] on span "" at bounding box center [154, 38] width 11 height 18
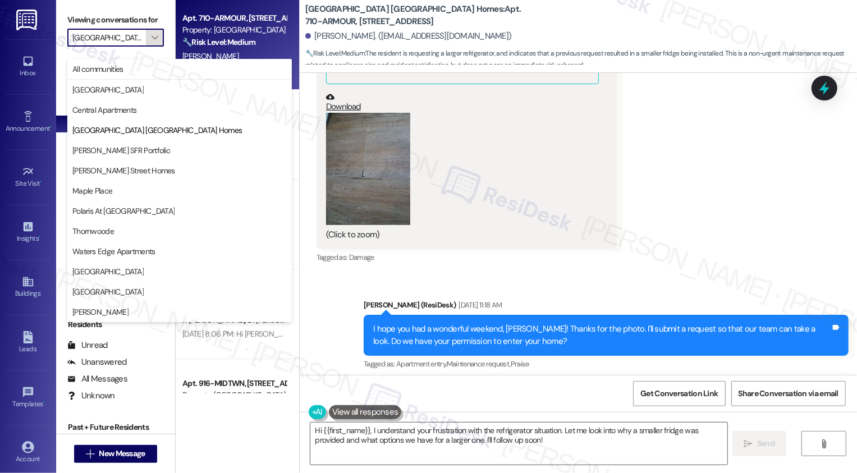
scroll to position [0, 24]
click at [129, 147] on span "[PERSON_NAME] SFR Portfolio" at bounding box center [121, 150] width 98 height 11
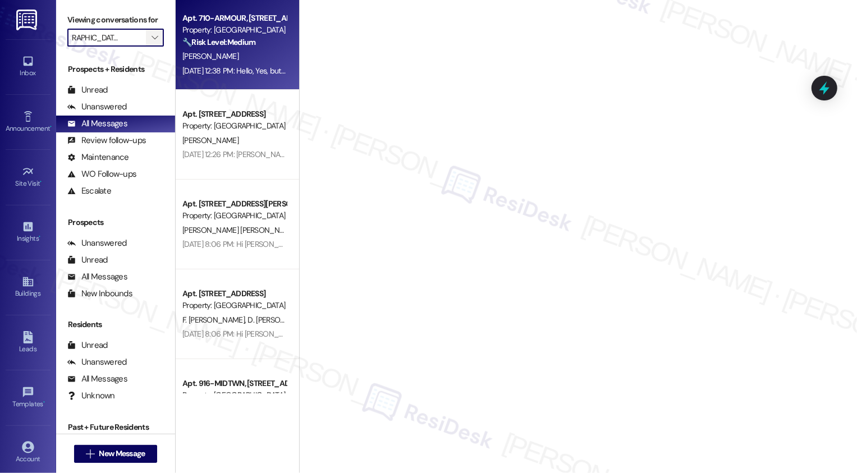
type input "[PERSON_NAME] SFR Portfolio"
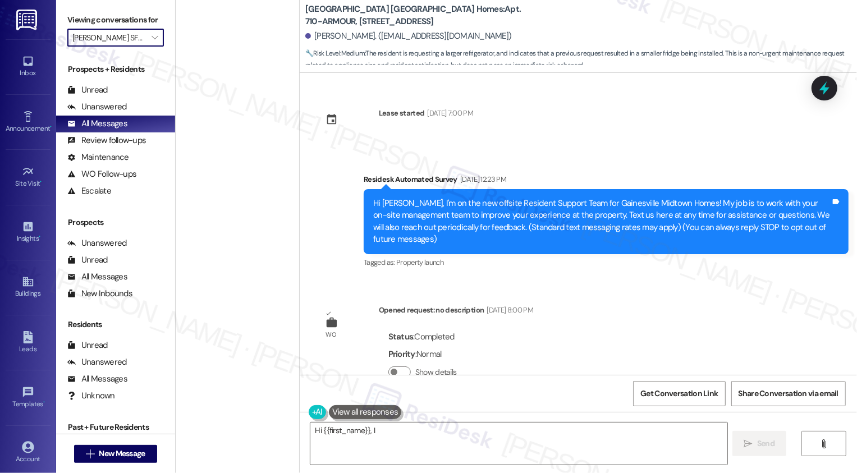
type textarea "Hi {{first_name}}, I"
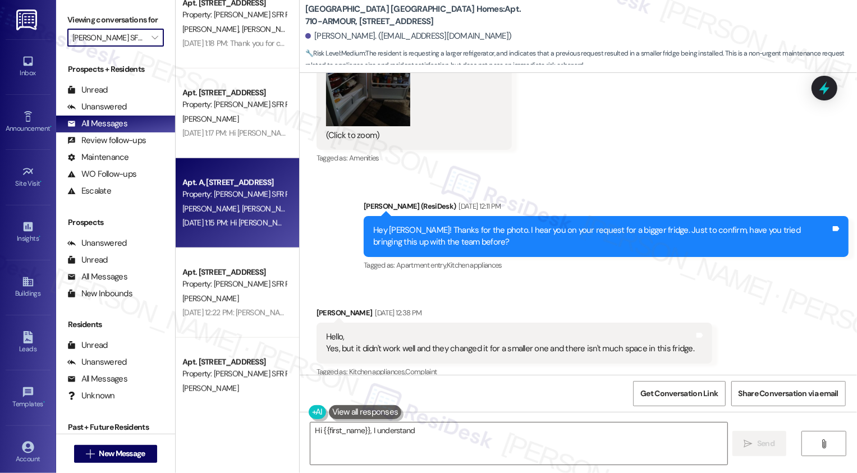
click at [241, 205] on span "[PERSON_NAME]" at bounding box center [271, 209] width 60 height 10
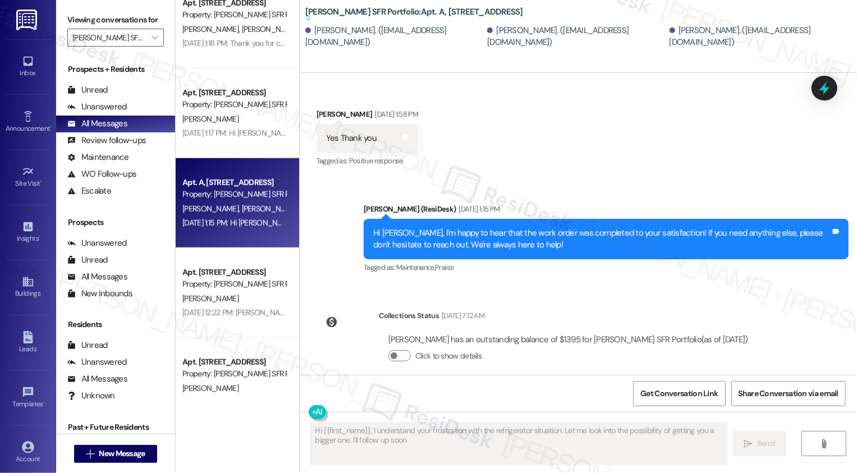
type textarea "Hi {{first_name}}, I understand your frustration with the refrigerator situatio…"
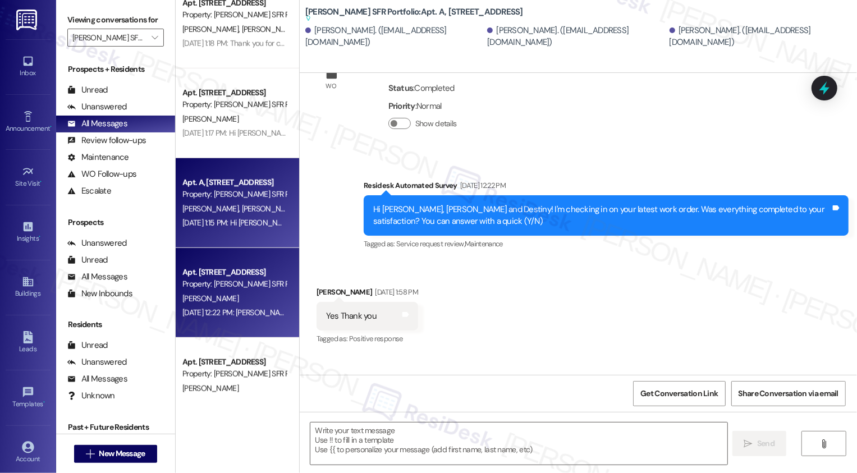
click at [236, 278] on div "Property: [PERSON_NAME] SFR Portfolio" at bounding box center [234, 284] width 104 height 12
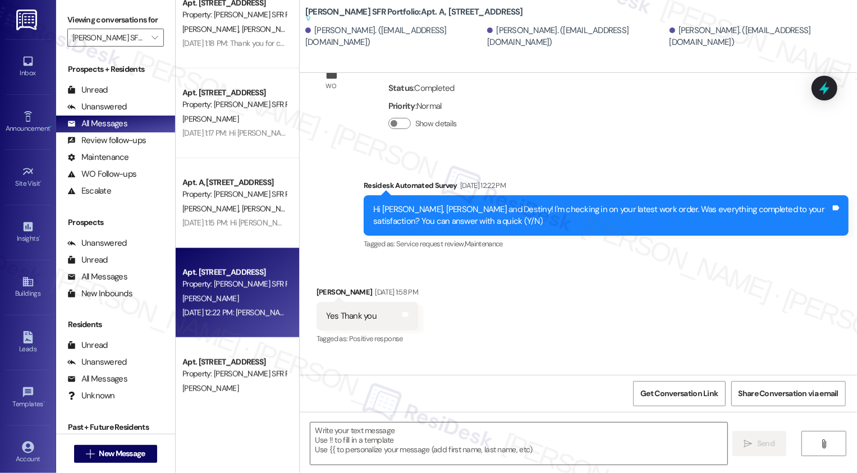
type textarea "Fetching suggested responses. Please feel free to read through the conversation…"
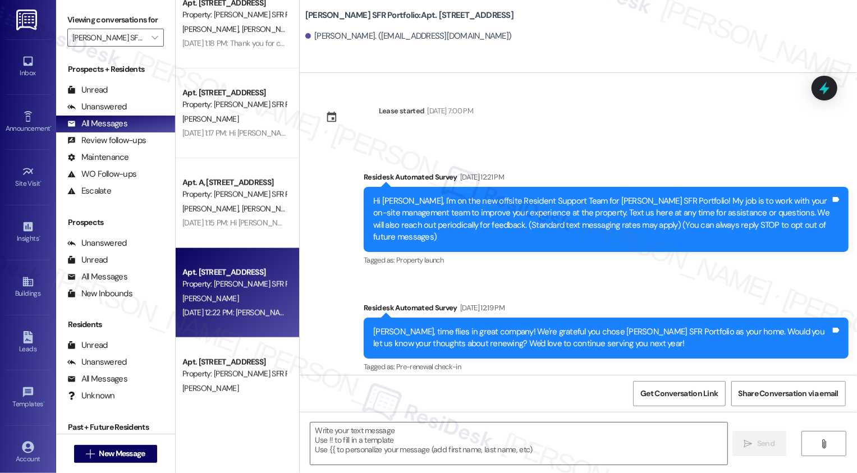
scroll to position [0, 0]
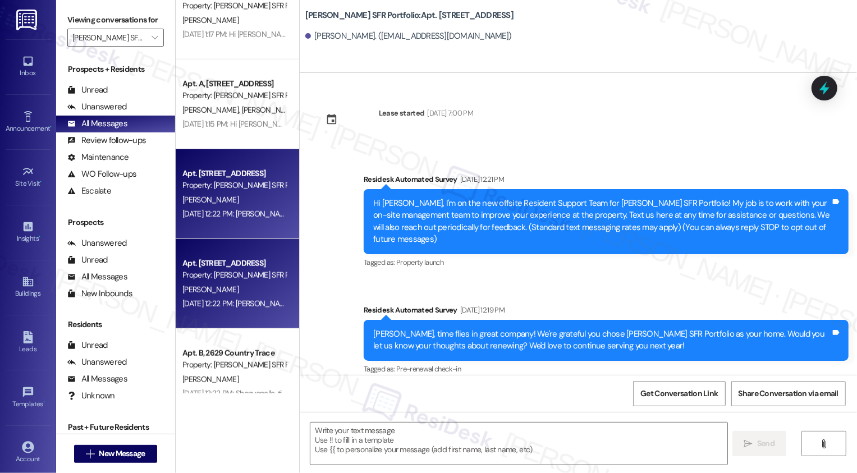
click at [227, 306] on div "[DATE] 12:22 PM: [PERSON_NAME], time flies in great company! We're grateful you…" at bounding box center [558, 304] width 752 height 10
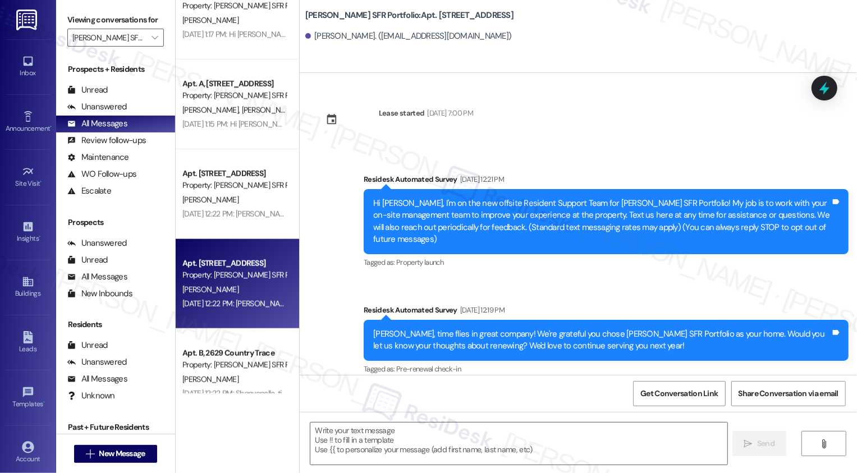
type textarea "Fetching suggested responses. Please feel free to read through the conversation…"
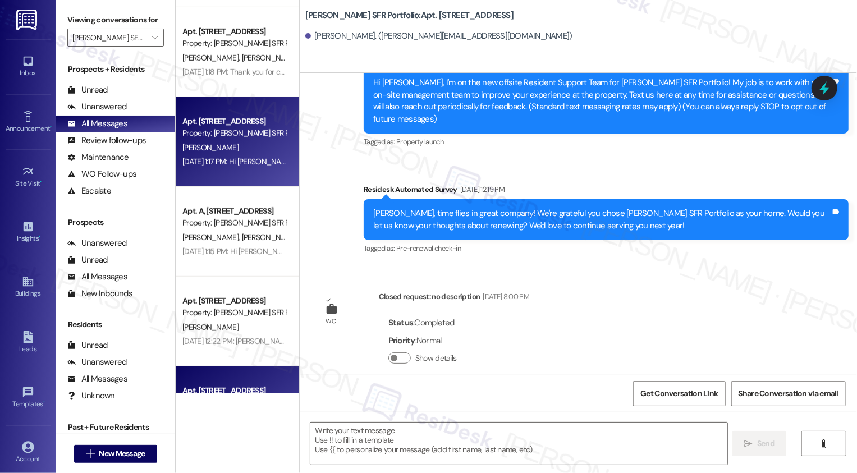
click at [243, 160] on div "[DATE] 1:17 PM: Hi [PERSON_NAME]! Glad to hear your work order was completed to…" at bounding box center [540, 162] width 716 height 10
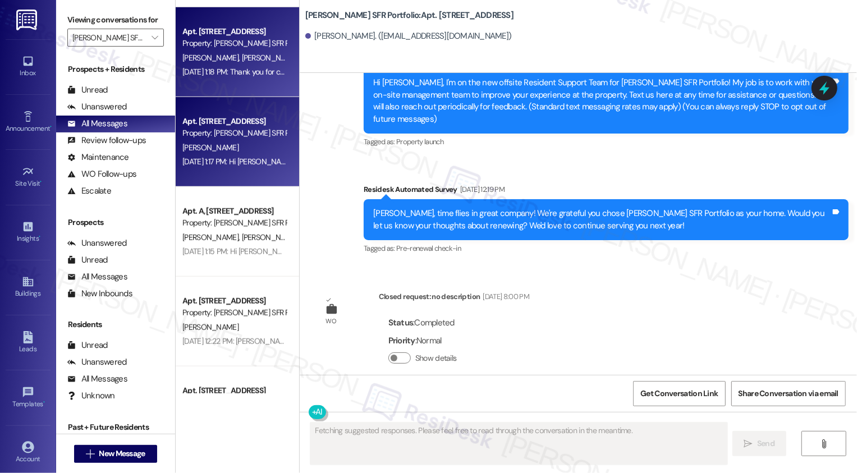
click at [250, 84] on div "Apt. 4, [STREET_ADDRESS] Property: [PERSON_NAME] SFR Portfolio [PERSON_NAME] [P…" at bounding box center [238, 52] width 124 height 90
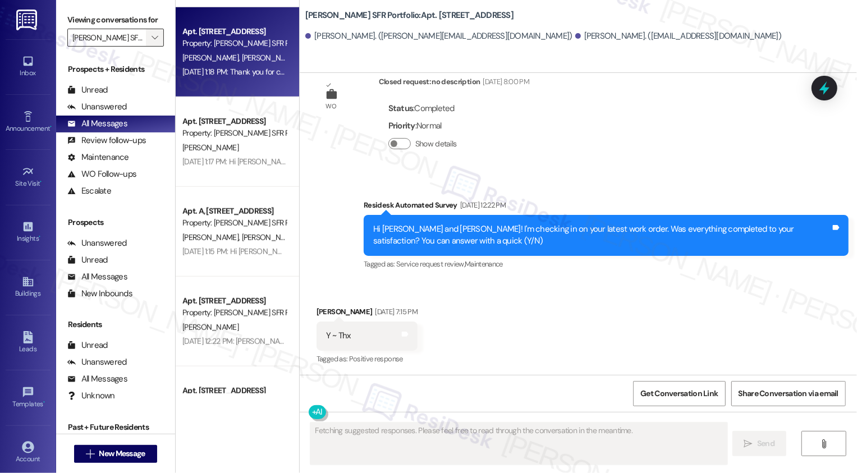
click at [146, 47] on button "" at bounding box center [155, 38] width 18 height 18
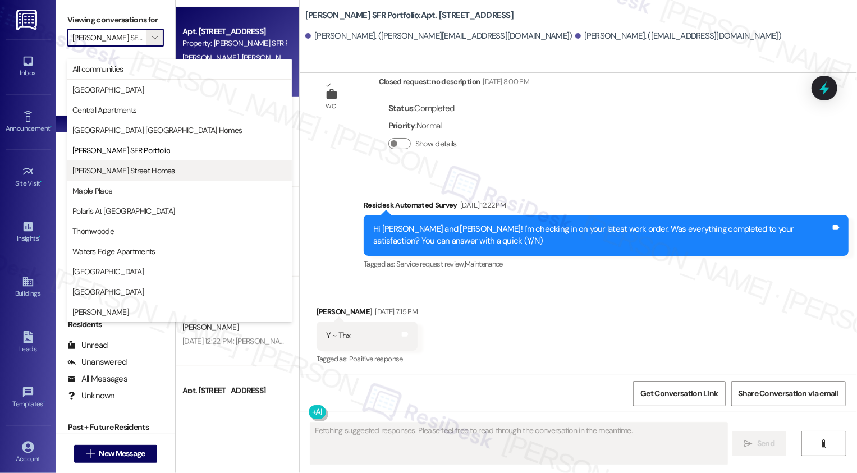
click at [126, 172] on span "[PERSON_NAME] Street Homes" at bounding box center [123, 170] width 103 height 11
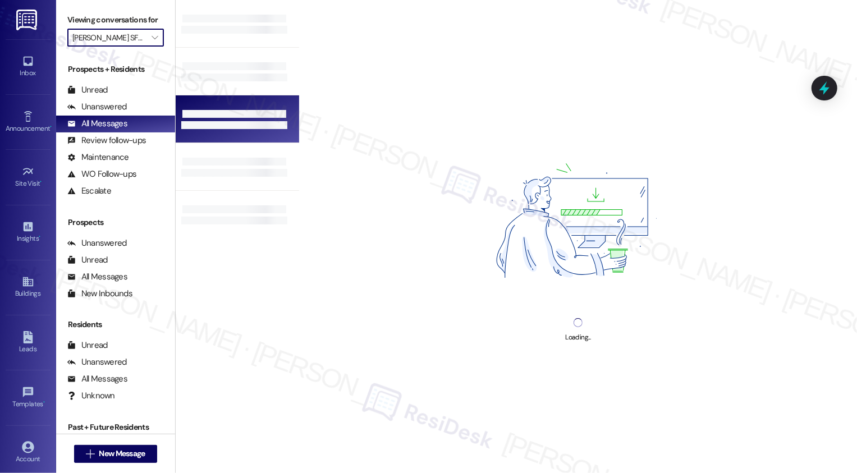
type input "[PERSON_NAME] Street Homes"
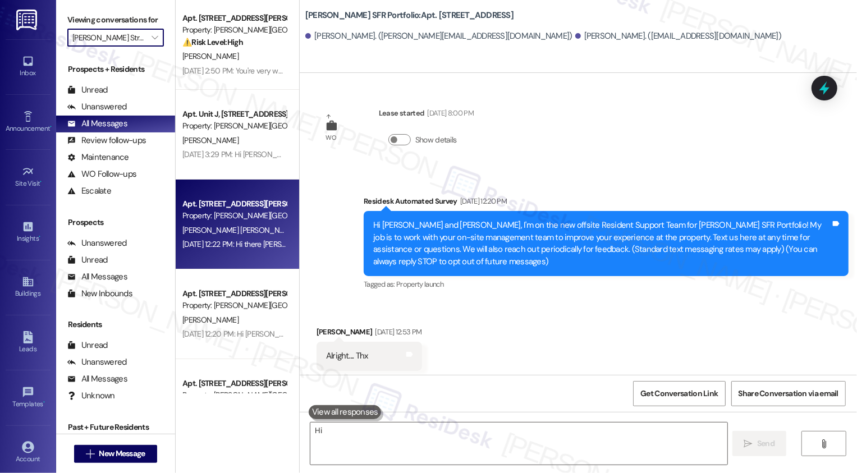
type textarea "Hi"
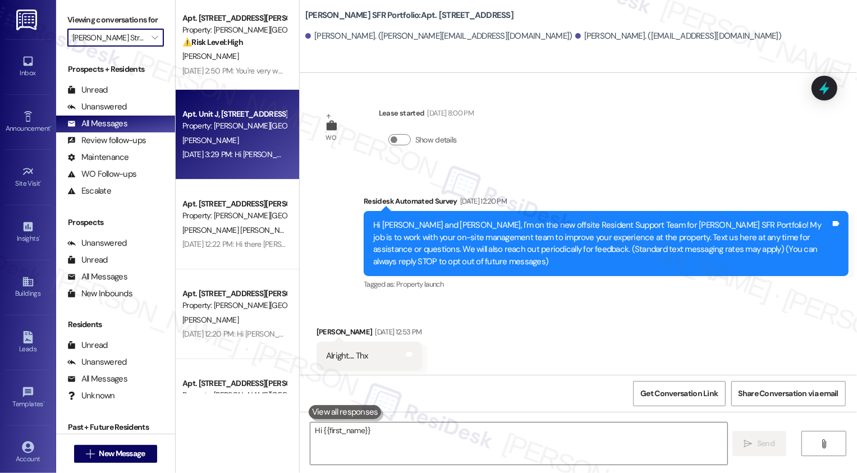
click at [235, 171] on div "Apt. Unit J, [STREET_ADDRESS][PERSON_NAME] Property: [PERSON_NAME][GEOGRAPHIC_D…" at bounding box center [238, 135] width 124 height 90
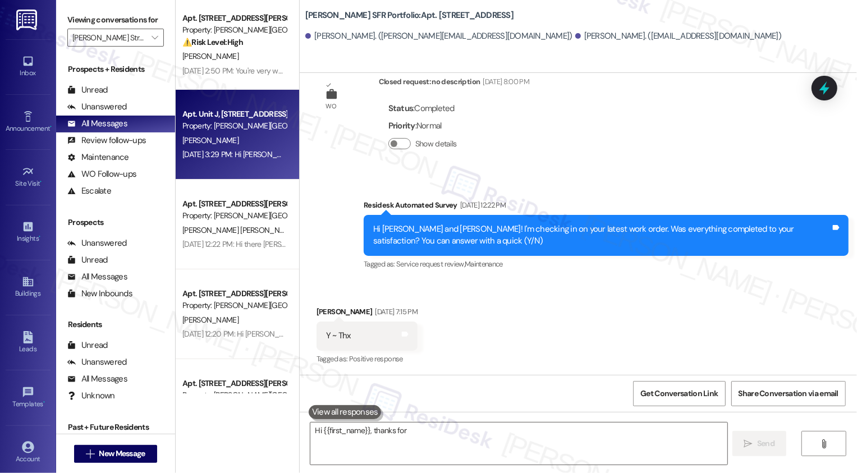
type textarea "Hi {{first_name}}, thanks for"
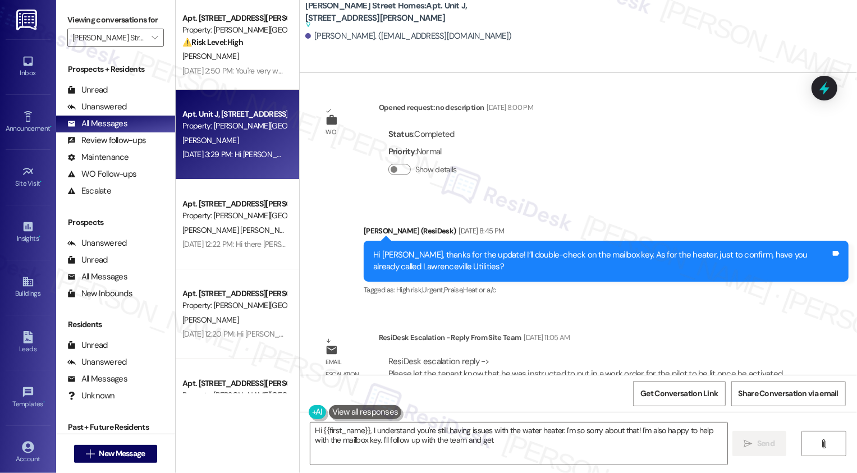
scroll to position [2072, 0]
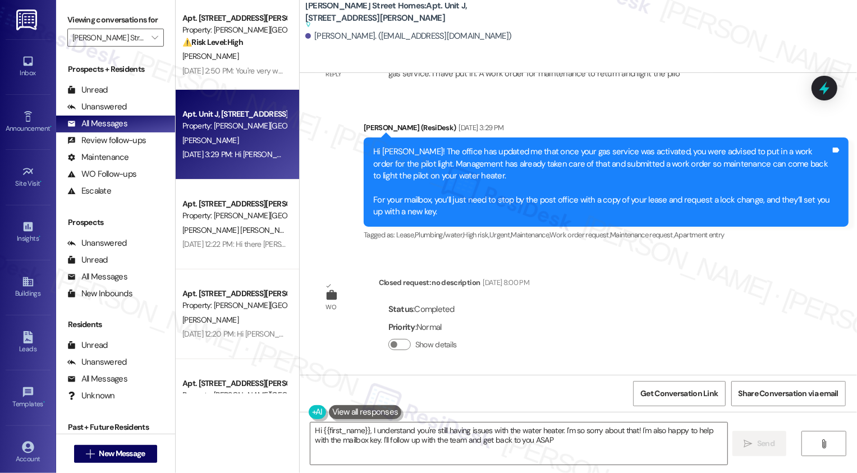
type textarea "Hi {{first_name}}, I understand you're still having issues with the water heate…"
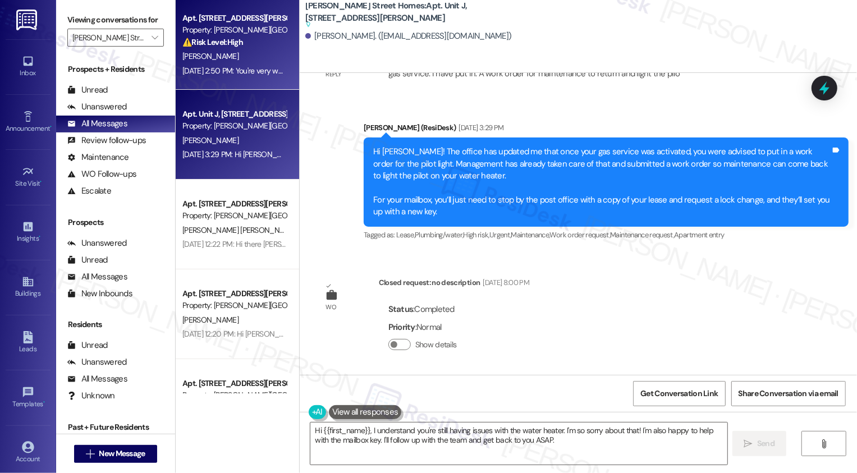
click at [255, 73] on div "[DATE] 2:50 PM: You're very welcome! [DATE] 2:50 PM: You're very welcome!" at bounding box center [243, 71] width 122 height 10
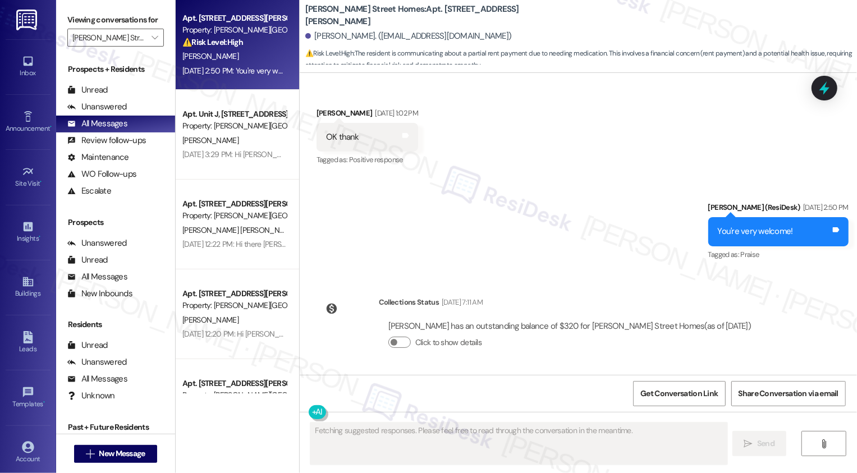
scroll to position [781, 0]
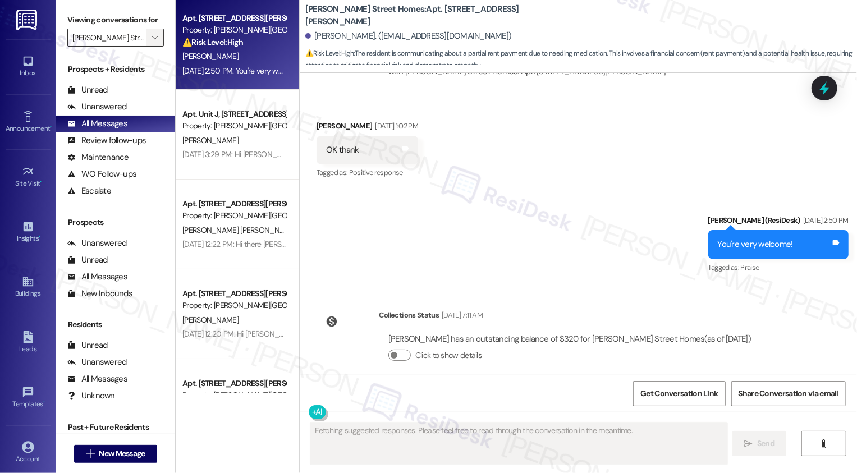
click at [154, 47] on button "" at bounding box center [155, 38] width 18 height 18
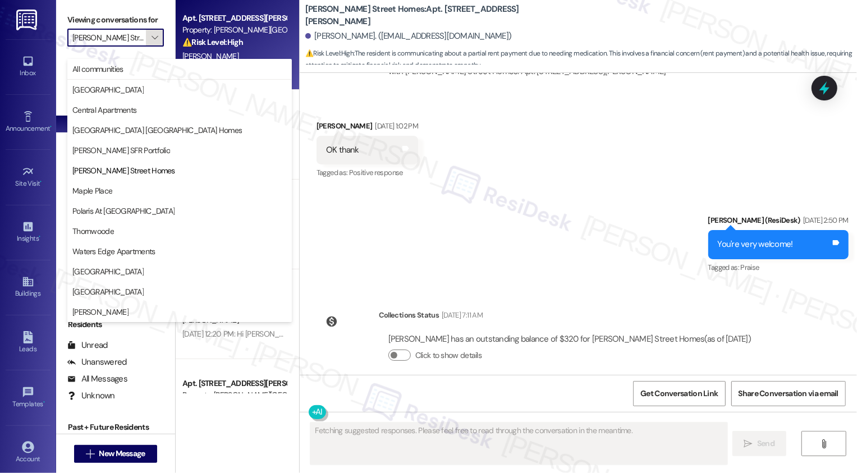
scroll to position [0, 7]
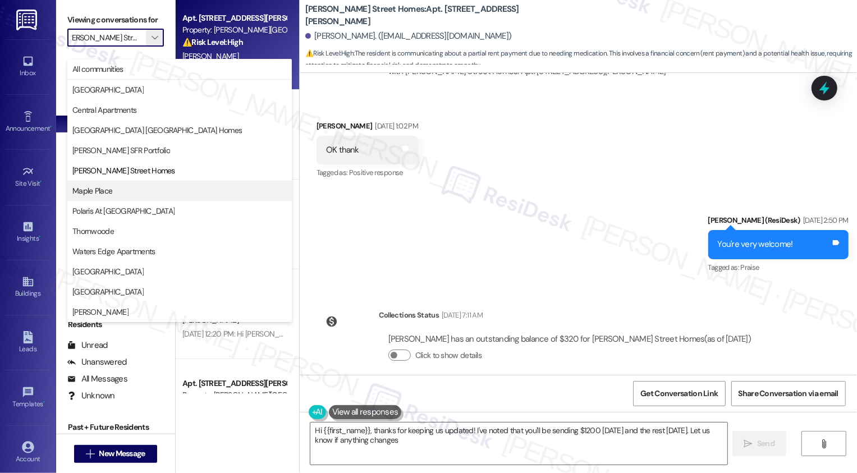
type textarea "Hi {{first_name}}, thanks for keeping us updated! I've noted that you'll be sen…"
click at [134, 189] on span "Maple Place" at bounding box center [179, 190] width 214 height 11
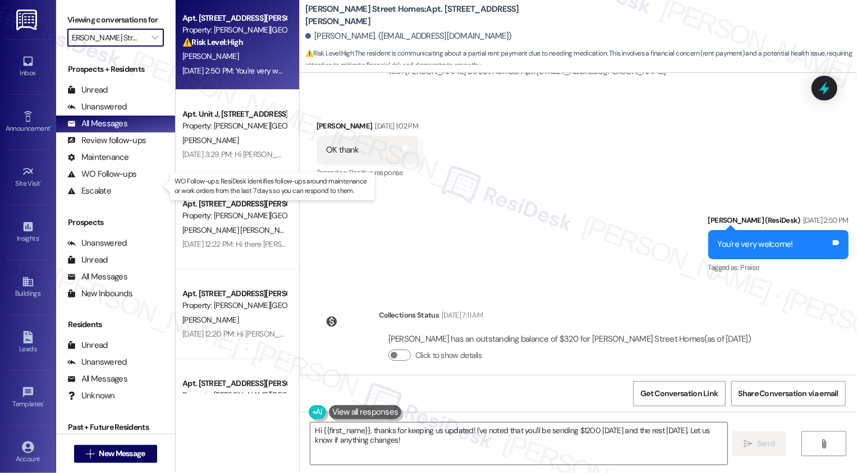
type input "Maple Place"
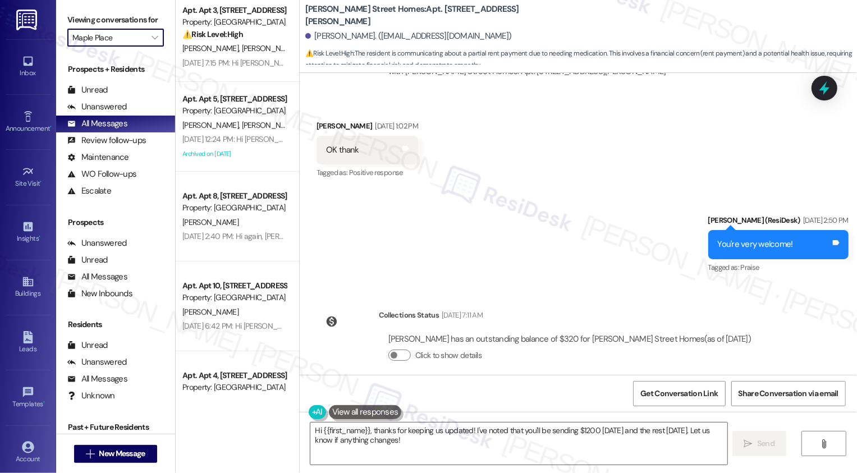
scroll to position [298, 0]
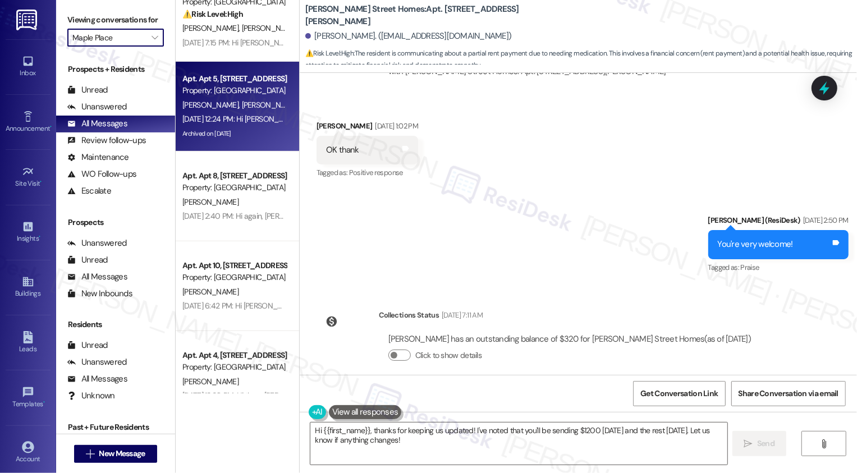
click at [231, 117] on div "[DATE] 12:24 PM: Hi [PERSON_NAME] and [PERSON_NAME]! We're so glad you chose [G…" at bounding box center [600, 119] width 837 height 10
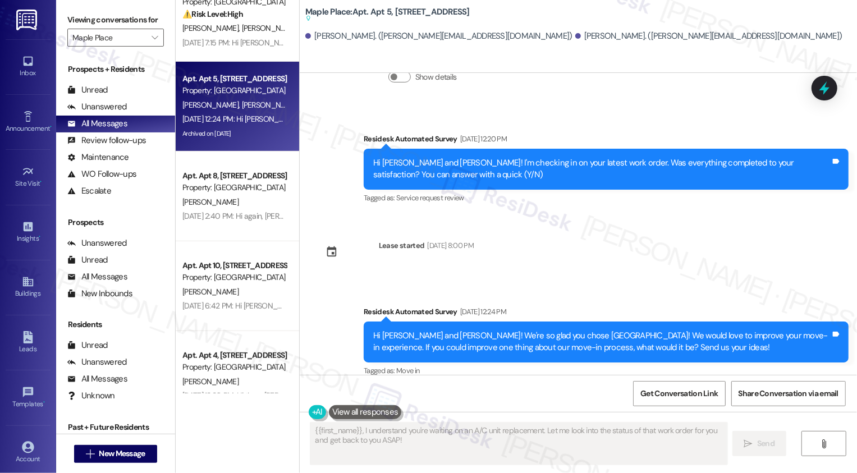
scroll to position [1055, 0]
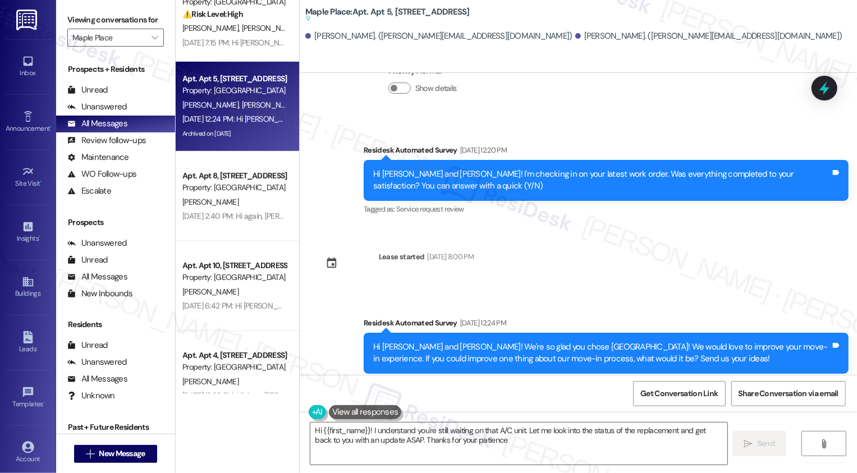
type textarea "Hi {{first_name}}! I understand you're still waiting on that A/C unit. Let me l…"
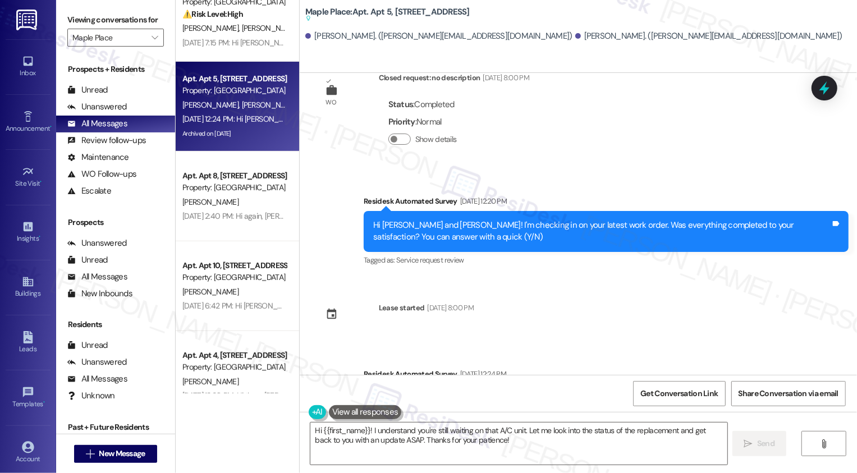
scroll to position [980, 0]
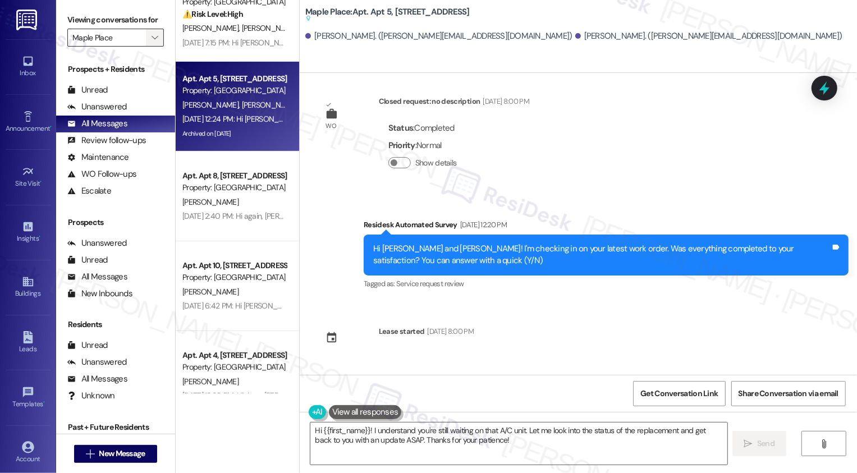
click at [152, 42] on icon "" at bounding box center [155, 37] width 6 height 9
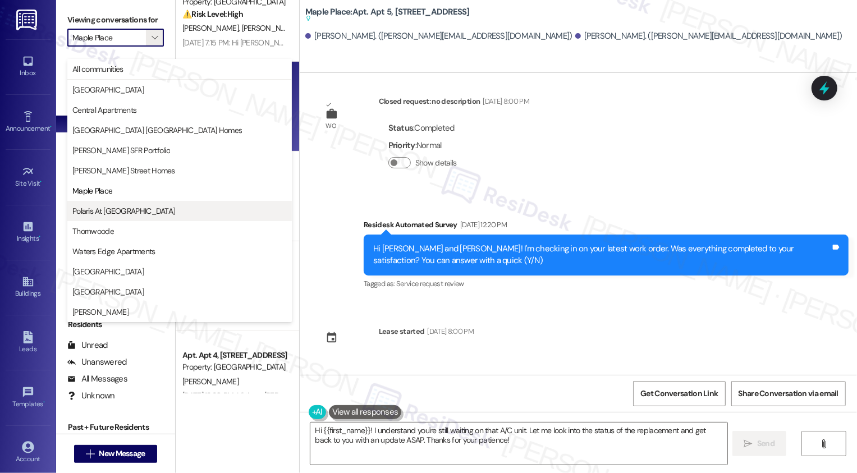
click at [133, 203] on button "Polaris At [GEOGRAPHIC_DATA]" at bounding box center [179, 211] width 225 height 20
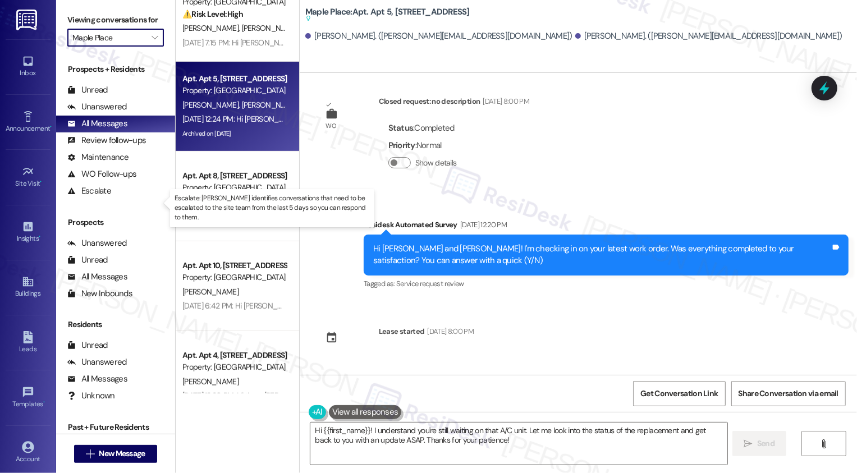
type input "Polaris At [GEOGRAPHIC_DATA]"
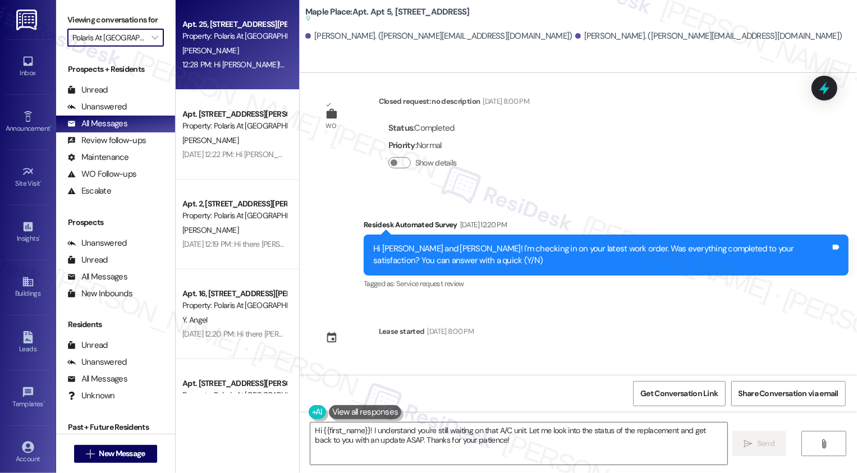
click at [243, 33] on div "Property: Polaris At [GEOGRAPHIC_DATA]" at bounding box center [234, 36] width 104 height 12
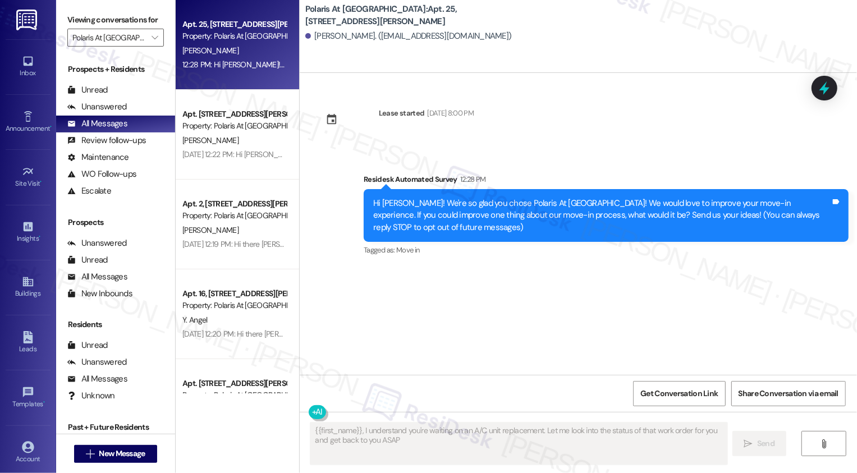
type textarea "{{first_name}}, I understand you're waiting on an A/C unit replacement. Let me …"
click at [241, 122] on div "Property: Polaris At [GEOGRAPHIC_DATA]" at bounding box center [234, 126] width 104 height 12
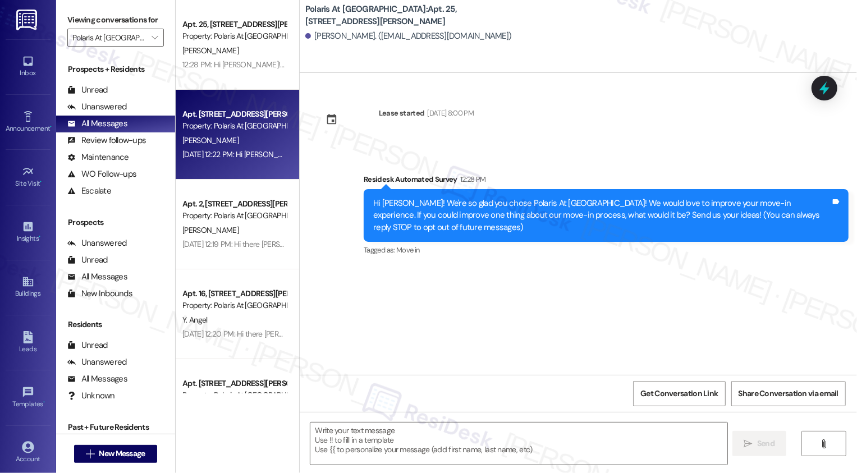
click at [241, 122] on div "Property: Polaris At [GEOGRAPHIC_DATA]" at bounding box center [234, 126] width 104 height 12
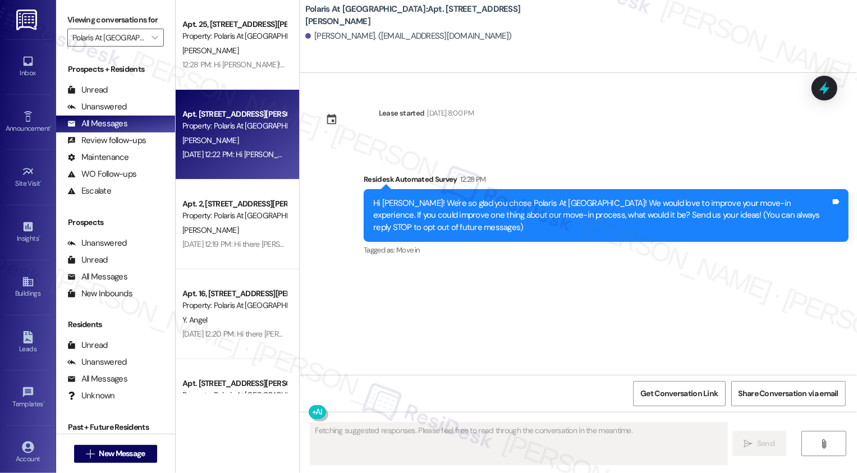
type textarea "Fetching suggested responses. Please feel free to read through the conversation…"
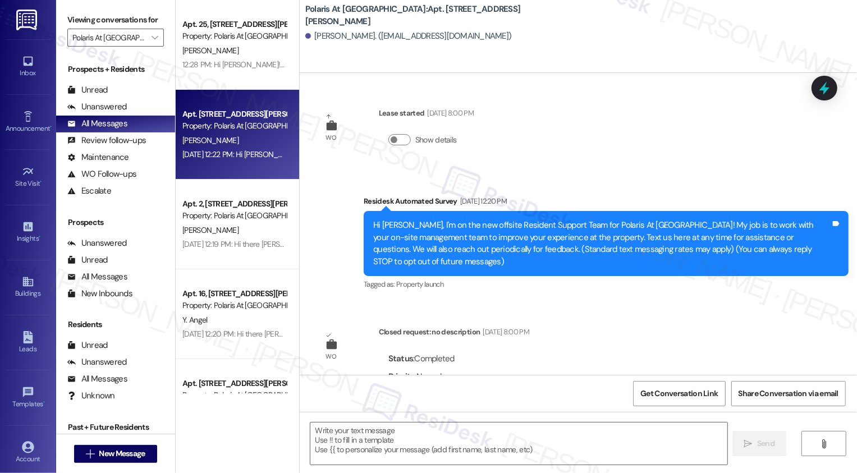
scroll to position [268, 0]
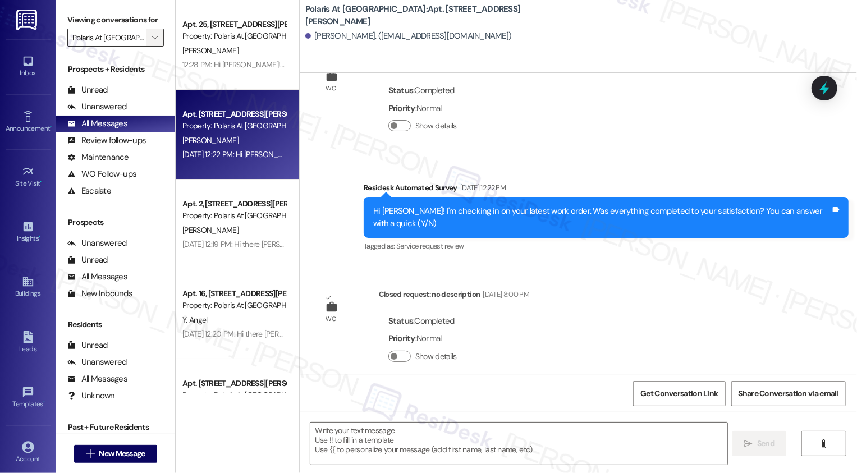
click at [152, 47] on span "" at bounding box center [154, 38] width 11 height 18
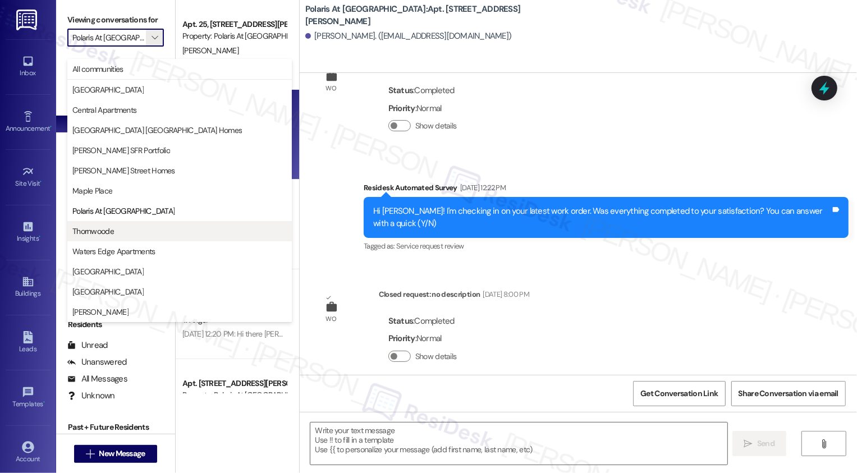
click at [145, 224] on button "Thornwoode" at bounding box center [179, 231] width 225 height 20
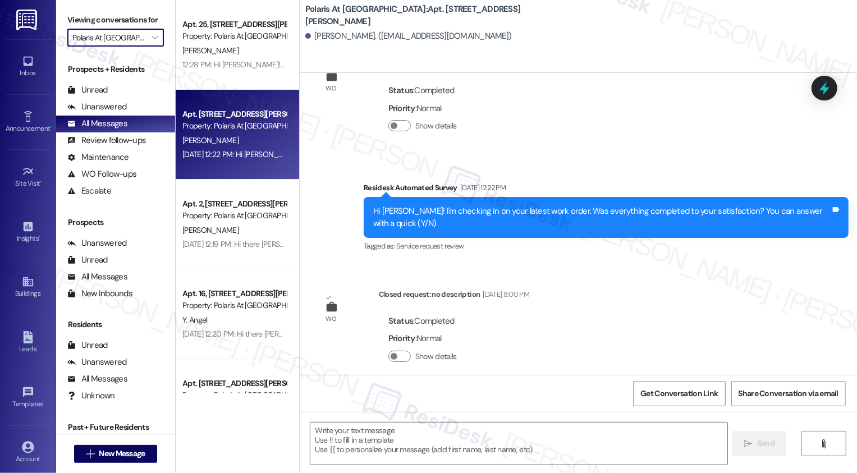
type input "Thornwoode"
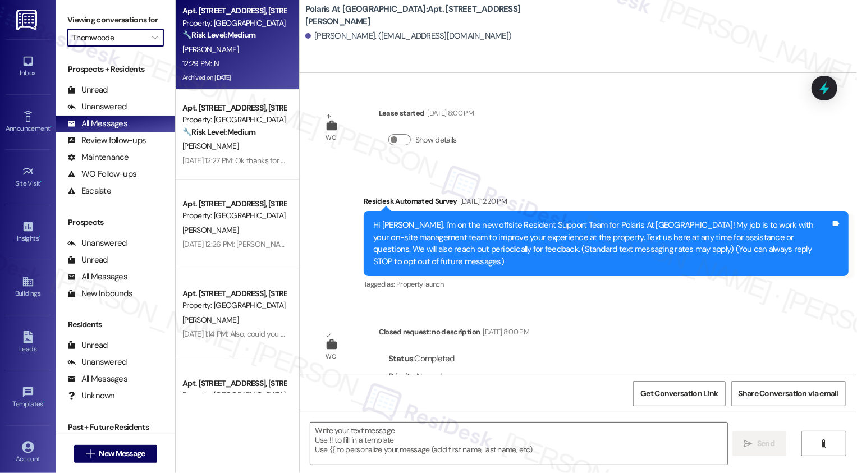
type textarea "Fetching suggested responses. Please feel free to read through the conversation…"
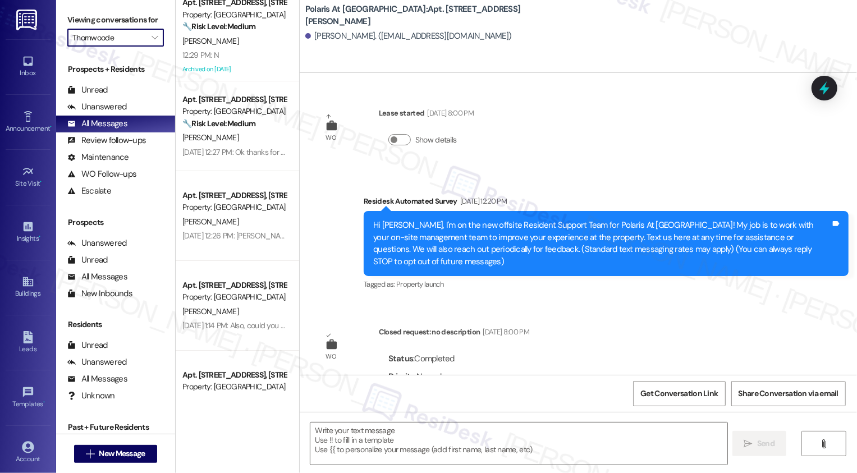
scroll to position [10, 0]
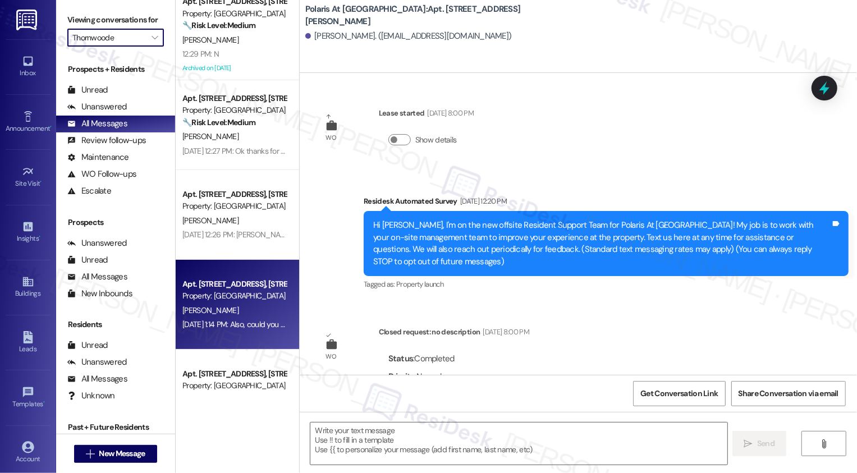
click at [228, 295] on div "Property: [GEOGRAPHIC_DATA]" at bounding box center [234, 296] width 104 height 12
type textarea "Fetching suggested responses. Please feel free to read through the conversation…"
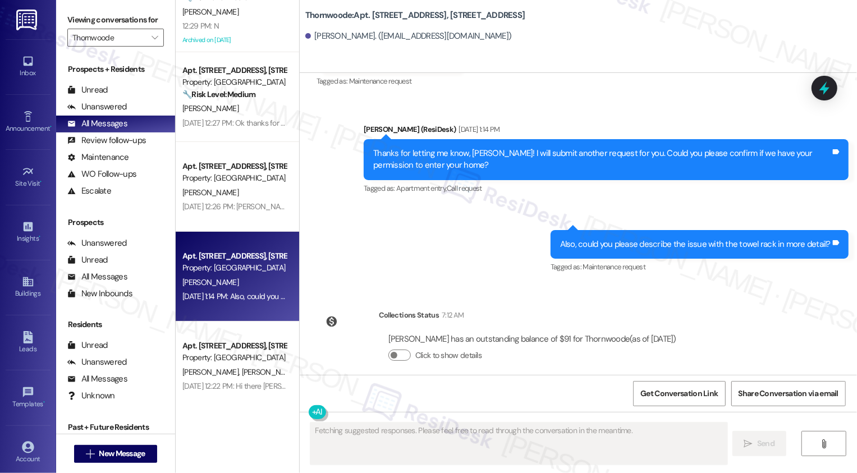
scroll to position [62, 0]
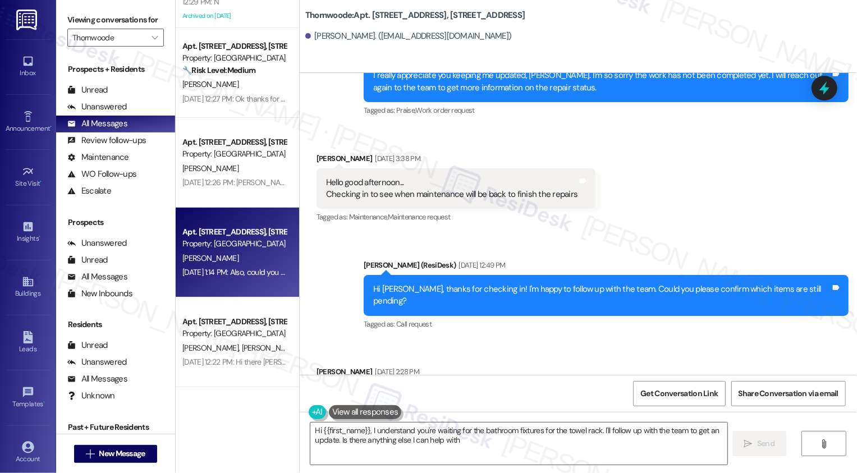
type textarea "Hi {{first_name}}, I understand you're waiting for the bathroom fixtures for th…"
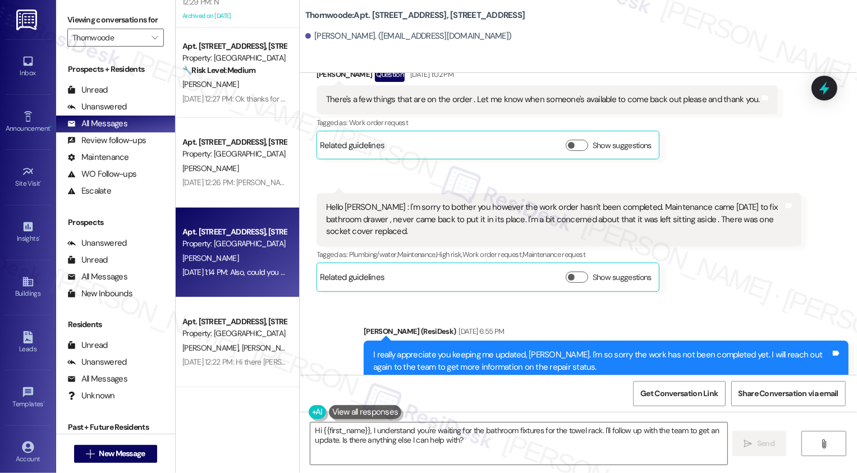
scroll to position [1573, 0]
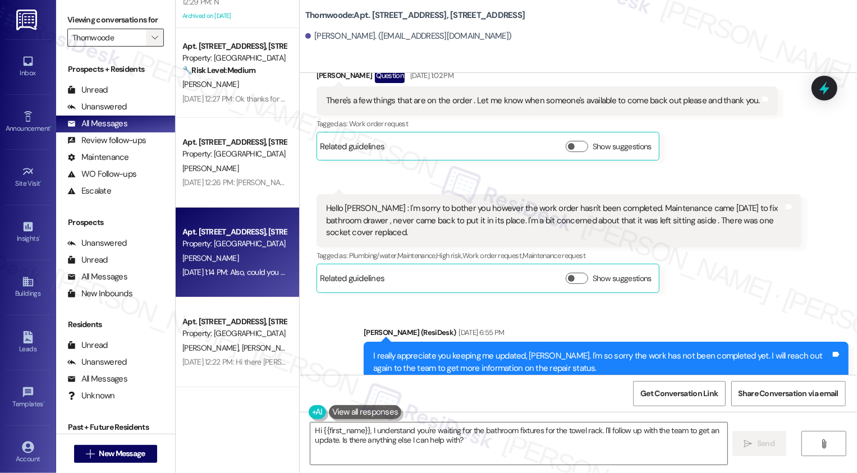
click at [153, 47] on span "" at bounding box center [154, 38] width 11 height 18
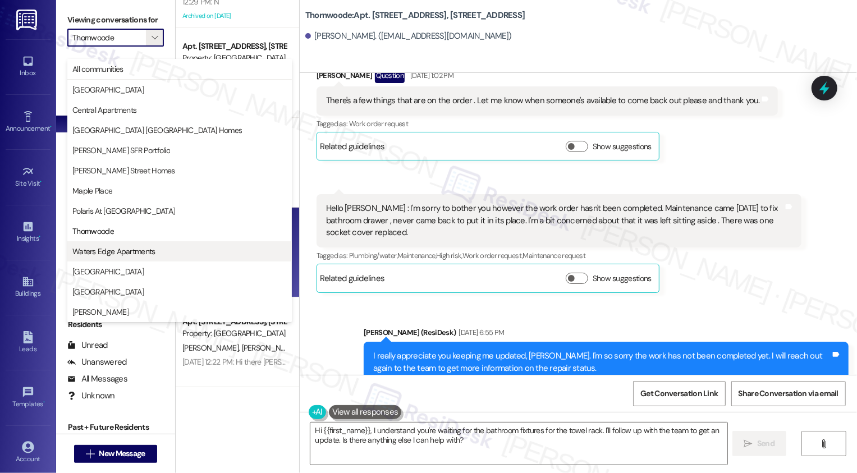
click at [98, 249] on span "Waters Edge Apartments" at bounding box center [113, 251] width 83 height 11
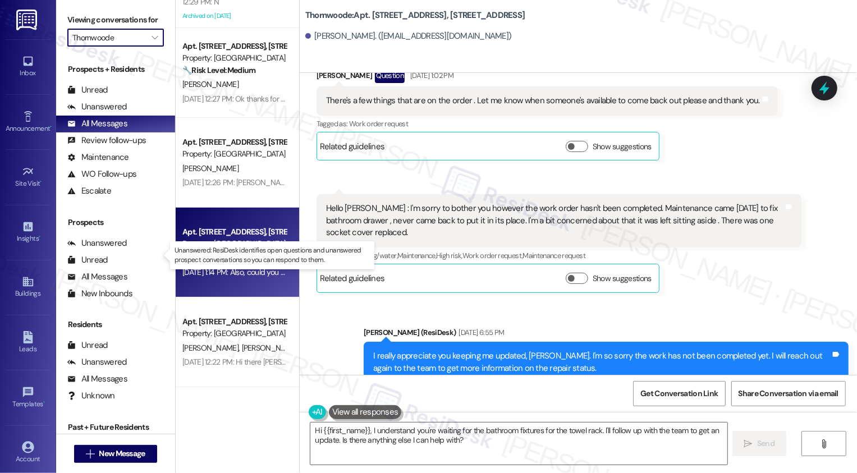
type input "Waters Edge Apartments"
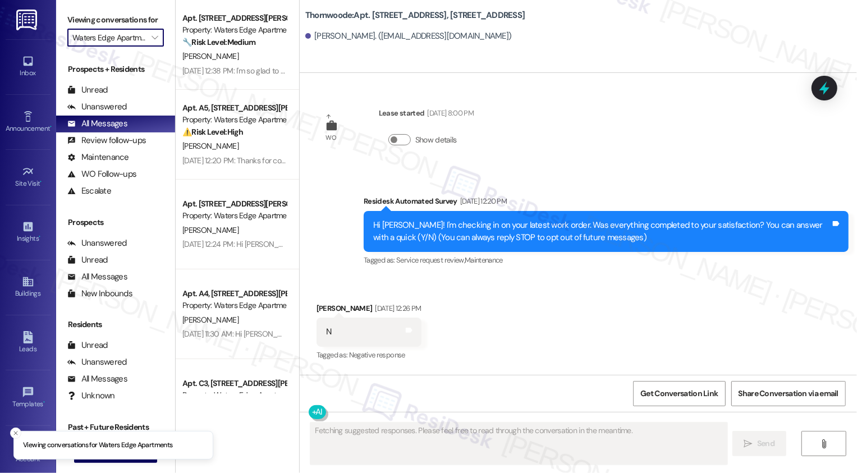
type textarea "Fetching suggested responses. Please feel free to read through the conversation…"
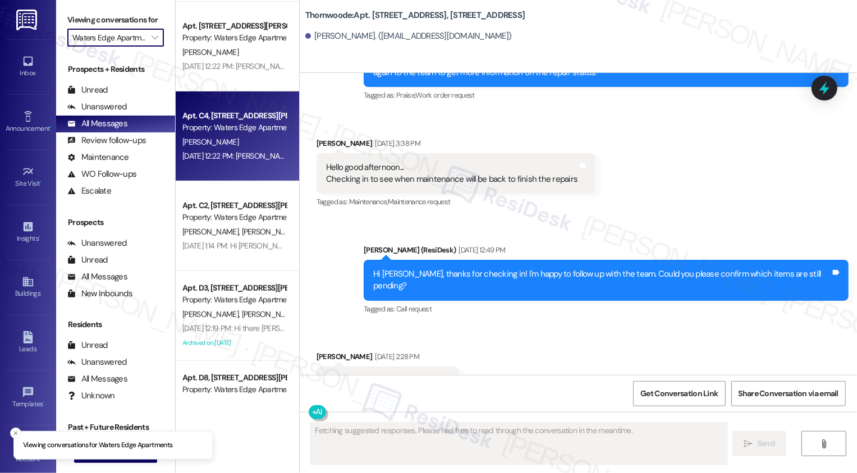
scroll to position [1901, 0]
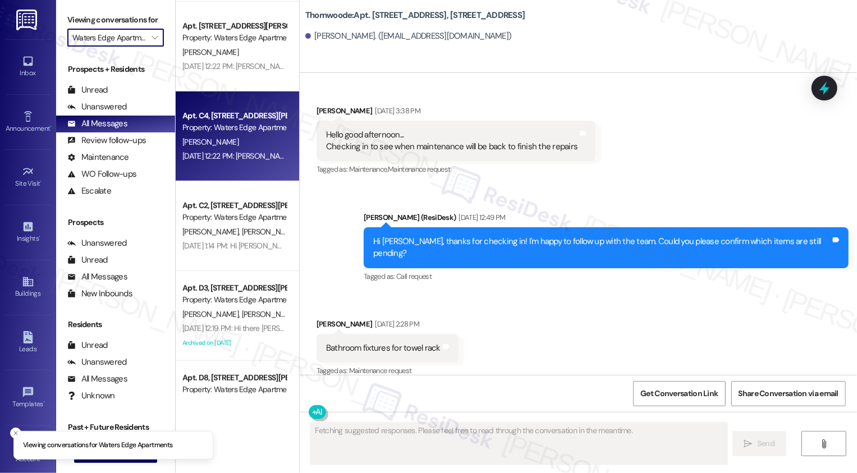
click at [223, 164] on div "Apt. C4, [STREET_ADDRESS][PERSON_NAME] Property: [GEOGRAPHIC_DATA] [PERSON_NAME…" at bounding box center [238, 137] width 124 height 90
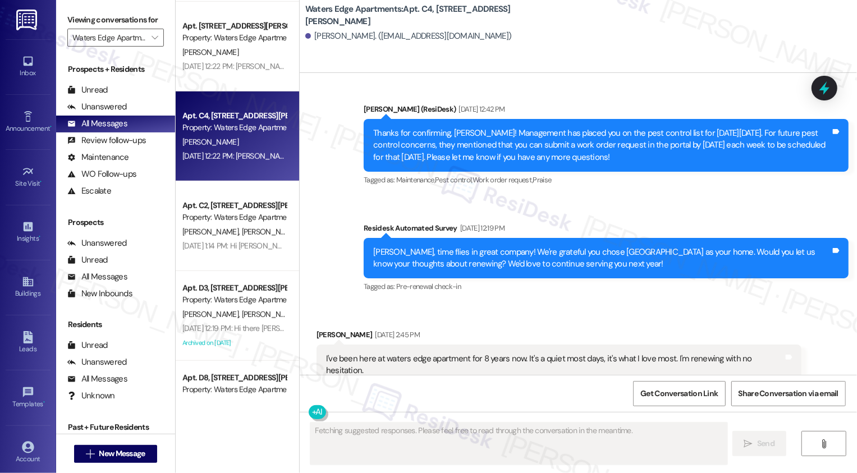
scroll to position [2545, 0]
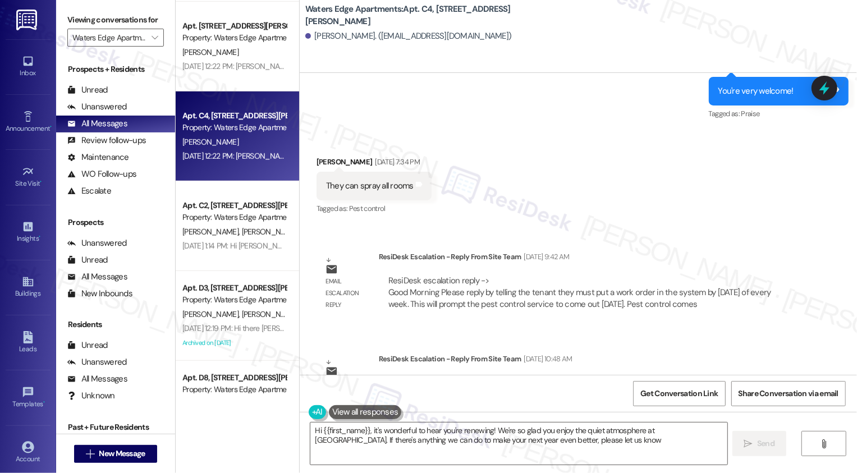
type textarea "Hi {{first_name}}, it's wonderful to hear you're renewing! We're so glad you en…"
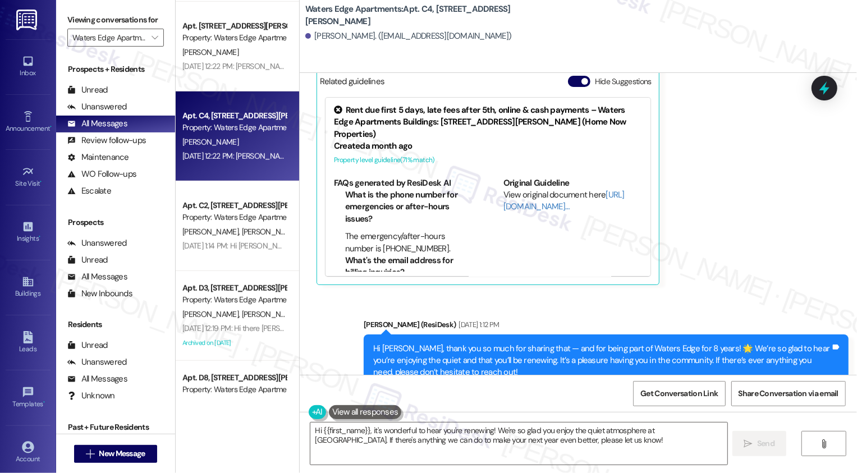
scroll to position [355, 0]
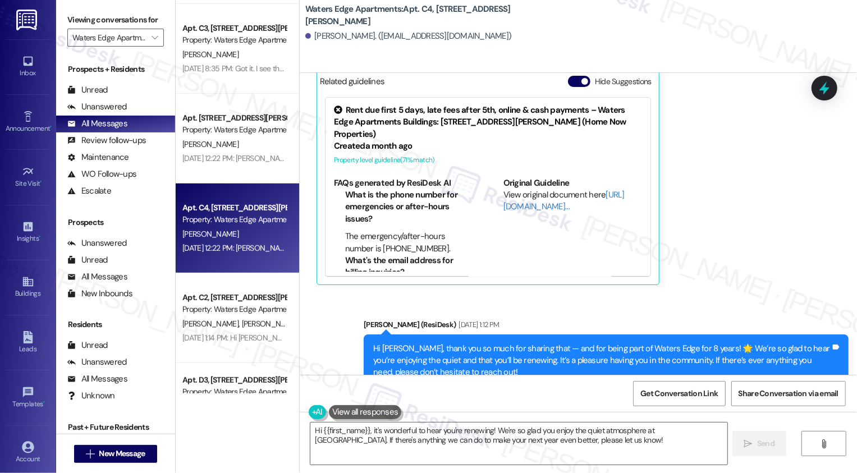
click at [233, 124] on div "Property: Waters Edge Apartments" at bounding box center [234, 130] width 104 height 12
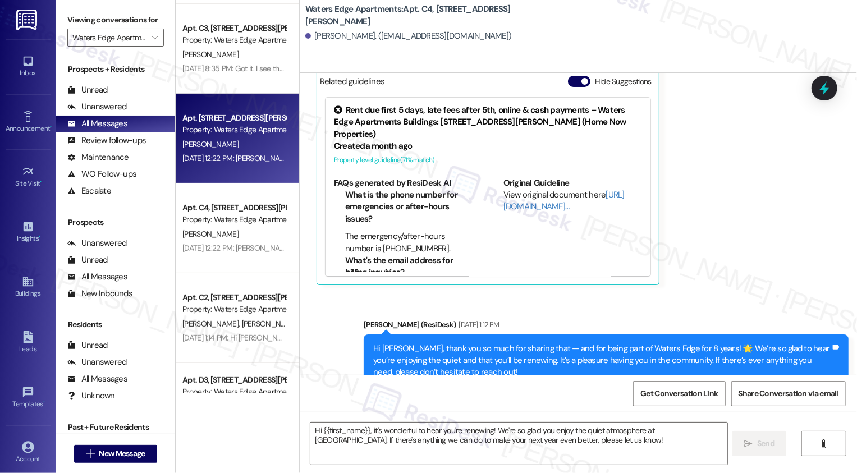
type textarea "Fetching suggested responses. Please feel free to read through the conversation…"
click at [233, 124] on div "Property: Waters Edge Apartments" at bounding box center [234, 130] width 104 height 12
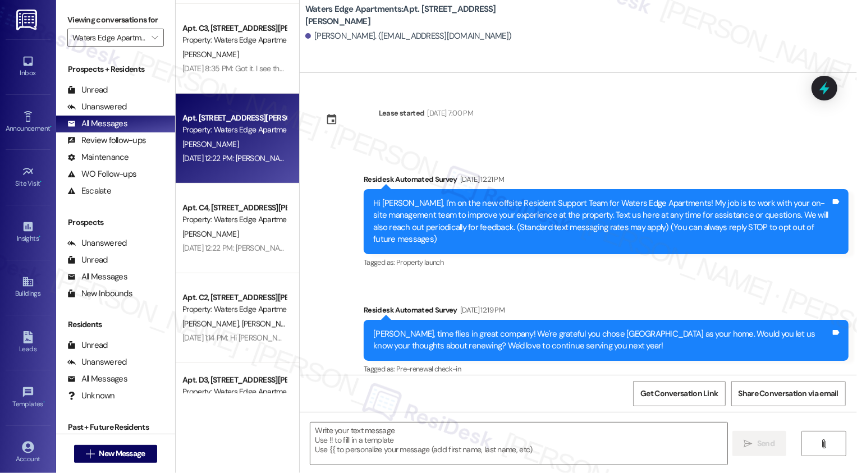
scroll to position [208, 0]
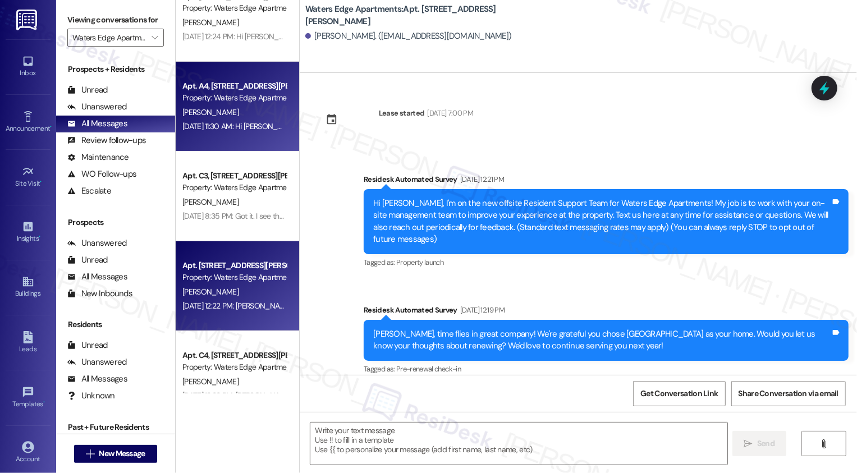
click at [229, 110] on div "[PERSON_NAME]" at bounding box center [234, 113] width 106 height 14
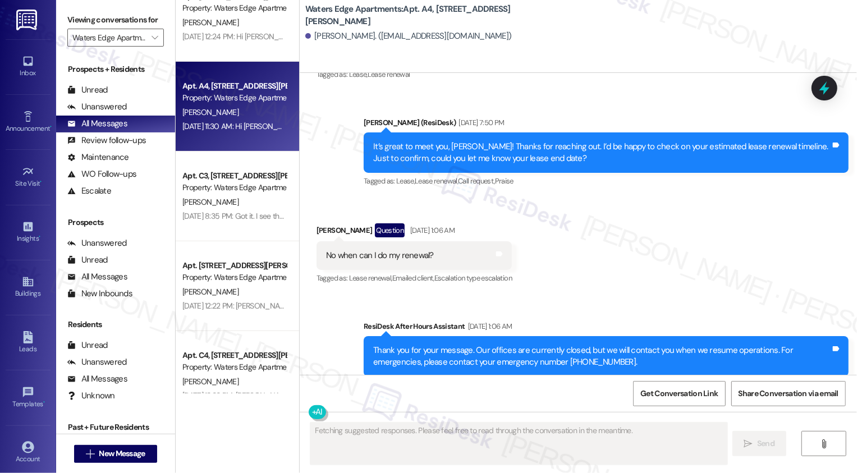
click at [229, 110] on div "[PERSON_NAME]" at bounding box center [234, 113] width 106 height 14
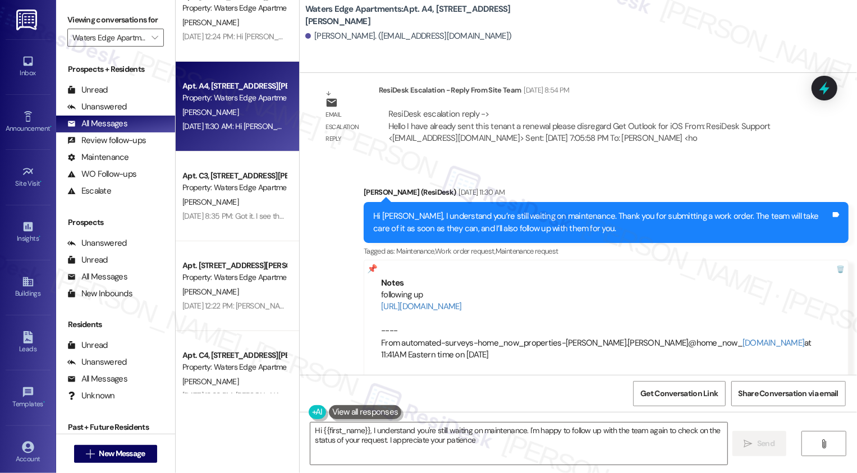
type textarea "Hi {{first_name}}, I understand you're still waiting on maintenance. I'm happy …"
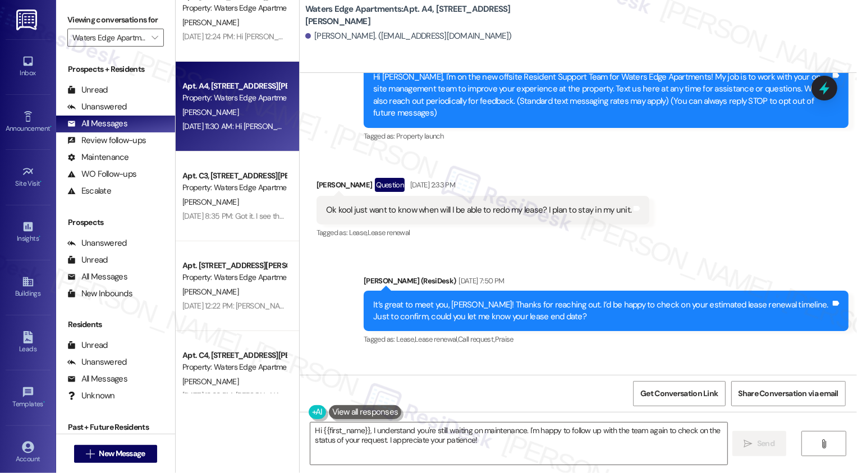
scroll to position [0, 0]
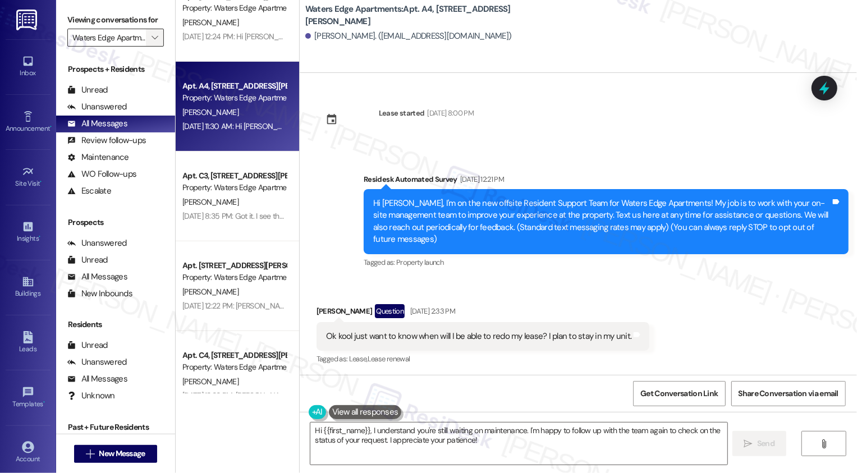
click at [152, 42] on icon "" at bounding box center [155, 37] width 6 height 9
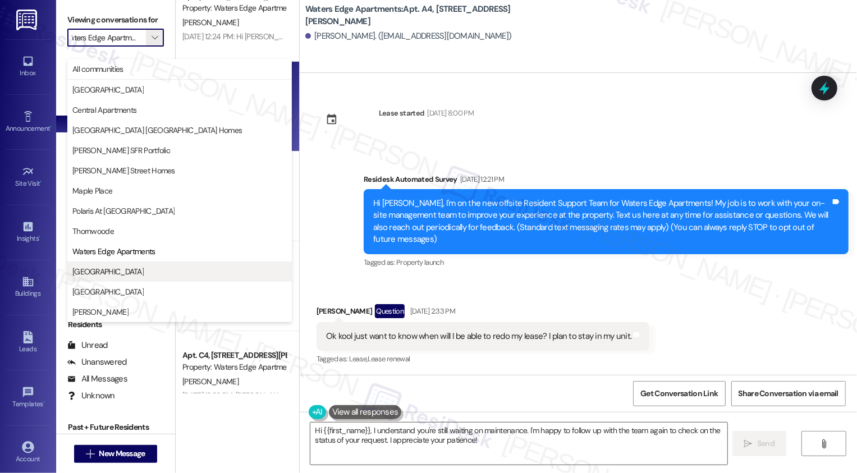
click at [129, 271] on span "[GEOGRAPHIC_DATA]" at bounding box center [107, 271] width 71 height 11
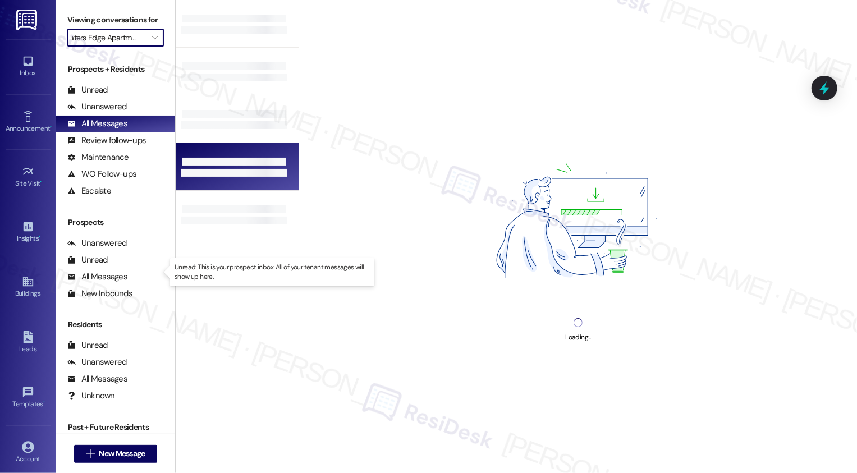
type input "[GEOGRAPHIC_DATA]"
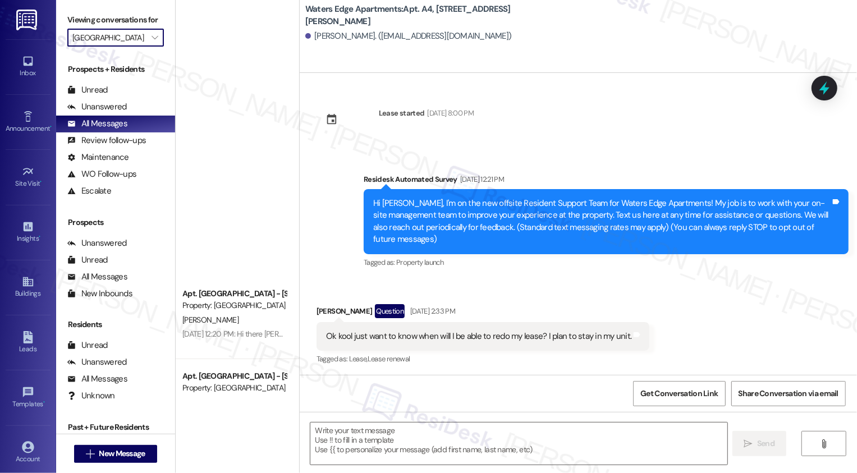
type textarea "Fetching suggested responses. Please feel free to read through the conversation…"
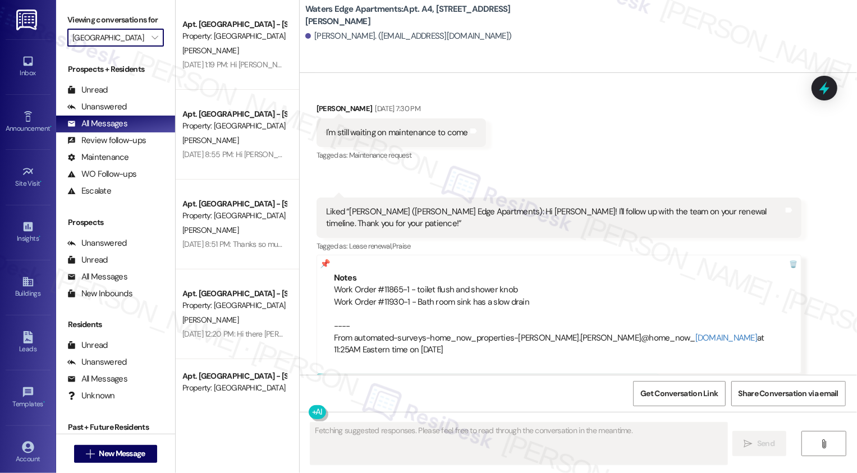
scroll to position [1286, 0]
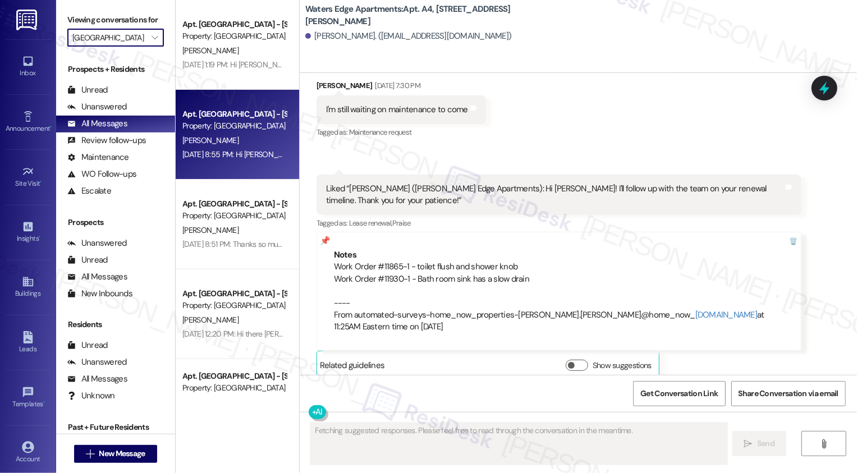
click at [220, 164] on div "Apt. [GEOGRAPHIC_DATA] - [STREET_ADDRESS][GEOGRAPHIC_DATA][STREET_ADDRESS] Prop…" at bounding box center [238, 135] width 124 height 90
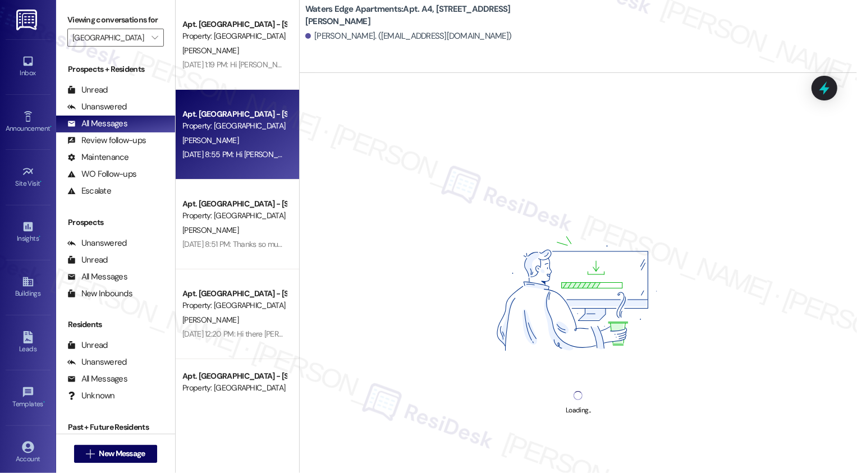
click at [220, 164] on div "Apt. [GEOGRAPHIC_DATA] - [STREET_ADDRESS][GEOGRAPHIC_DATA][STREET_ADDRESS] Prop…" at bounding box center [238, 135] width 124 height 90
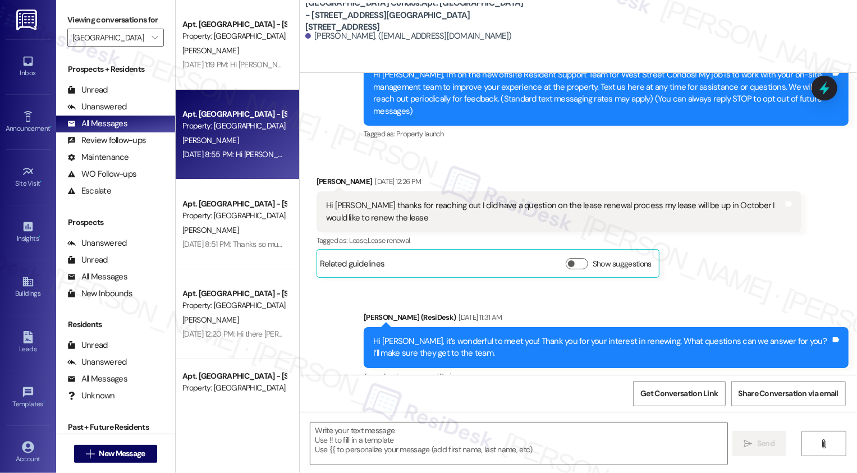
type textarea "Fetching suggested responses. Please feel free to read through the conversation…"
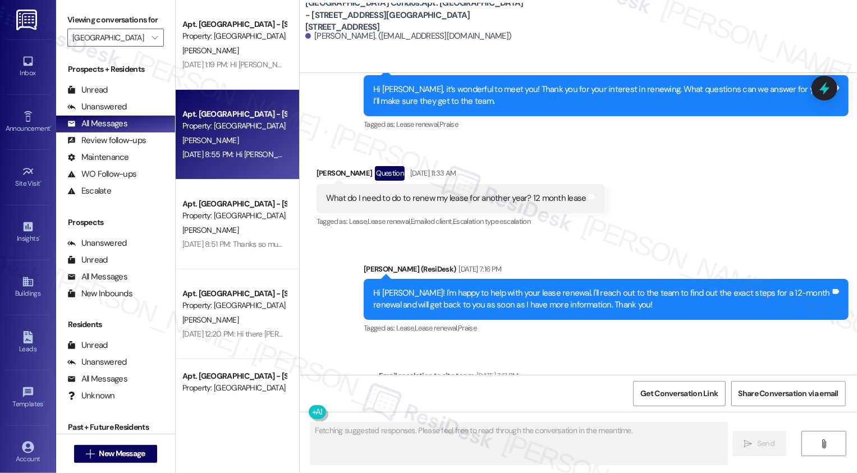
scroll to position [399, 0]
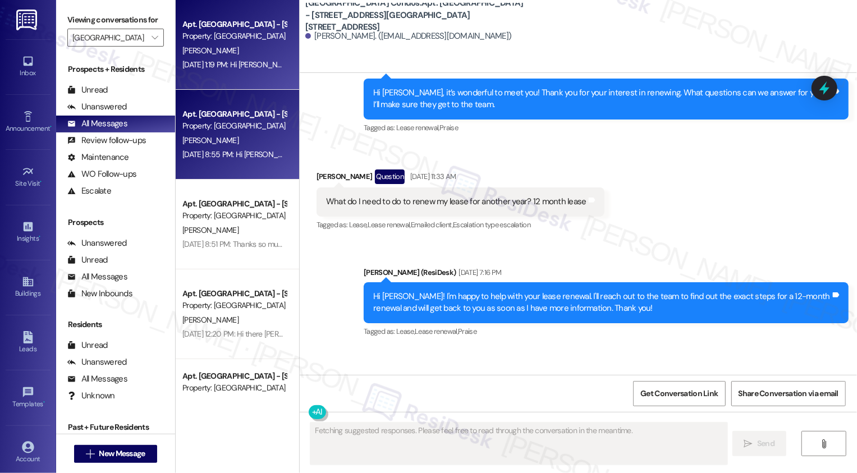
click at [228, 67] on div "[DATE] 1:19 PM: Hi [PERSON_NAME], it's nice to meet you! I'm so glad to hear yo…" at bounding box center [493, 65] width 623 height 10
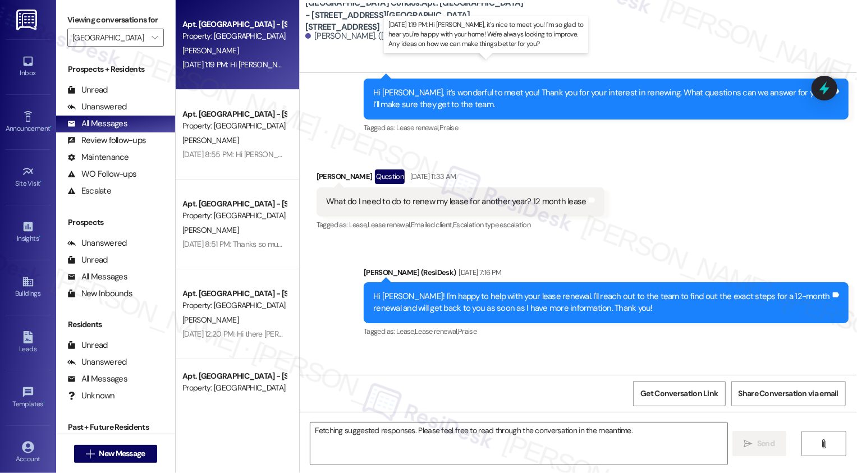
click at [228, 67] on div "[DATE] 1:19 PM: Hi [PERSON_NAME], it's nice to meet you! I'm so glad to hear yo…" at bounding box center [493, 65] width 623 height 10
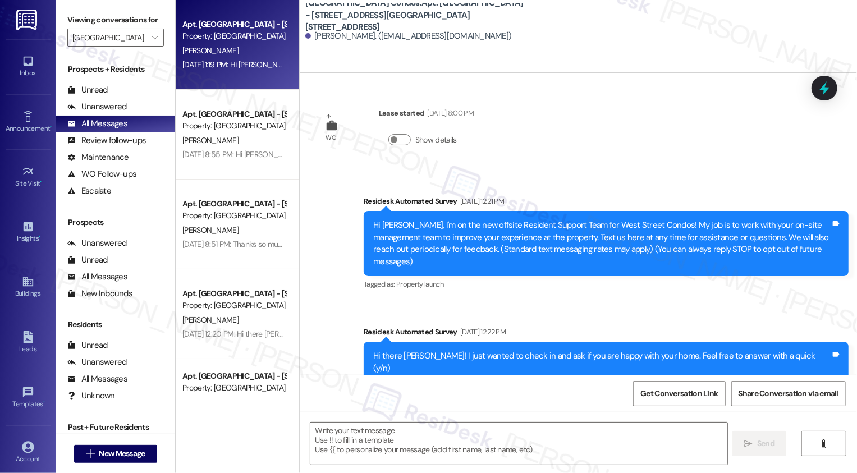
type textarea "Fetching suggested responses. Please feel free to read through the conversation…"
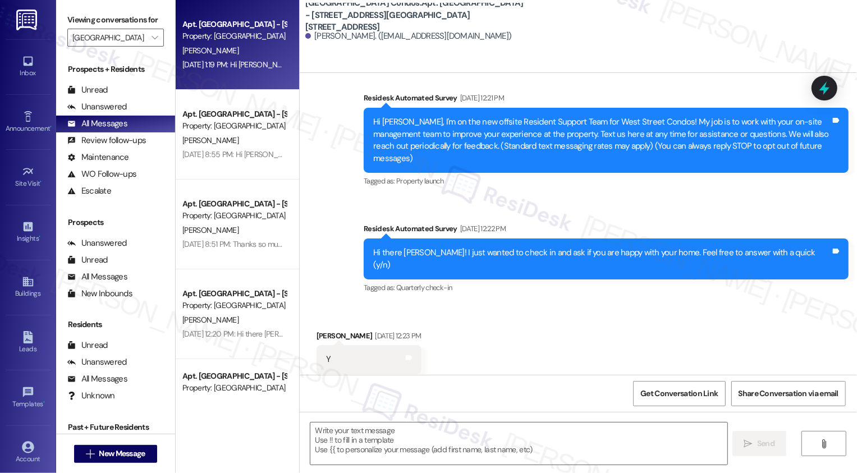
scroll to position [314, 0]
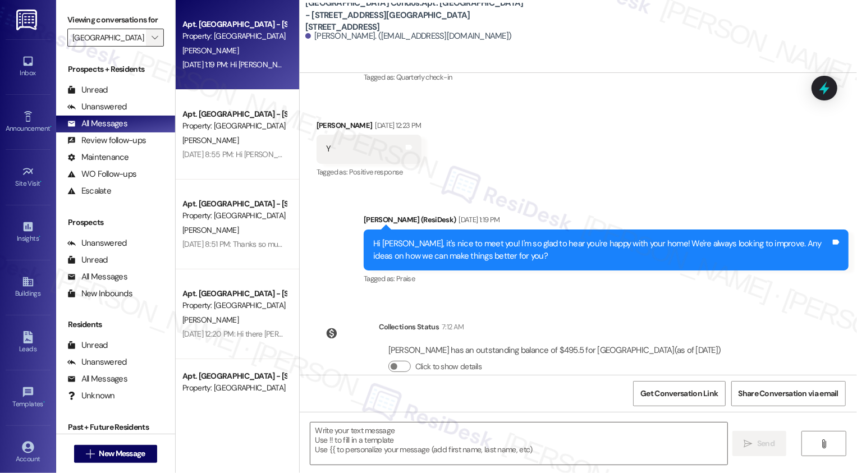
click at [152, 42] on icon "" at bounding box center [155, 37] width 6 height 9
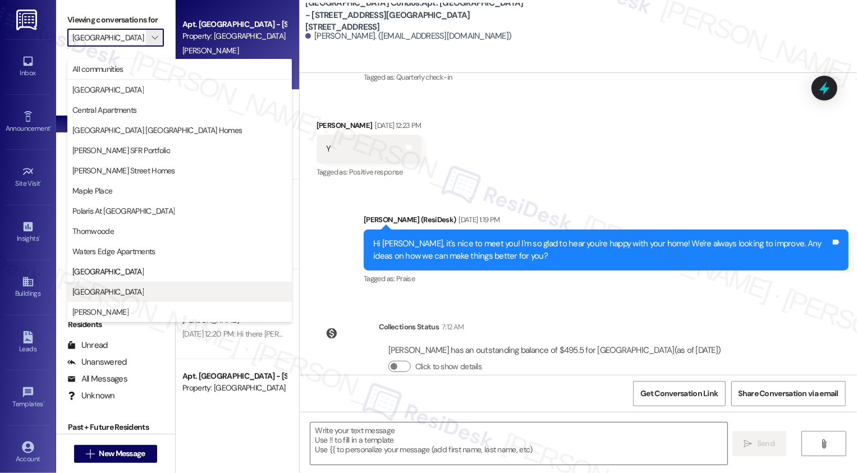
click at [109, 284] on button "[GEOGRAPHIC_DATA]" at bounding box center [179, 292] width 225 height 20
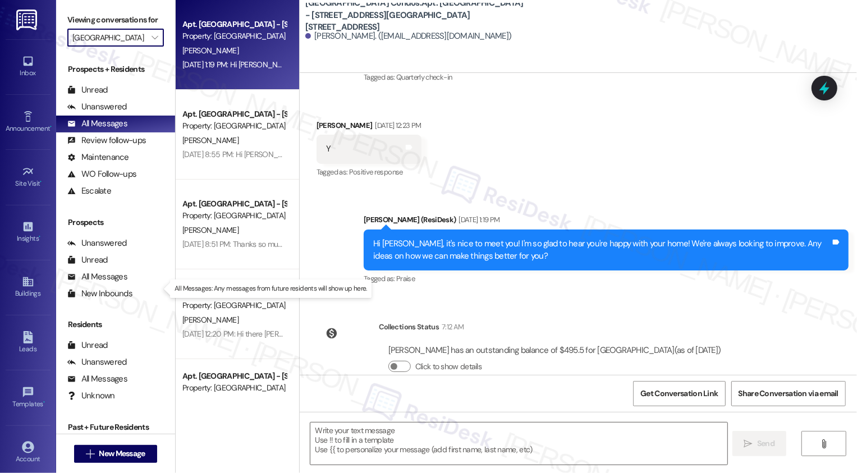
type input "[GEOGRAPHIC_DATA]"
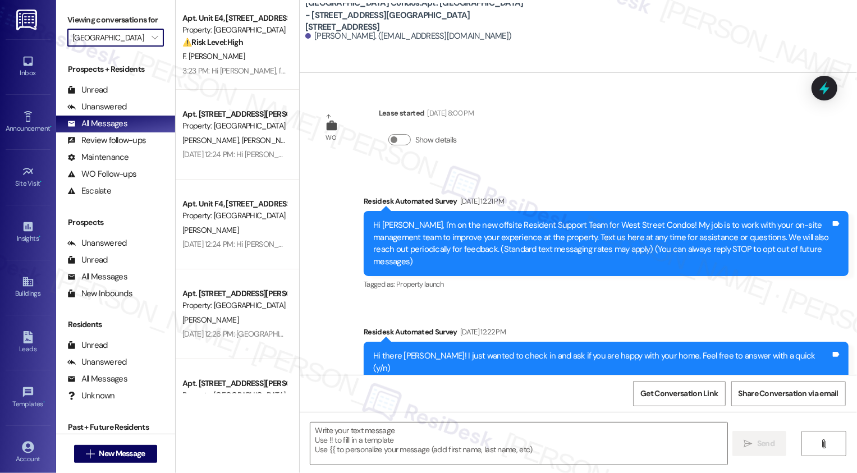
type textarea "Fetching suggested responses. Please feel free to read through the conversation…"
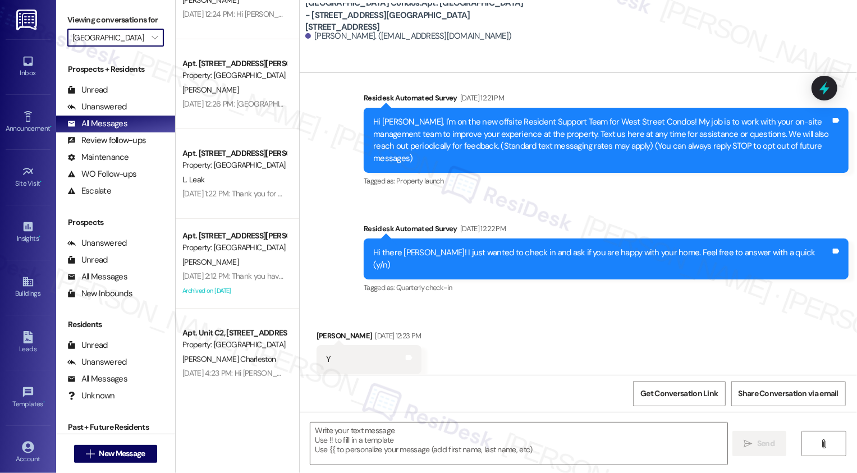
scroll to position [226, 0]
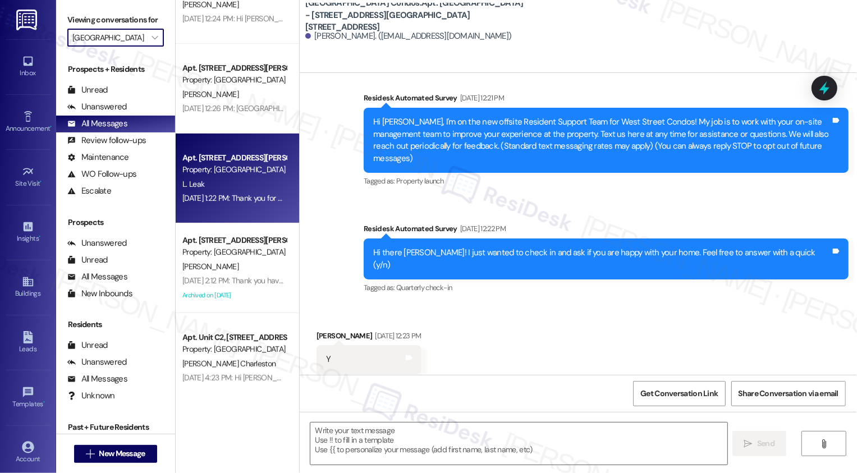
click at [241, 164] on div "Property: [GEOGRAPHIC_DATA]" at bounding box center [234, 170] width 104 height 12
type textarea "Fetching suggested responses. Please feel free to read through the conversation…"
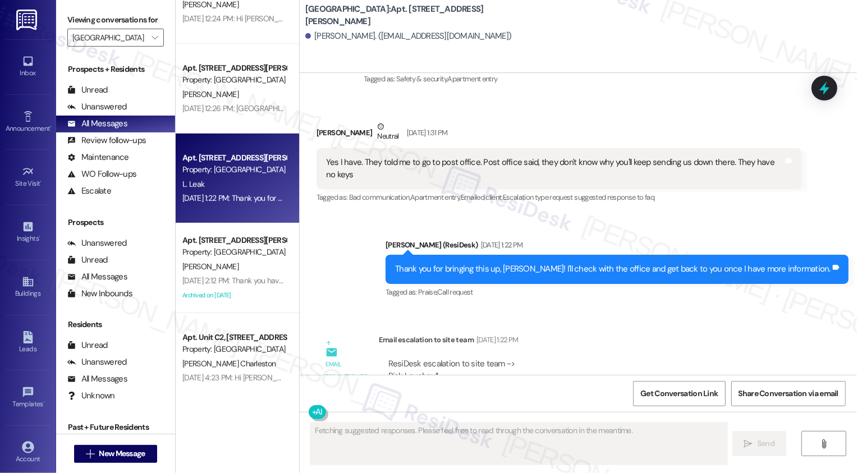
scroll to position [678, 0]
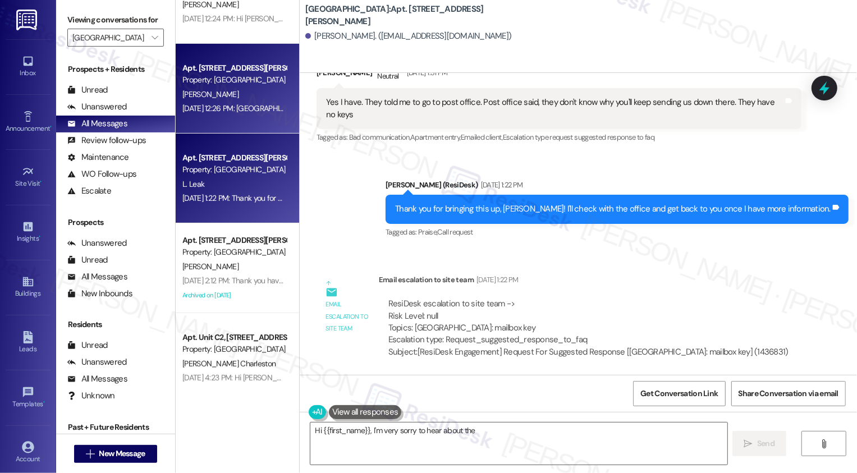
type textarea "Hi {{first_name}}, I'm very sorry to hear about the"
click at [241, 121] on div "Apt. [GEOGRAPHIC_DATA][STREET_ADDRESS][PERSON_NAME] Property: [GEOGRAPHIC_DATA]…" at bounding box center [238, 89] width 124 height 90
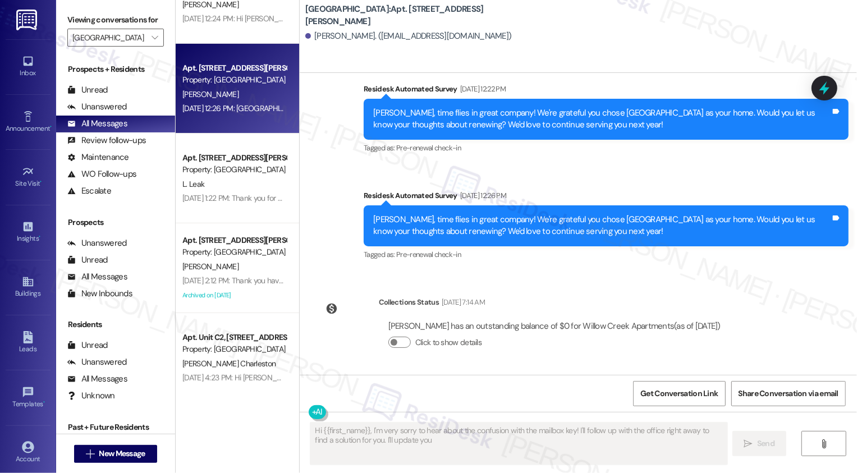
scroll to position [221, 0]
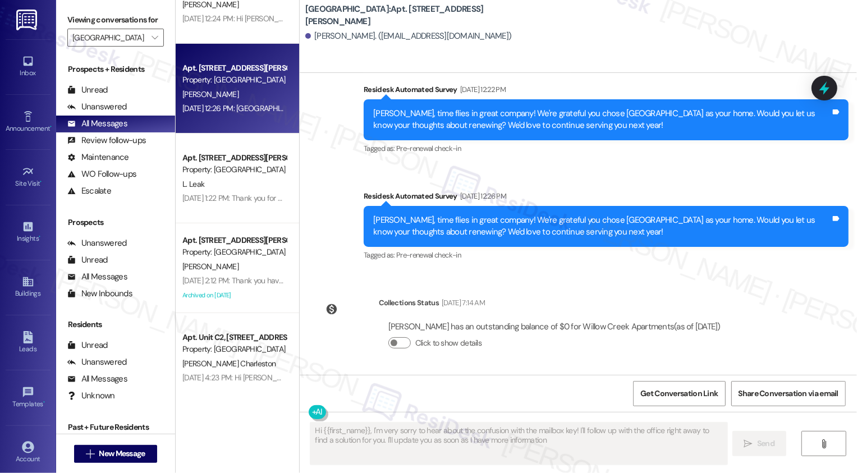
type textarea "Hi {{first_name}}, I'm very sorry to hear about the confusion with the mailbox …"
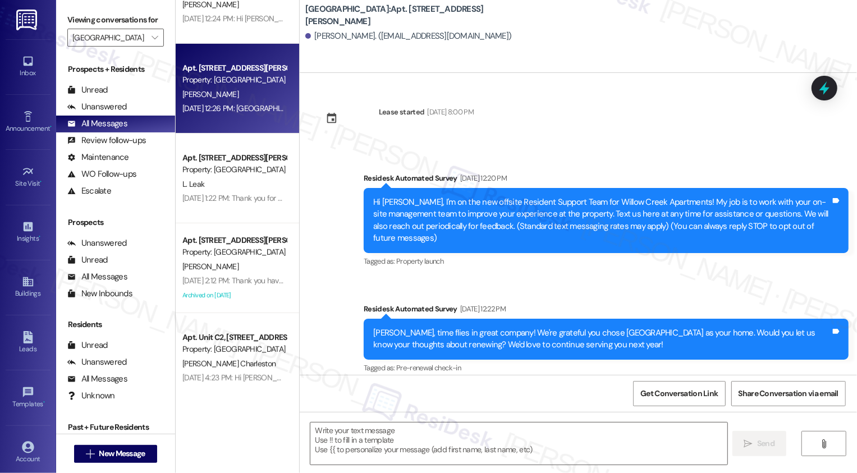
scroll to position [0, 0]
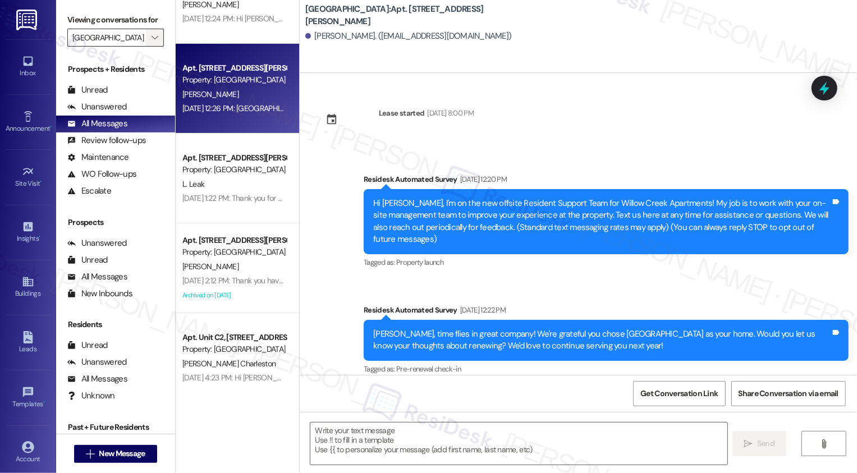
click at [155, 47] on button "" at bounding box center [155, 38] width 18 height 18
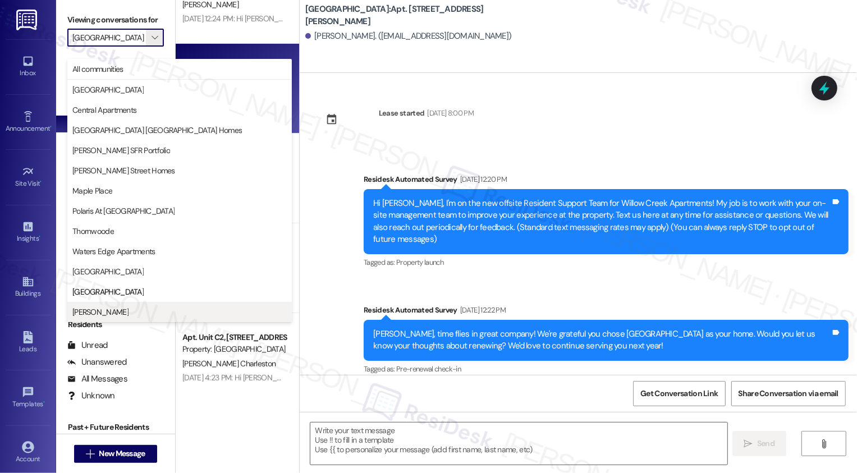
click at [154, 308] on span "[PERSON_NAME]" at bounding box center [179, 312] width 214 height 11
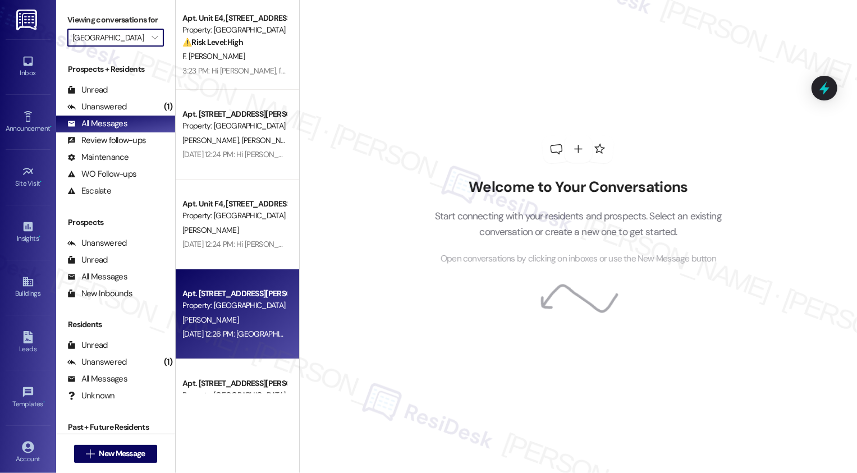
type input "[PERSON_NAME]"
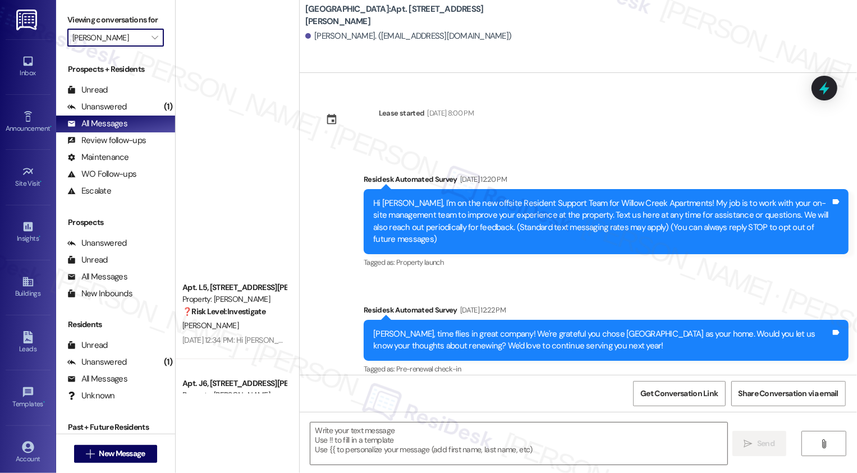
type textarea "Fetching suggested responses. Please feel free to read through the conversation…"
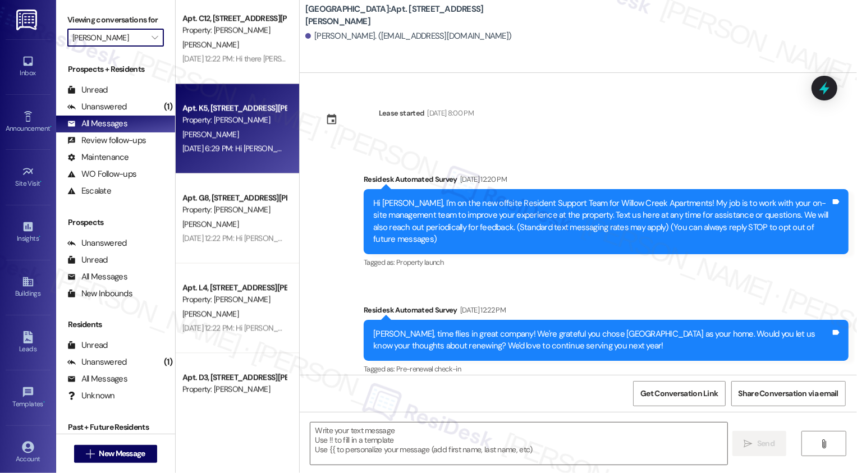
scroll to position [1583, 0]
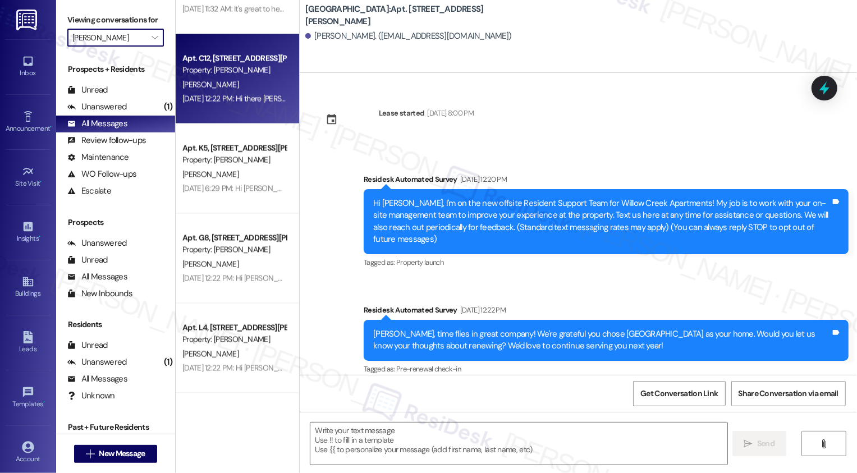
click at [231, 105] on div "[DATE] 12:22 PM: Hi there [PERSON_NAME]! I just wanted to check in and ask if y…" at bounding box center [234, 99] width 106 height 14
type textarea "Fetching suggested responses. Please feel free to read through the conversation…"
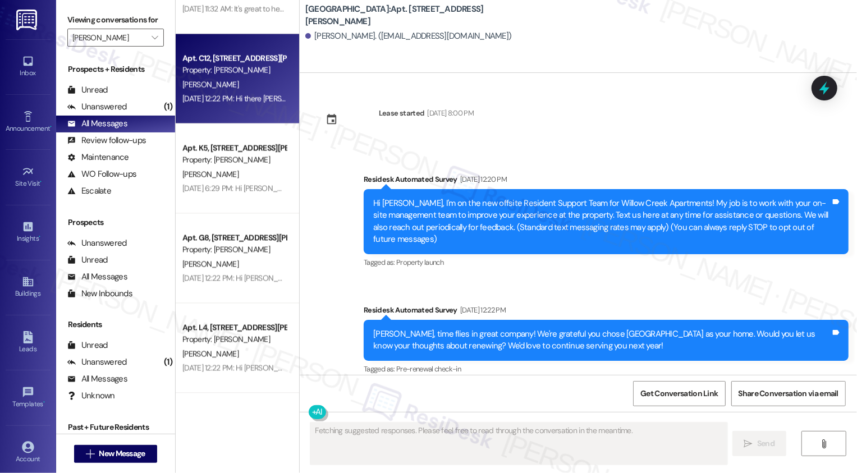
click at [231, 105] on div "[DATE] 12:22 PM: Hi there [PERSON_NAME]! I just wanted to check in and ask if y…" at bounding box center [234, 99] width 106 height 14
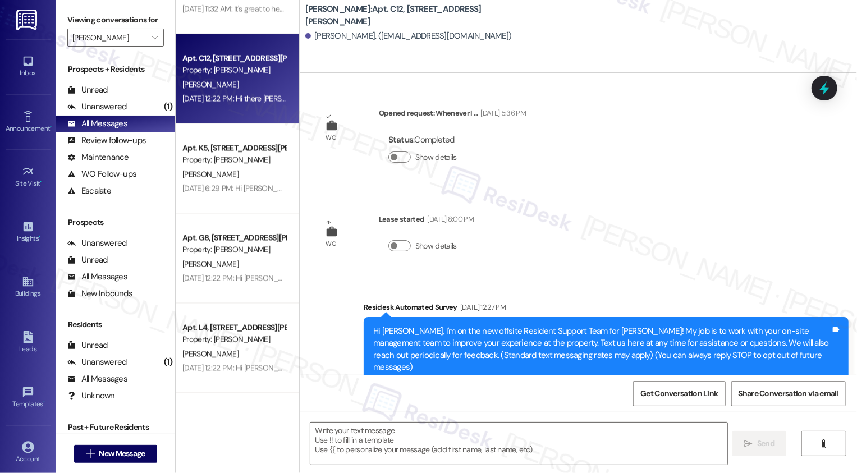
type textarea "Fetching suggested responses. Please feel free to read through the conversation…"
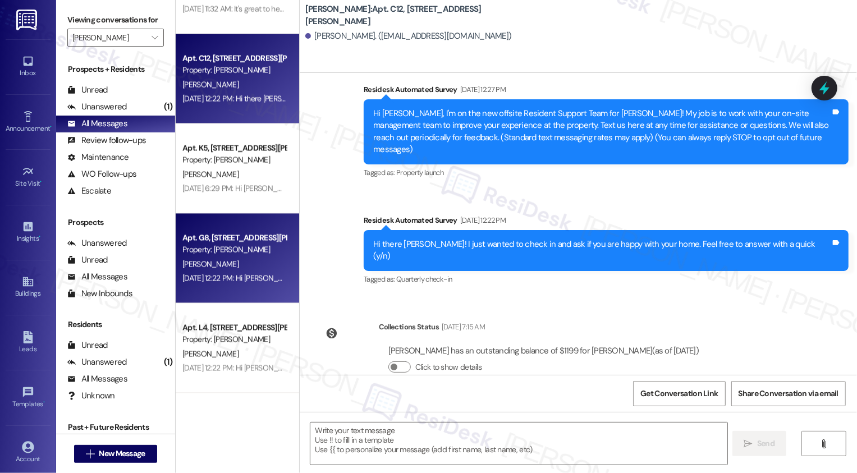
scroll to position [1473, 0]
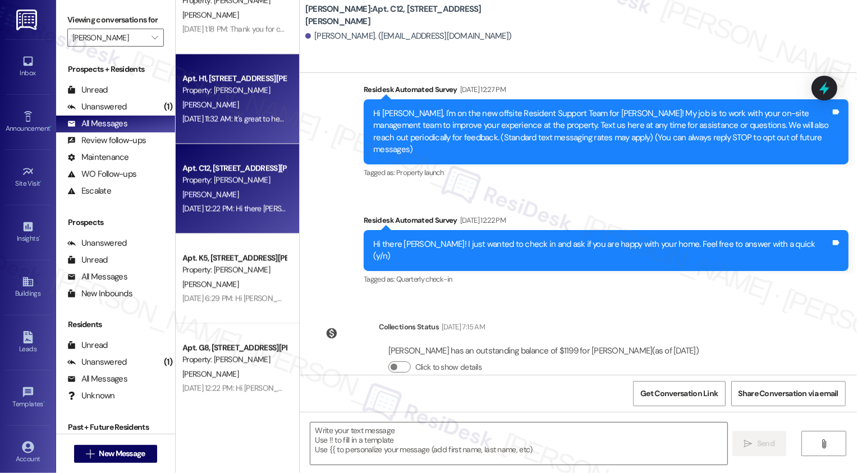
click at [245, 129] on div "Apt. H1, [STREET_ADDRESS][PERSON_NAME] Property: [PERSON_NAME] [PERSON_NAME] [D…" at bounding box center [238, 99] width 124 height 90
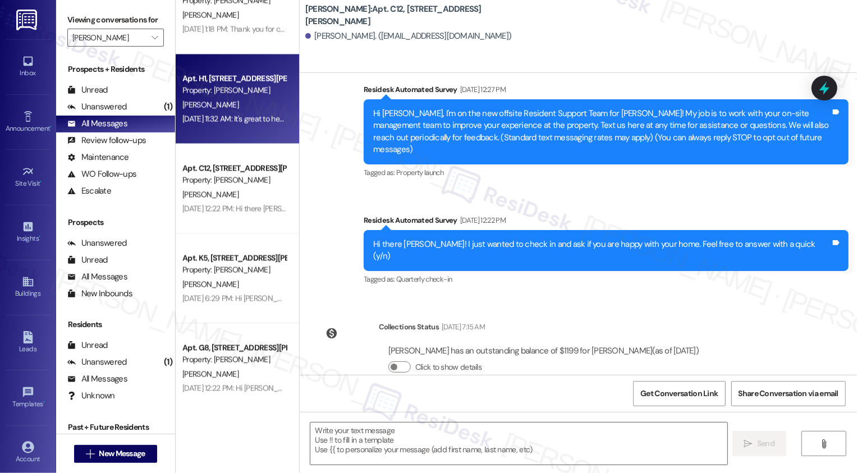
click at [245, 129] on div "Apt. H1, [STREET_ADDRESS][PERSON_NAME] Property: [PERSON_NAME] [PERSON_NAME] [D…" at bounding box center [238, 99] width 124 height 90
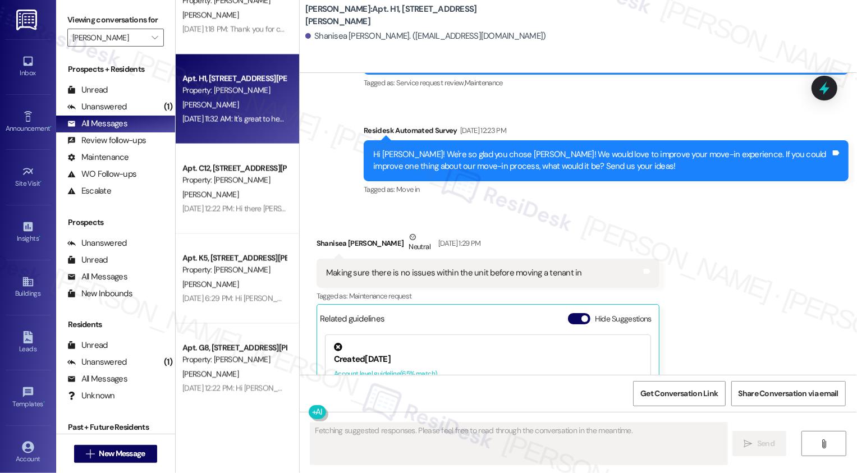
scroll to position [643, 0]
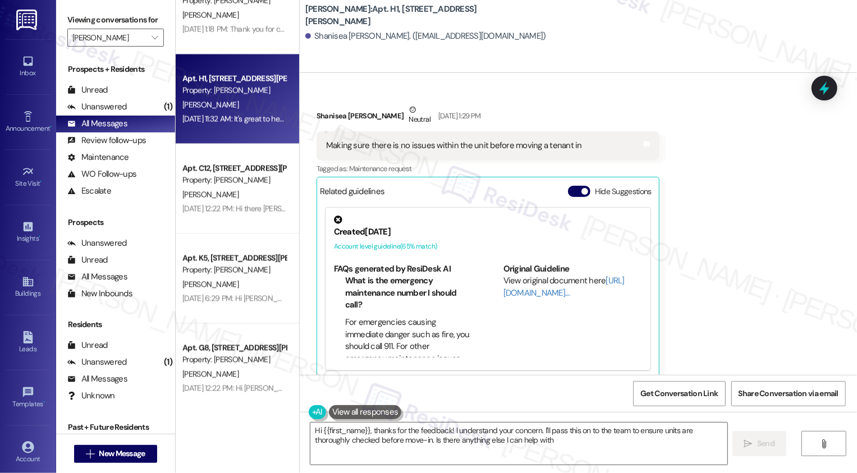
type textarea "Hi {{first_name}}, thanks for the feedback! I understand your concern. I'll pas…"
